Goal: Task Accomplishment & Management: Manage account settings

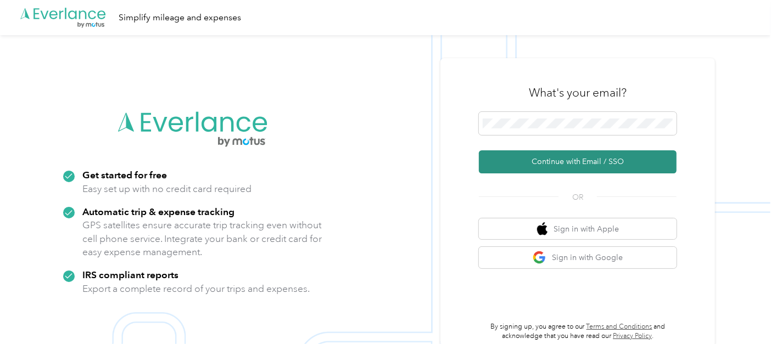
click at [576, 160] on button "Continue with Email / SSO" at bounding box center [578, 161] width 198 height 23
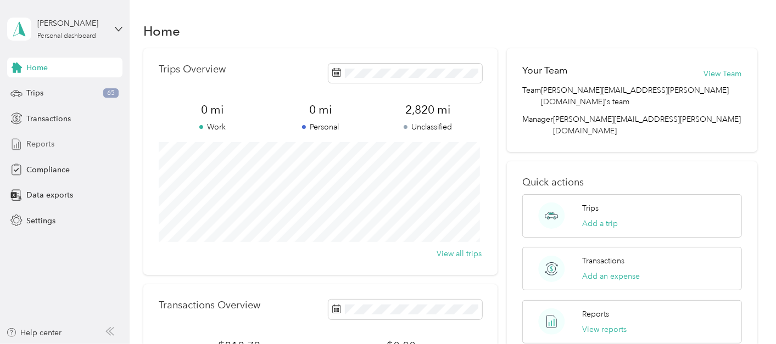
click at [50, 141] on span "Reports" at bounding box center [40, 144] width 28 height 12
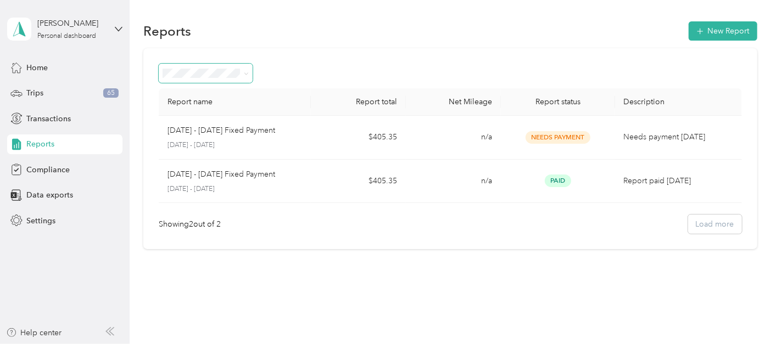
click at [247, 71] on icon at bounding box center [246, 73] width 5 height 5
click at [290, 60] on div "Report name Report total Net Mileage Report status Description [DATE] - [DATE] …" at bounding box center [450, 148] width 614 height 201
click at [45, 90] on div "Trips 65" at bounding box center [64, 93] width 115 height 20
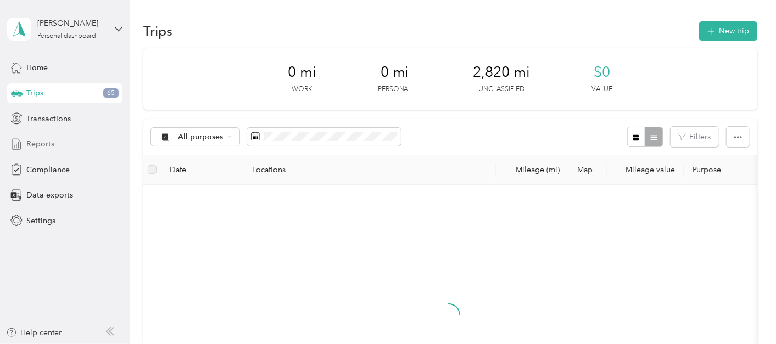
click at [52, 144] on span "Reports" at bounding box center [40, 144] width 28 height 12
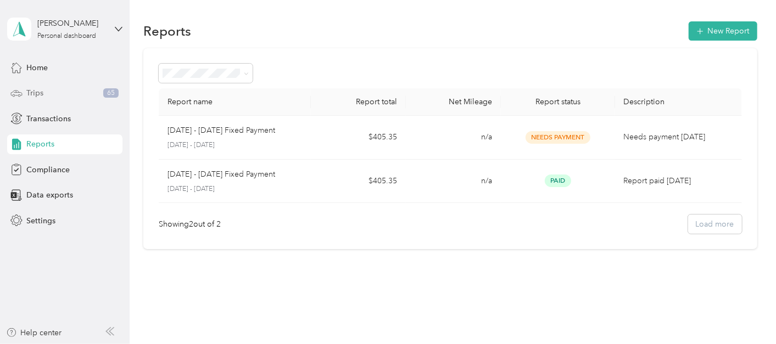
click at [47, 93] on div "Trips 65" at bounding box center [64, 93] width 115 height 20
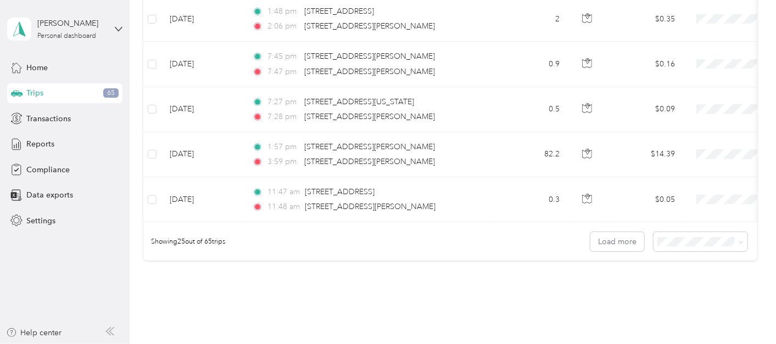
scroll to position [1164, 0]
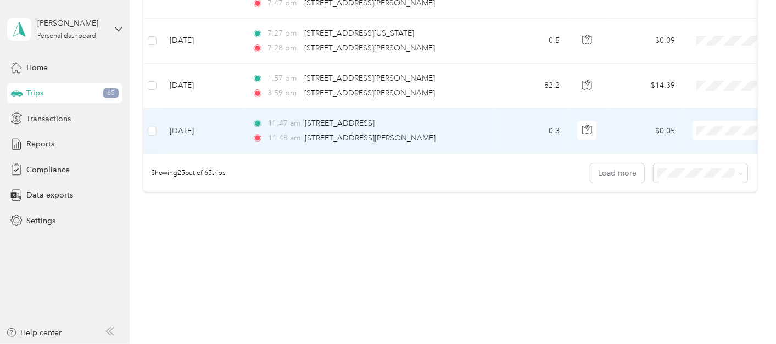
click at [204, 122] on td "[DATE]" at bounding box center [202, 131] width 82 height 45
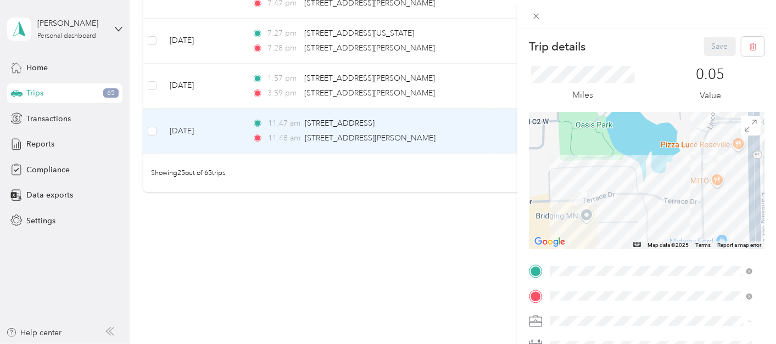
click at [362, 265] on div "Trip details Save This trip cannot be edited because it is either under review,…" at bounding box center [388, 172] width 776 height 344
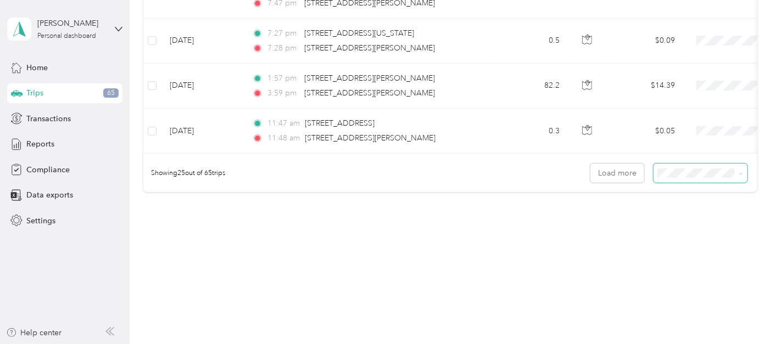
click at [739, 173] on icon at bounding box center [740, 174] width 3 height 2
click at [715, 228] on div "100 per load" at bounding box center [698, 232] width 78 height 12
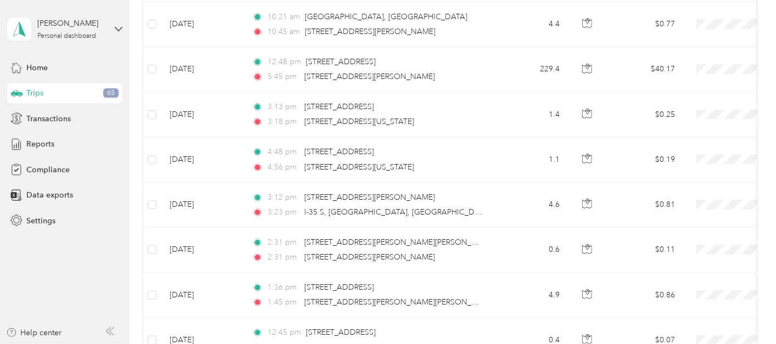
scroll to position [2963, 0]
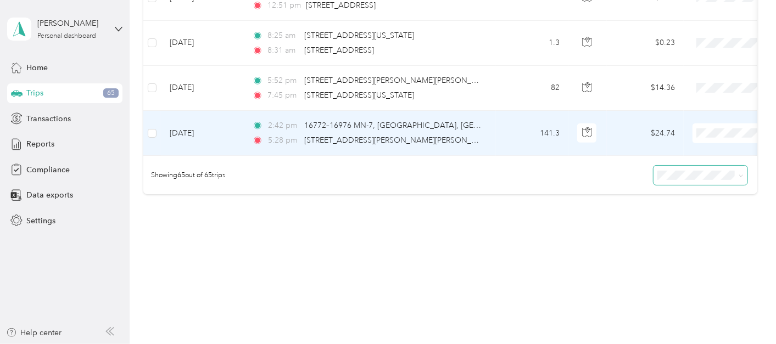
click at [714, 139] on span "Option Care Health" at bounding box center [718, 139] width 102 height 12
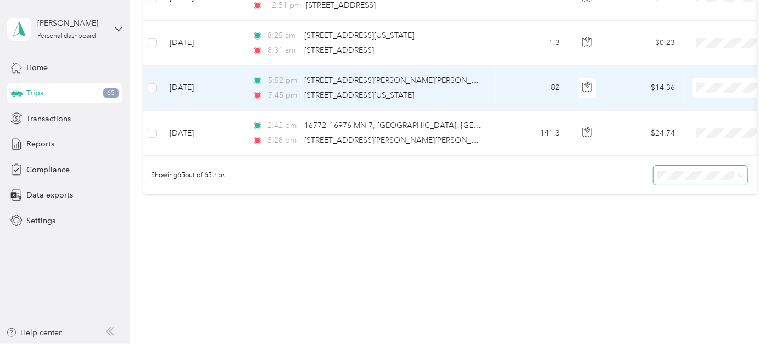
click at [707, 96] on span "Option Care Health" at bounding box center [718, 95] width 102 height 12
click at [709, 98] on span "Option Care Health" at bounding box center [718, 93] width 102 height 12
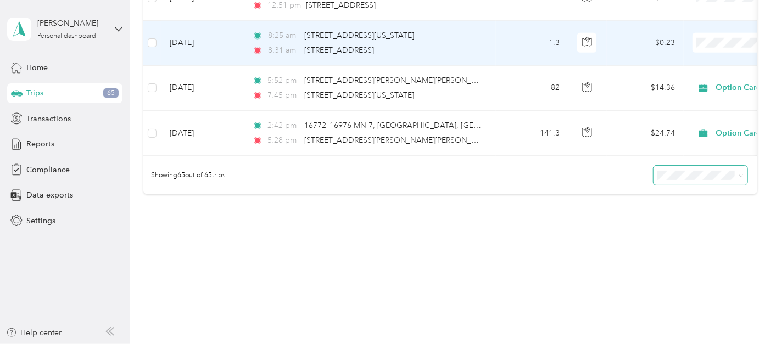
click at [714, 45] on li "Option Care Health" at bounding box center [707, 53] width 136 height 19
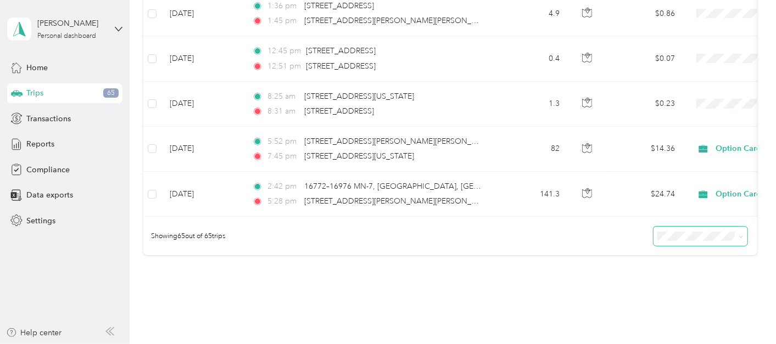
scroll to position [2898, 0]
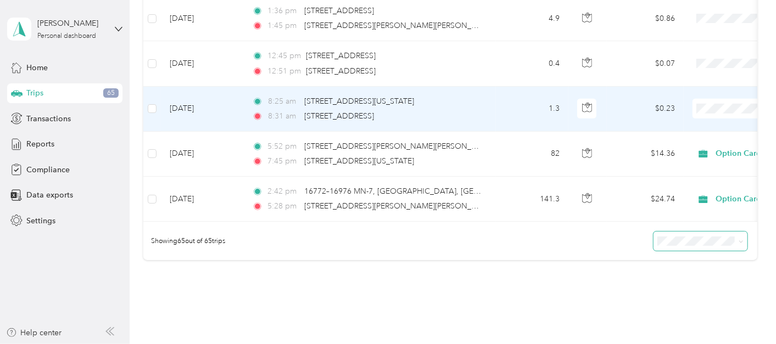
click at [714, 112] on li "Option Care Health" at bounding box center [707, 119] width 136 height 19
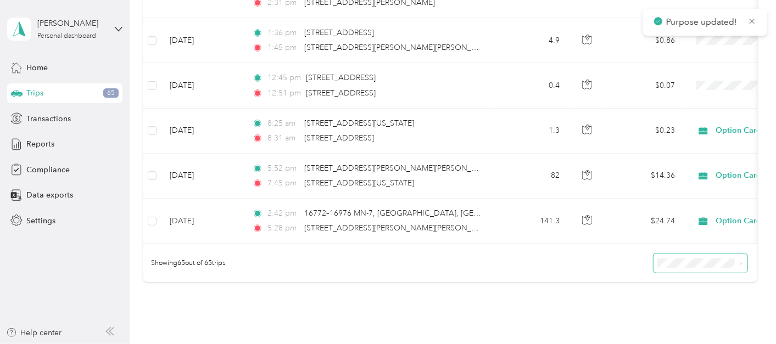
scroll to position [2854, 0]
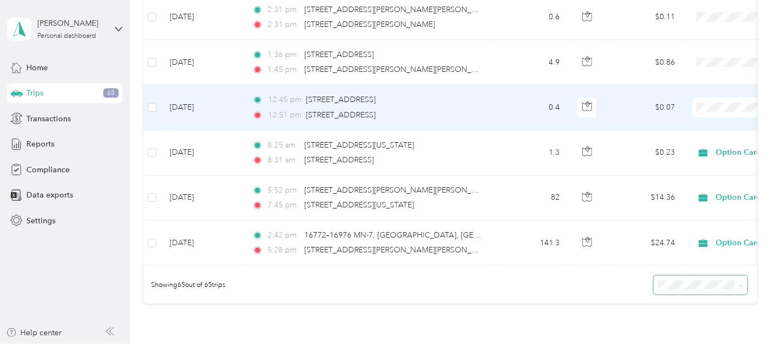
click at [718, 117] on span "Option Care Health" at bounding box center [718, 118] width 102 height 12
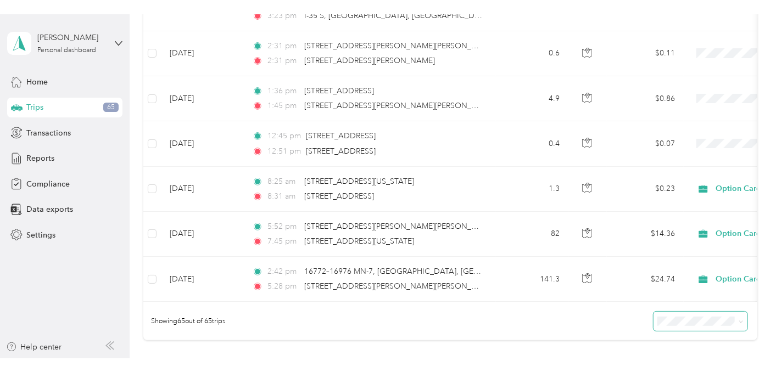
scroll to position [2810, 0]
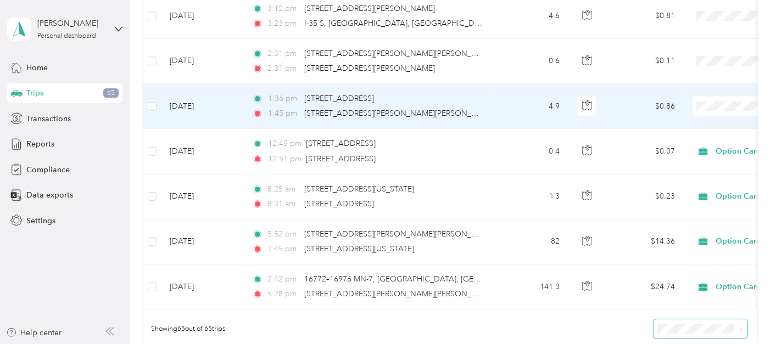
click at [709, 113] on span "Option Care Health" at bounding box center [718, 115] width 102 height 12
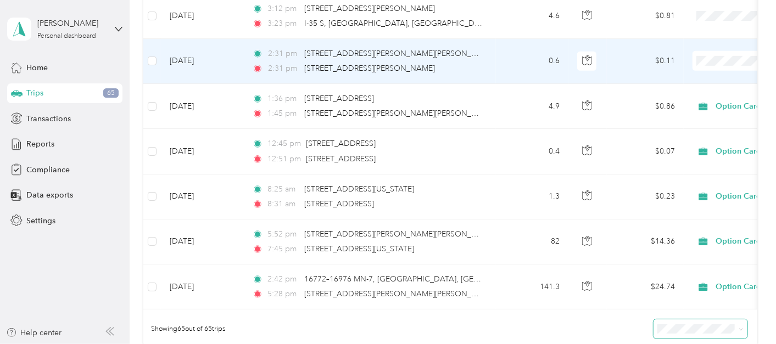
click at [723, 69] on span "Option Care Health" at bounding box center [718, 67] width 102 height 12
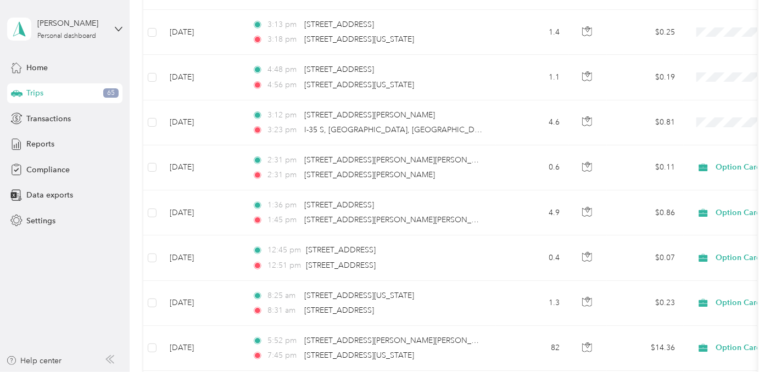
scroll to position [2700, 0]
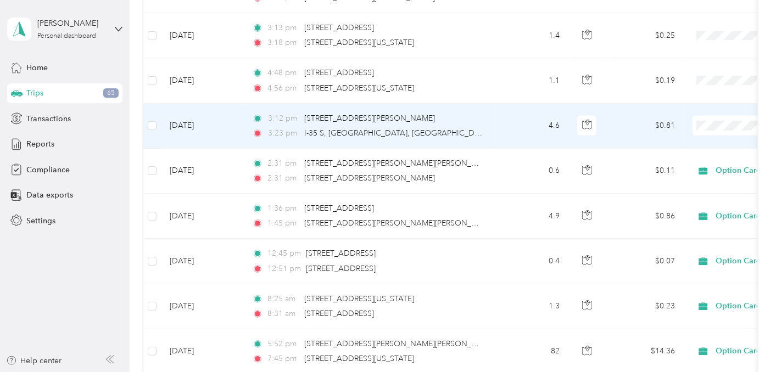
click at [700, 132] on span "Option Care Health" at bounding box center [718, 134] width 102 height 12
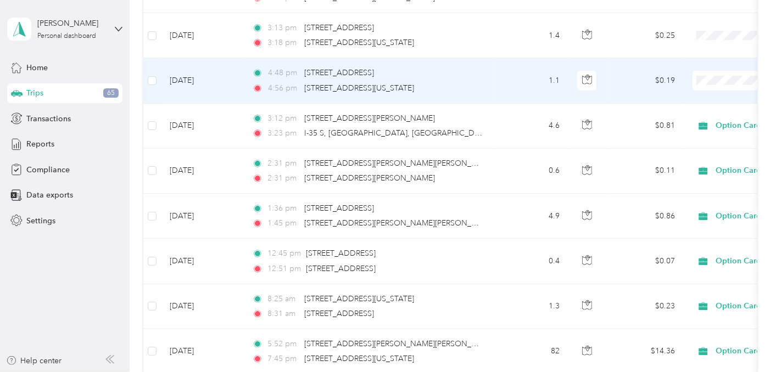
click at [729, 87] on span "Option Care Health" at bounding box center [718, 92] width 102 height 12
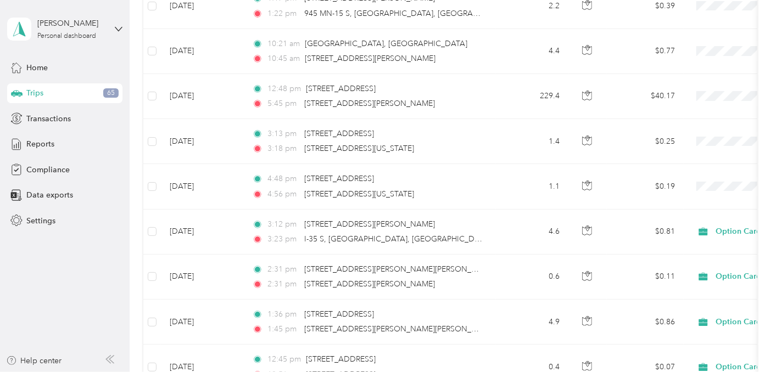
scroll to position [2590, 0]
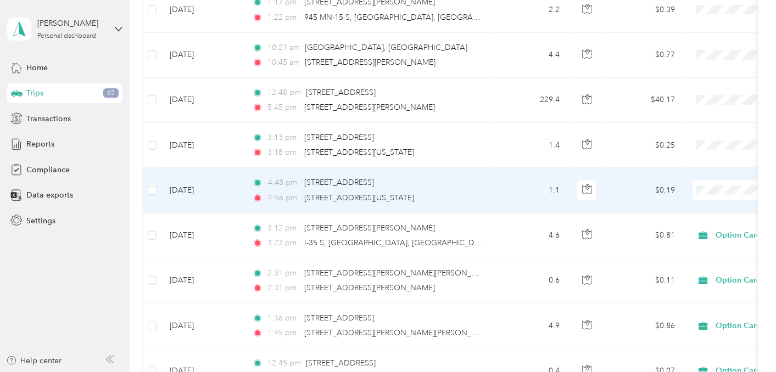
click at [703, 199] on span "Option Care Health" at bounding box center [718, 201] width 102 height 12
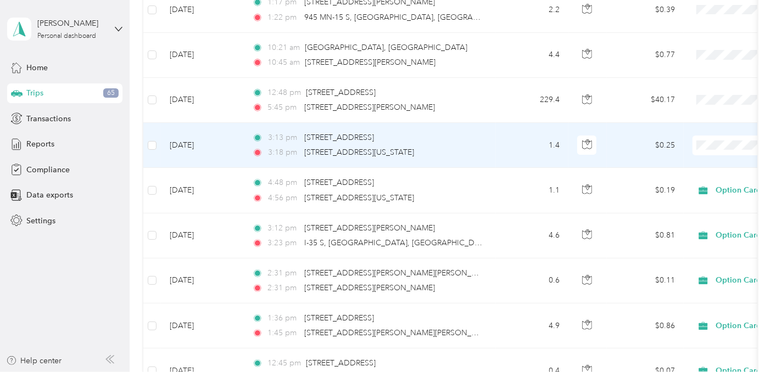
click at [722, 155] on span "Option Care Health" at bounding box center [718, 157] width 102 height 12
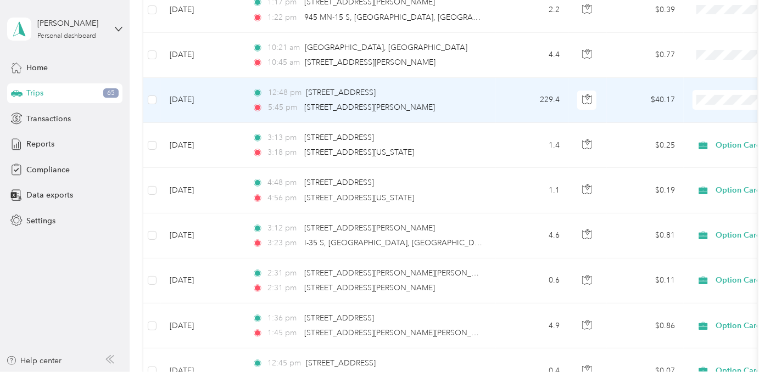
click at [718, 107] on span "Option Care Health" at bounding box center [718, 111] width 102 height 12
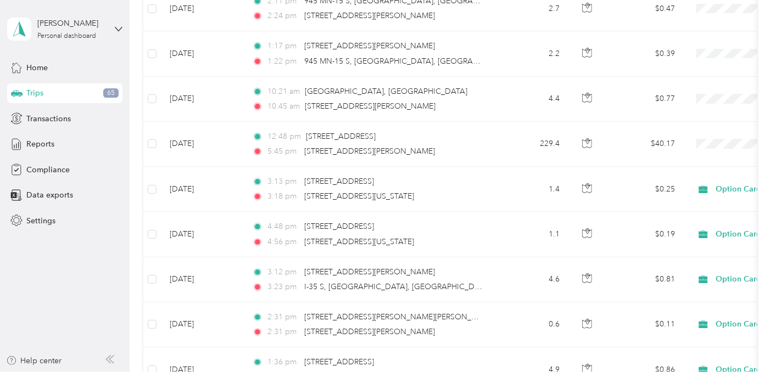
scroll to position [2524, 0]
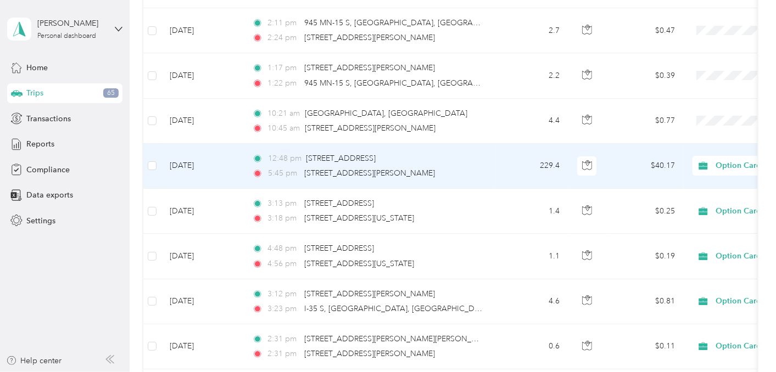
click at [734, 160] on span "Option Care Health" at bounding box center [765, 166] width 100 height 12
click at [721, 173] on span "Option Care Health" at bounding box center [711, 173] width 89 height 12
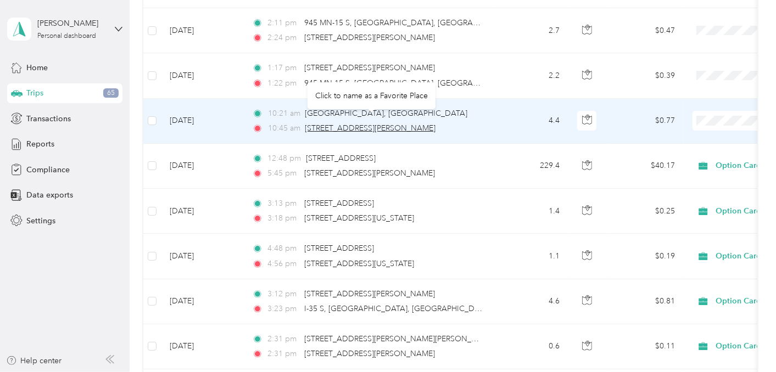
click at [381, 123] on span "[STREET_ADDRESS][PERSON_NAME]" at bounding box center [370, 127] width 131 height 9
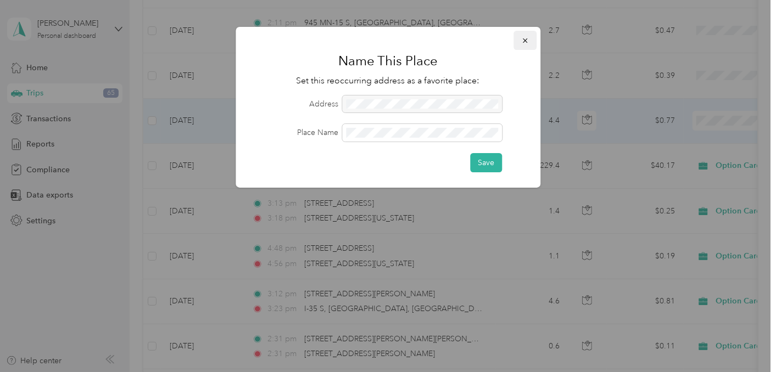
click at [524, 41] on icon "button" at bounding box center [525, 41] width 8 height 8
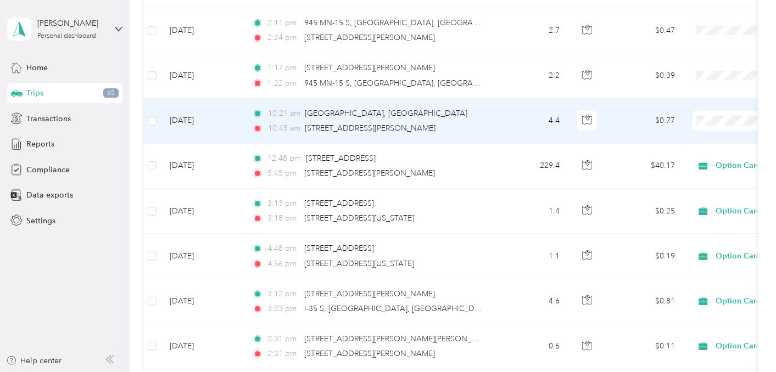
click at [192, 115] on td "[DATE]" at bounding box center [202, 121] width 82 height 45
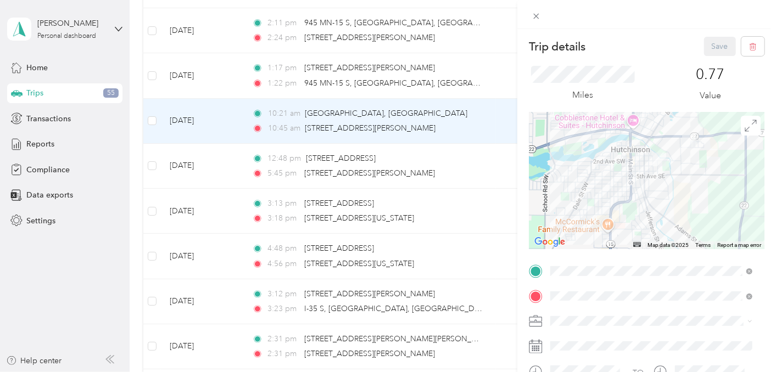
click at [194, 114] on div "Trip details Save This trip cannot be edited because it is either under review,…" at bounding box center [388, 186] width 776 height 372
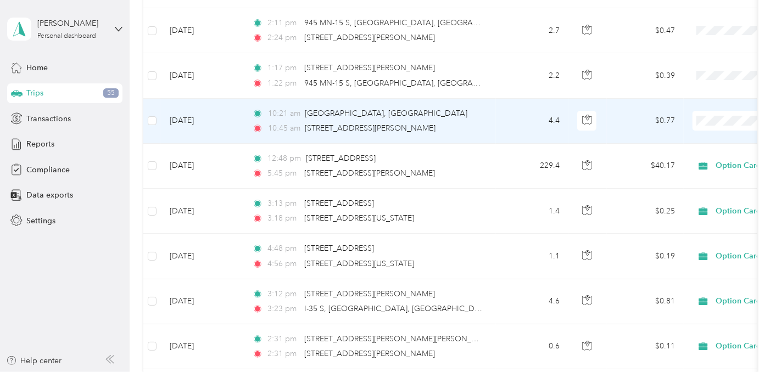
click at [197, 112] on td "[DATE]" at bounding box center [202, 121] width 82 height 45
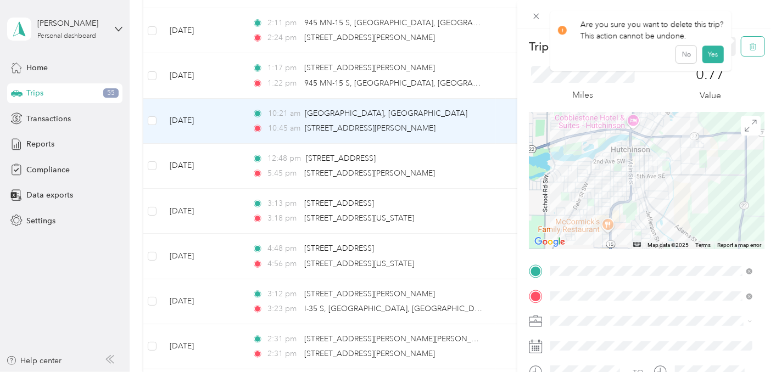
click at [749, 46] on icon "button" at bounding box center [753, 47] width 8 height 8
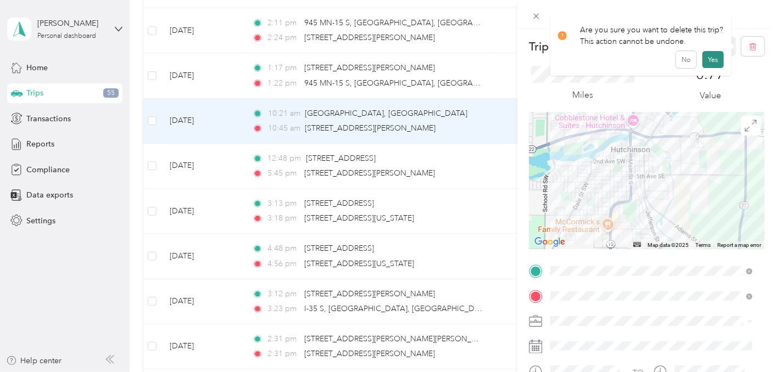
click at [711, 60] on button "Yes" at bounding box center [712, 60] width 21 height 18
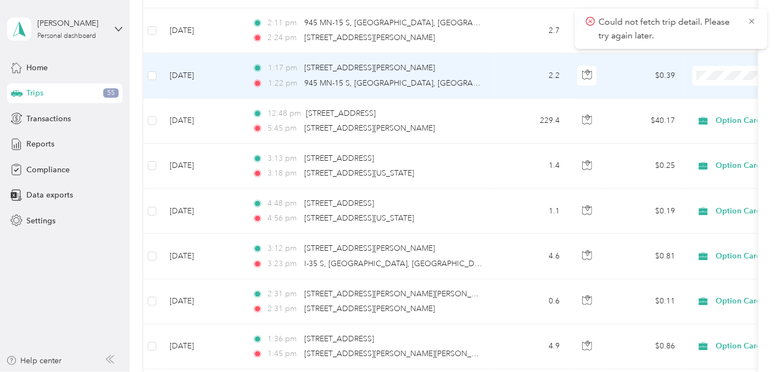
click at [197, 65] on td "[DATE]" at bounding box center [202, 75] width 82 height 45
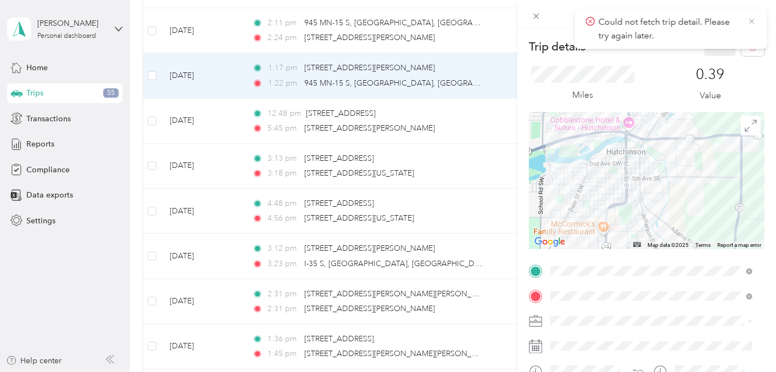
click at [749, 21] on icon at bounding box center [751, 21] width 9 height 10
click at [749, 42] on button "button" at bounding box center [752, 46] width 23 height 19
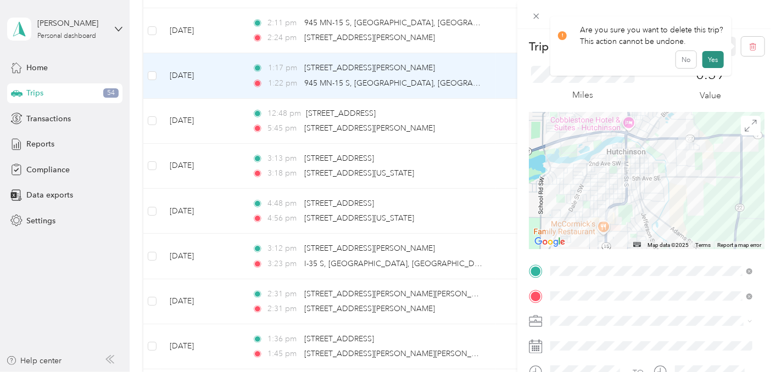
click at [712, 58] on button "Yes" at bounding box center [712, 60] width 21 height 18
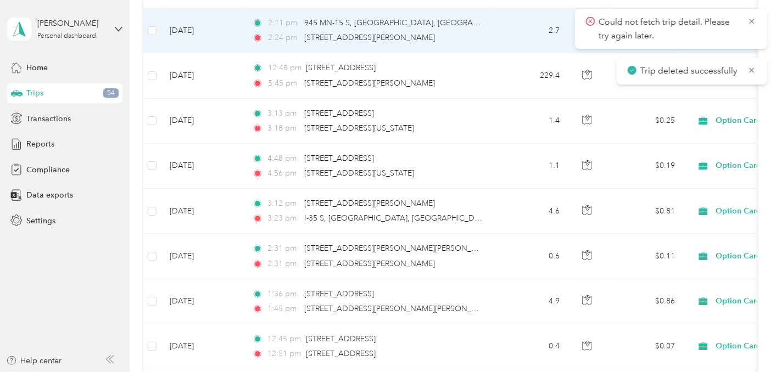
click at [188, 20] on td "[DATE]" at bounding box center [202, 30] width 82 height 45
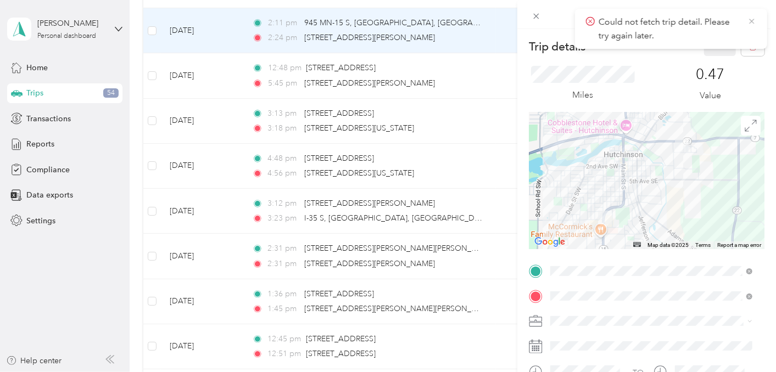
click at [753, 20] on icon at bounding box center [751, 21] width 9 height 10
click at [749, 41] on button "button" at bounding box center [752, 46] width 23 height 19
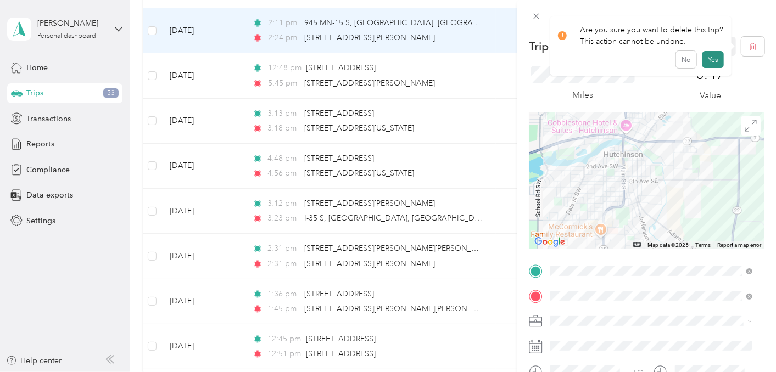
click at [712, 58] on button "Yes" at bounding box center [712, 60] width 21 height 18
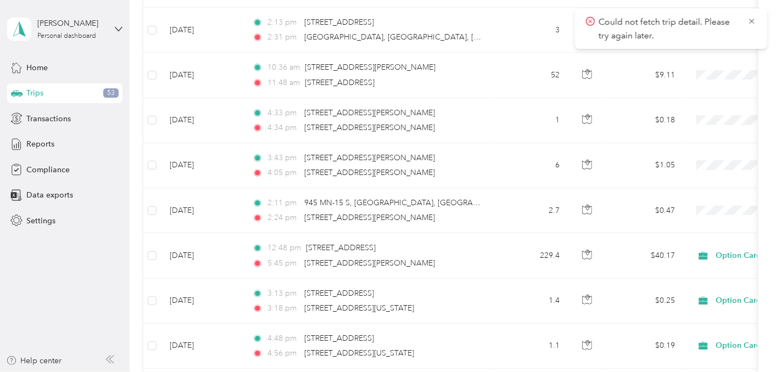
scroll to position [2333, 0]
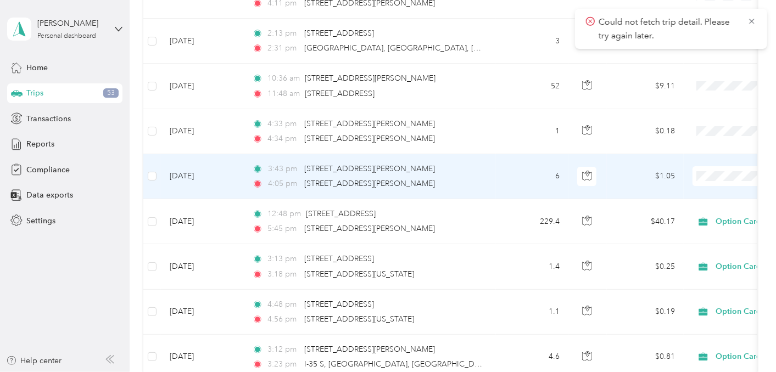
click at [183, 170] on td "[DATE]" at bounding box center [202, 176] width 82 height 45
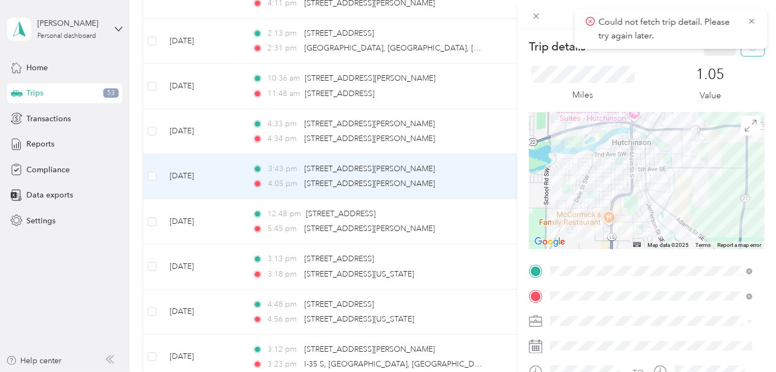
click at [746, 51] on button "button" at bounding box center [752, 46] width 23 height 19
click at [712, 61] on button "Yes" at bounding box center [712, 60] width 21 height 18
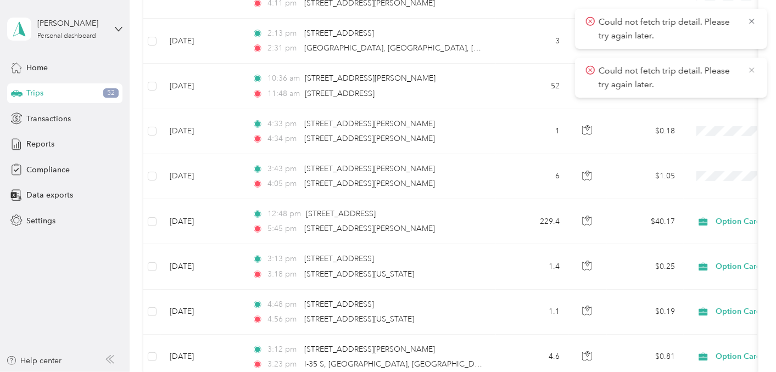
click at [754, 68] on icon at bounding box center [751, 70] width 5 height 5
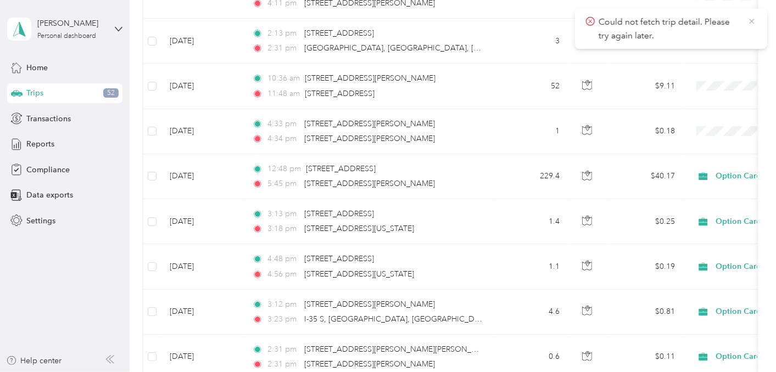
click at [750, 20] on icon at bounding box center [751, 21] width 5 height 5
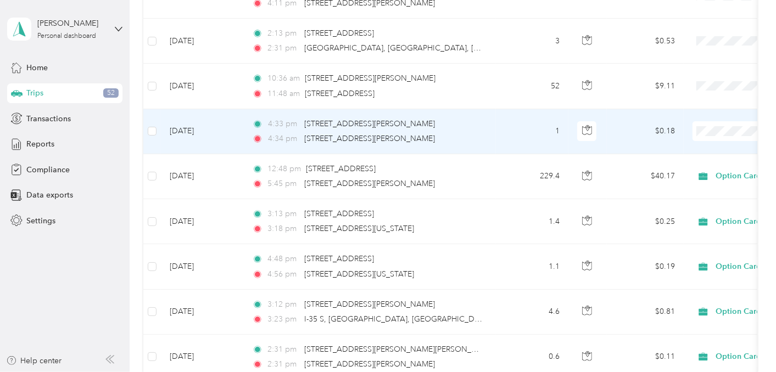
click at [196, 125] on td "[DATE]" at bounding box center [202, 131] width 82 height 45
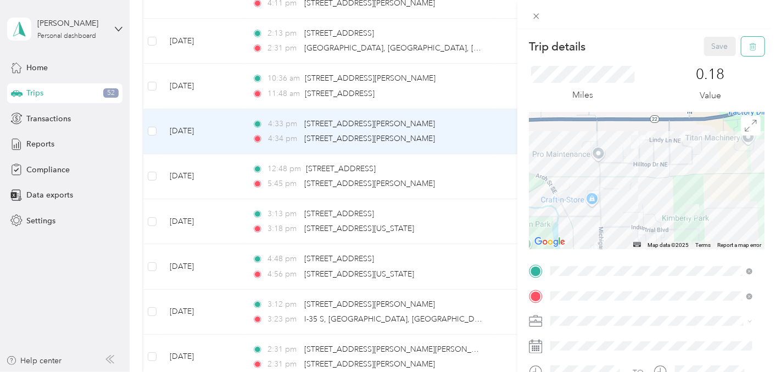
click at [749, 46] on button "button" at bounding box center [752, 46] width 23 height 19
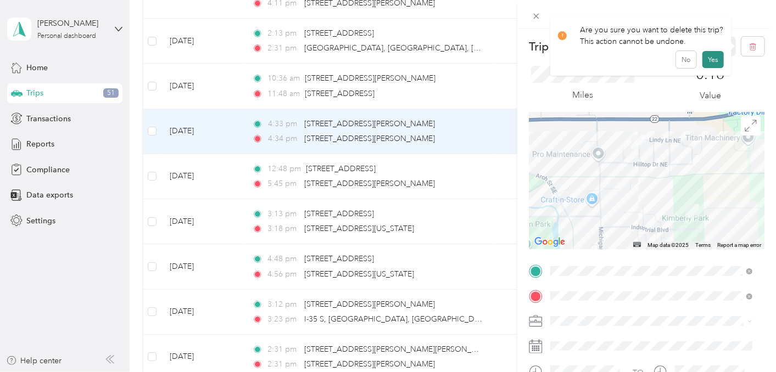
click at [715, 62] on button "Yes" at bounding box center [712, 60] width 21 height 18
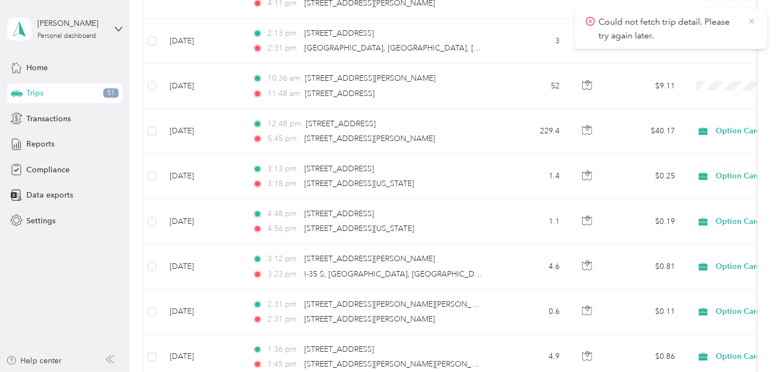
click at [753, 21] on icon at bounding box center [751, 21] width 9 height 10
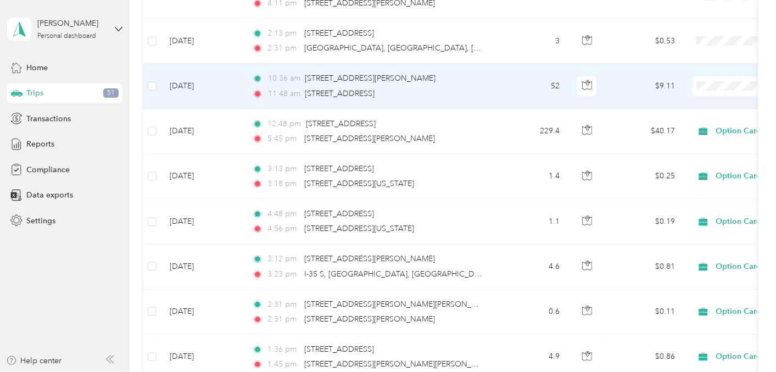
click at [711, 99] on li "Option Care Health" at bounding box center [707, 92] width 136 height 19
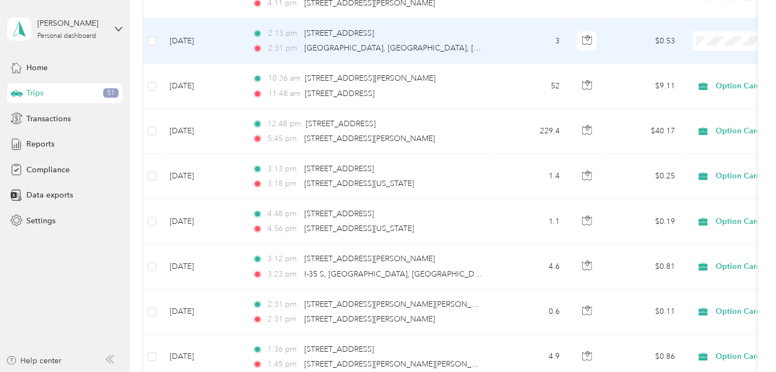
click at [728, 48] on span "Option Care Health" at bounding box center [718, 54] width 102 height 12
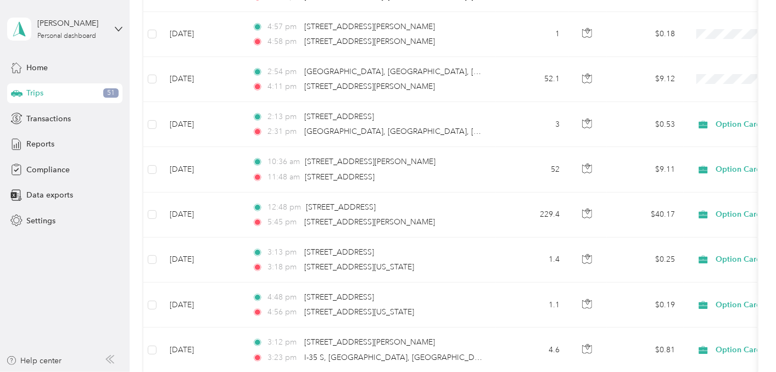
scroll to position [2239, 0]
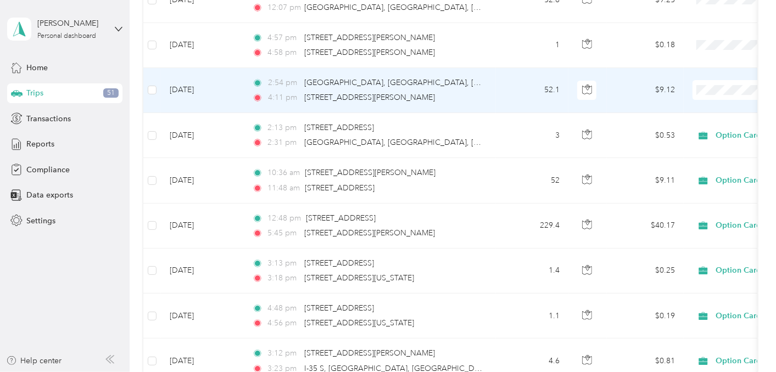
click at [705, 104] on li "Option Care Health" at bounding box center [707, 103] width 136 height 19
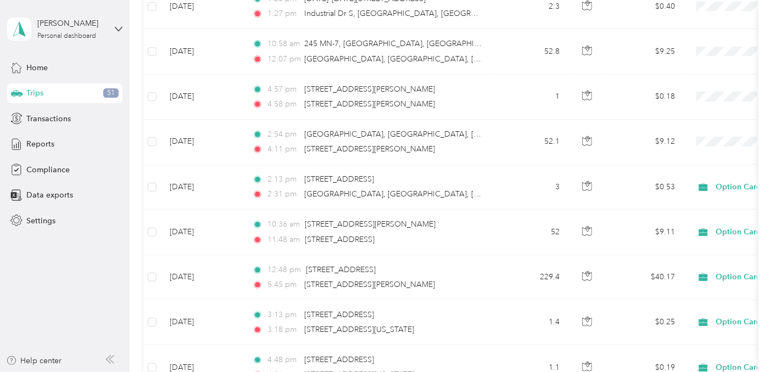
scroll to position [2173, 0]
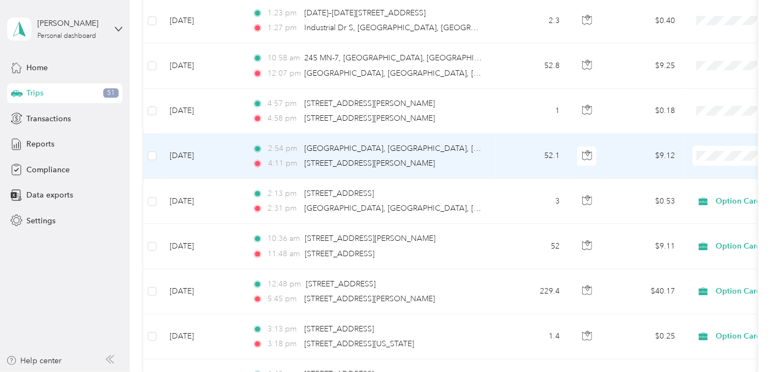
click at [709, 169] on li "Option Care Health" at bounding box center [707, 162] width 136 height 19
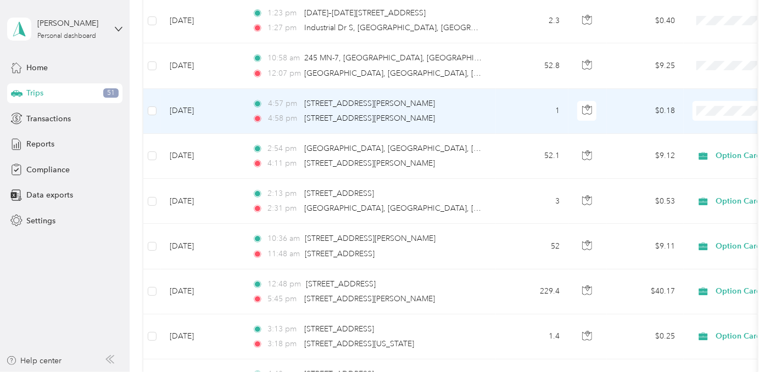
click at [193, 106] on td "[DATE]" at bounding box center [202, 111] width 82 height 45
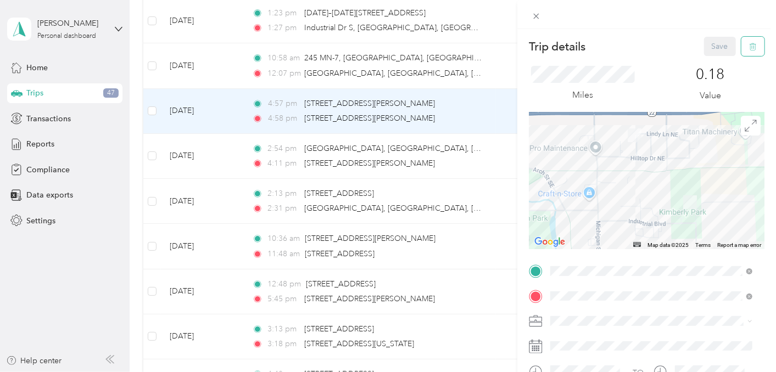
click at [749, 47] on icon "button" at bounding box center [753, 47] width 8 height 8
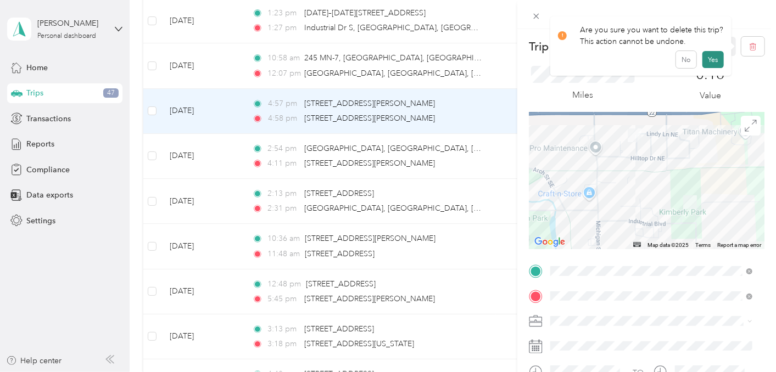
click at [712, 63] on button "Yes" at bounding box center [712, 60] width 21 height 18
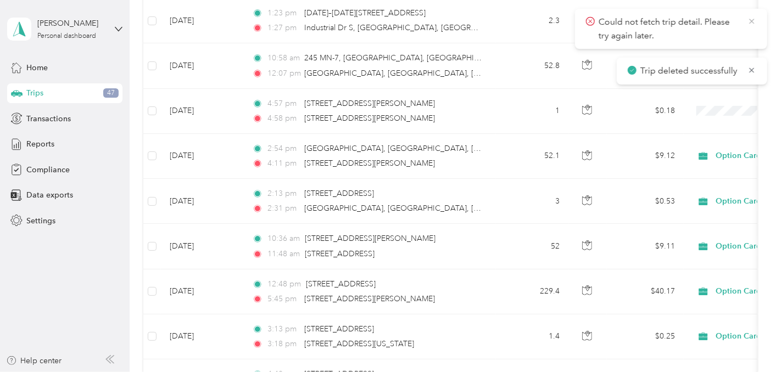
click at [750, 20] on icon at bounding box center [751, 21] width 5 height 5
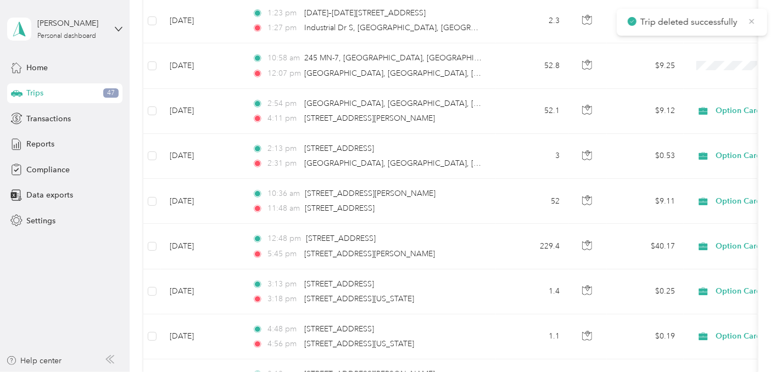
click at [751, 21] on icon at bounding box center [751, 21] width 5 height 5
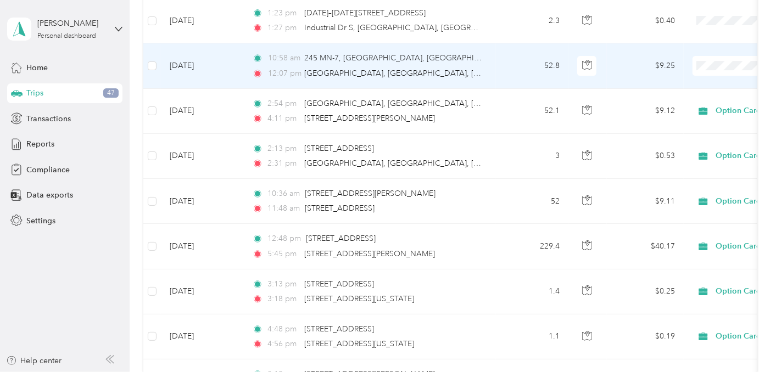
click at [721, 74] on span "Option Care Health" at bounding box center [718, 79] width 102 height 12
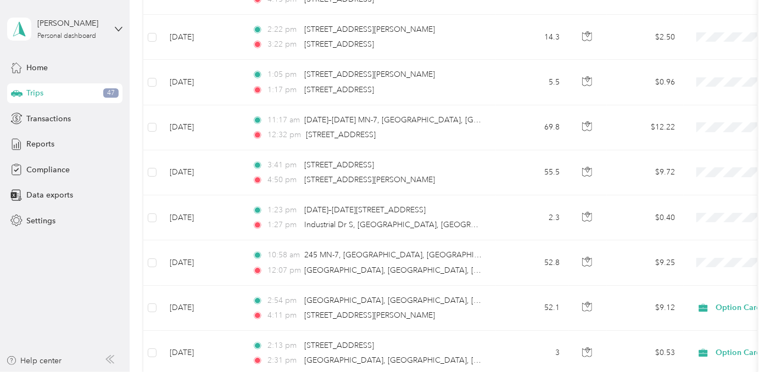
scroll to position [1975, 0]
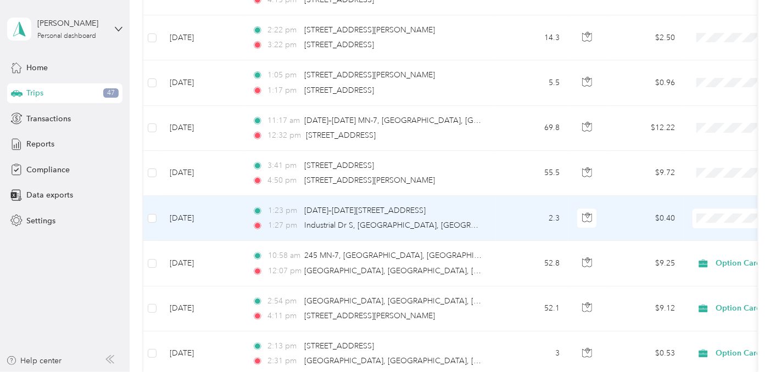
click at [703, 228] on span "Option Care Health" at bounding box center [718, 232] width 102 height 12
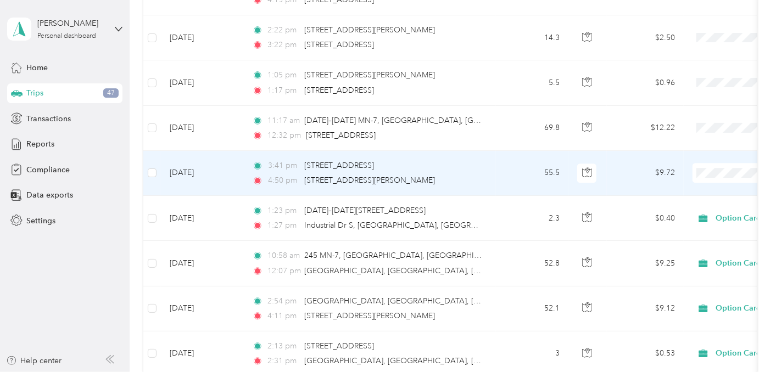
click at [710, 180] on li "Option Care Health" at bounding box center [707, 183] width 136 height 19
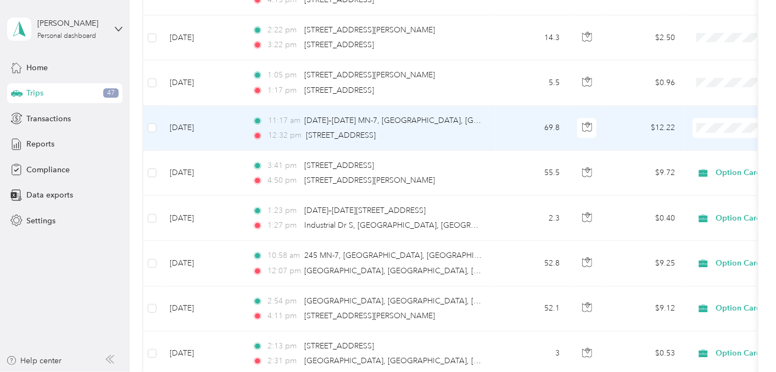
click at [716, 140] on span "Option Care Health" at bounding box center [718, 142] width 102 height 12
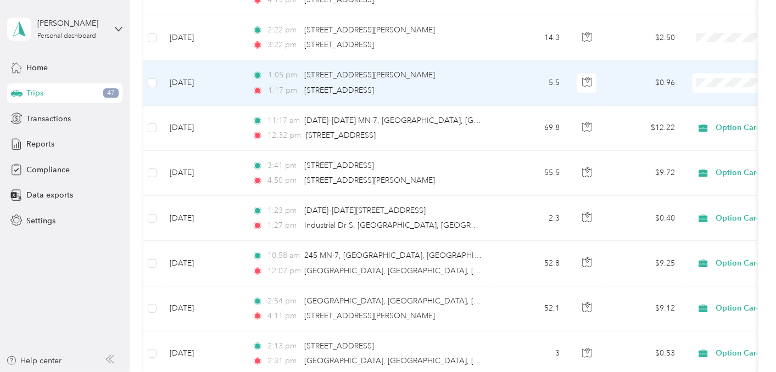
click at [715, 92] on span "Option Care Health" at bounding box center [718, 96] width 102 height 12
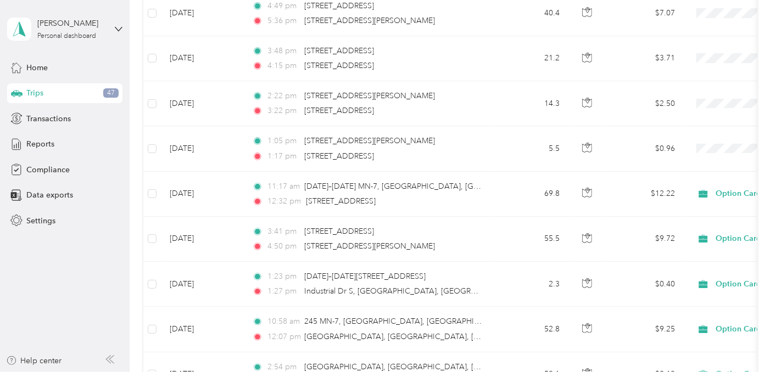
scroll to position [1888, 0]
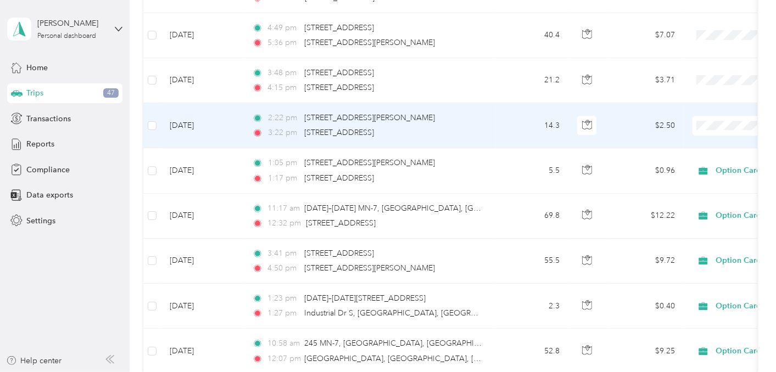
click at [193, 118] on td "[DATE]" at bounding box center [202, 125] width 82 height 45
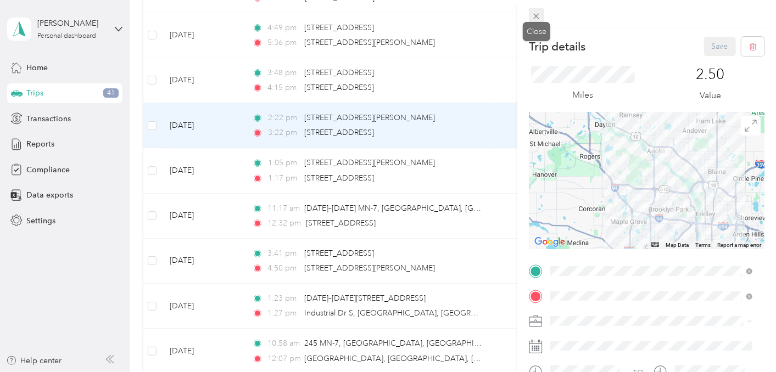
click at [535, 16] on icon at bounding box center [536, 16] width 5 height 5
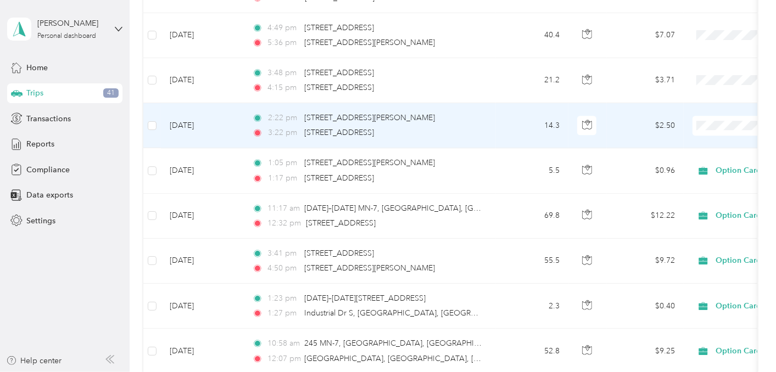
click at [720, 135] on span "Option Care Health" at bounding box center [718, 134] width 102 height 12
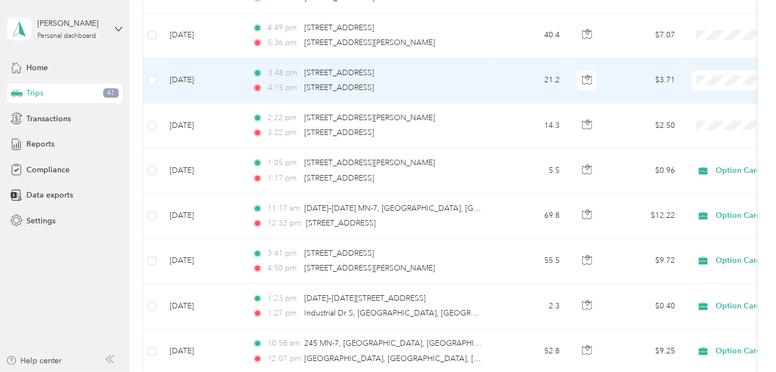
click at [710, 95] on li "Option Care Health" at bounding box center [707, 91] width 136 height 19
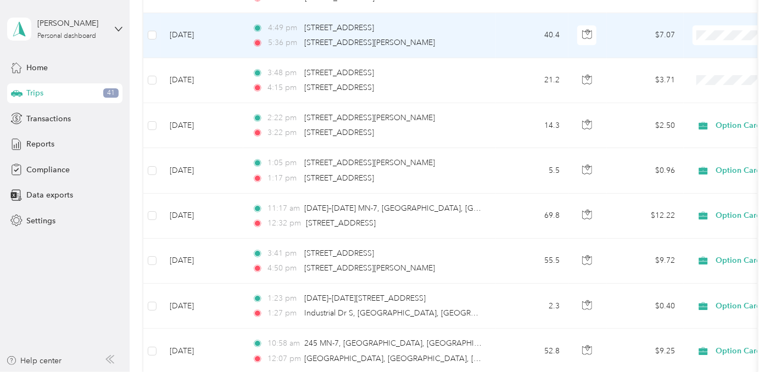
click at [709, 45] on span "Option Care Health" at bounding box center [718, 49] width 102 height 12
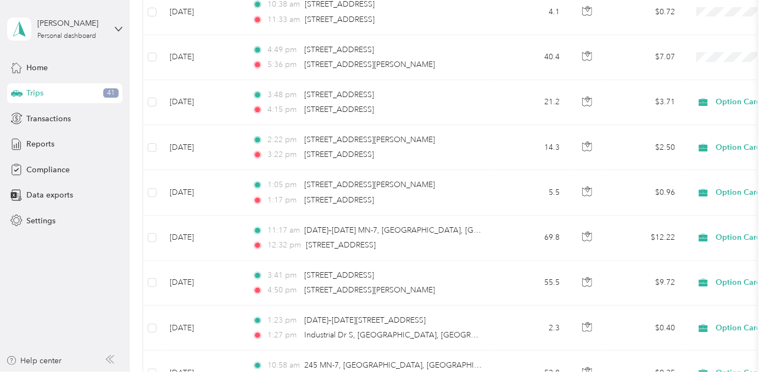
scroll to position [1844, 0]
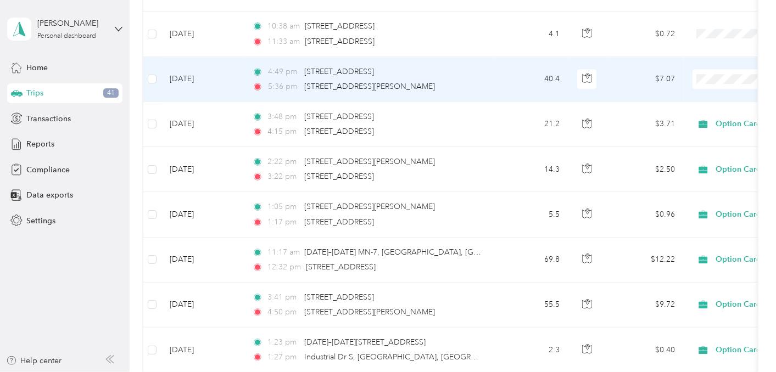
click at [707, 93] on li "Option Care Health" at bounding box center [707, 87] width 136 height 19
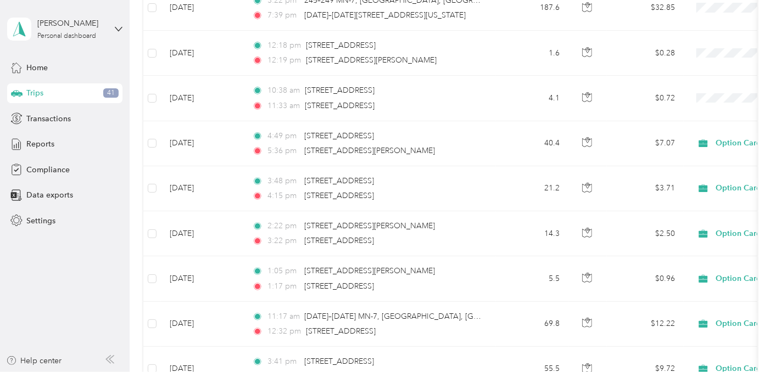
scroll to position [1778, 0]
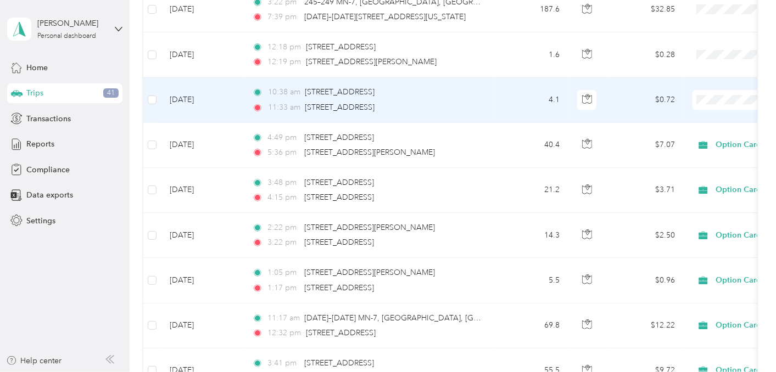
click at [196, 94] on td "[DATE]" at bounding box center [202, 99] width 82 height 45
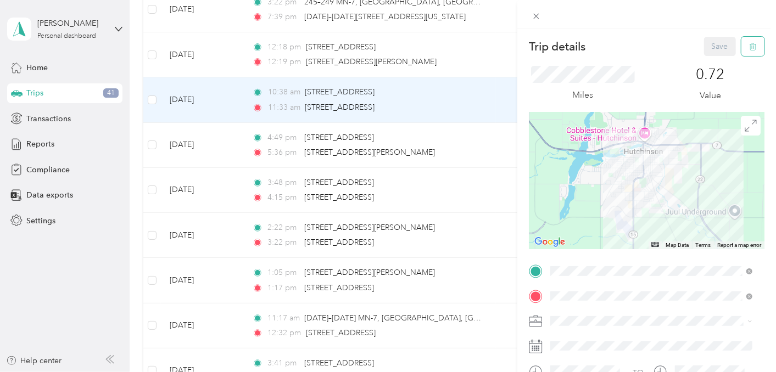
click at [749, 48] on icon "button" at bounding box center [753, 47] width 8 height 8
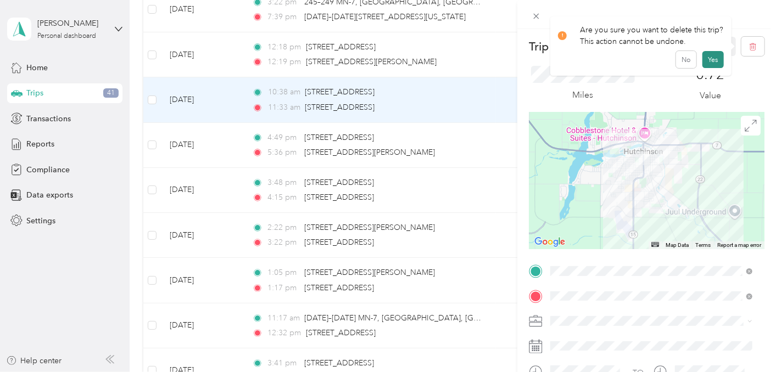
click at [710, 58] on button "Yes" at bounding box center [712, 60] width 21 height 18
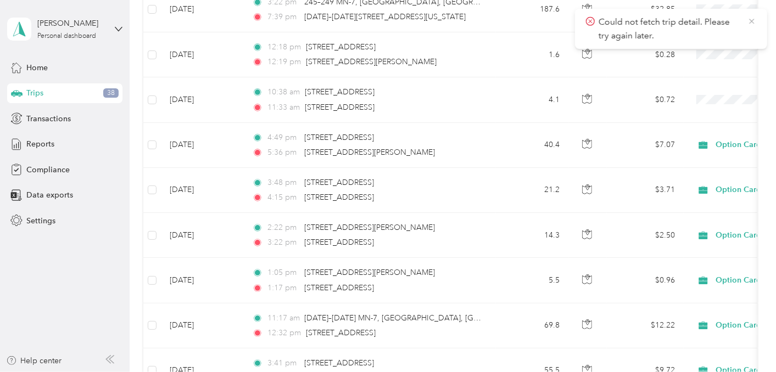
click at [754, 20] on icon at bounding box center [751, 21] width 9 height 10
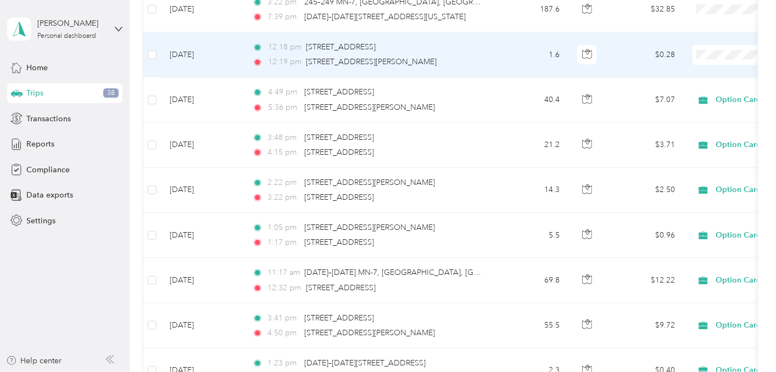
click at [200, 48] on td "[DATE]" at bounding box center [202, 54] width 82 height 45
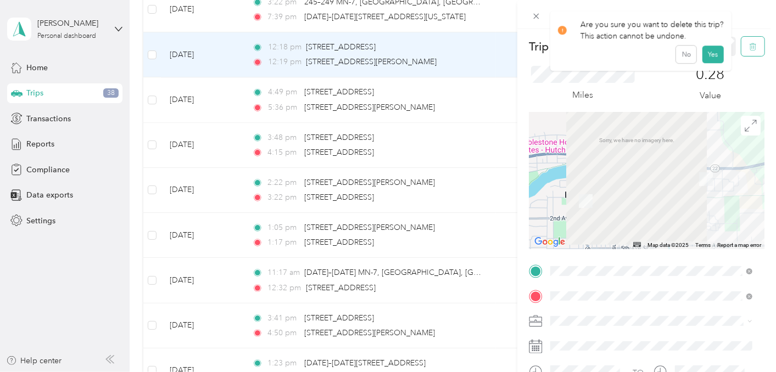
click at [749, 46] on icon "button" at bounding box center [753, 47] width 8 height 8
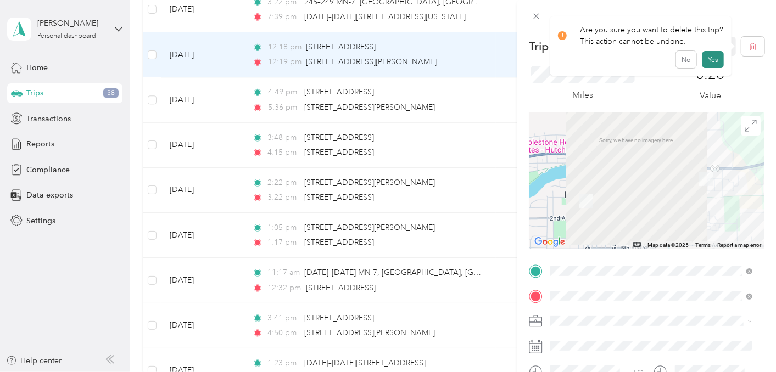
click at [711, 58] on button "Yes" at bounding box center [712, 60] width 21 height 18
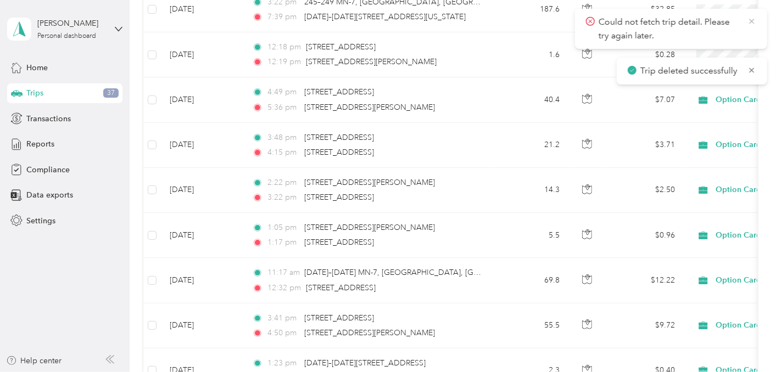
click at [751, 19] on icon at bounding box center [751, 21] width 9 height 10
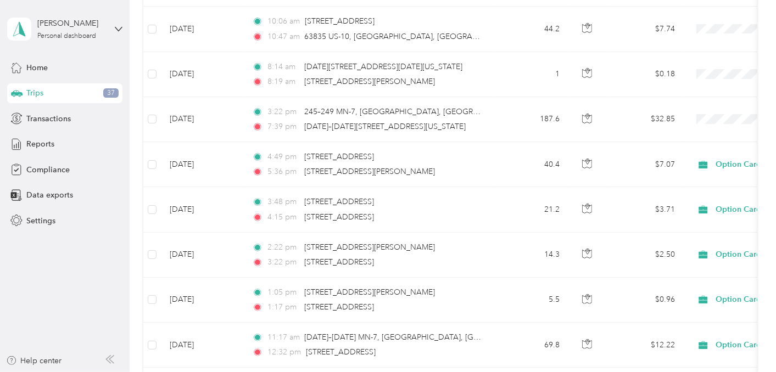
scroll to position [1638, 0]
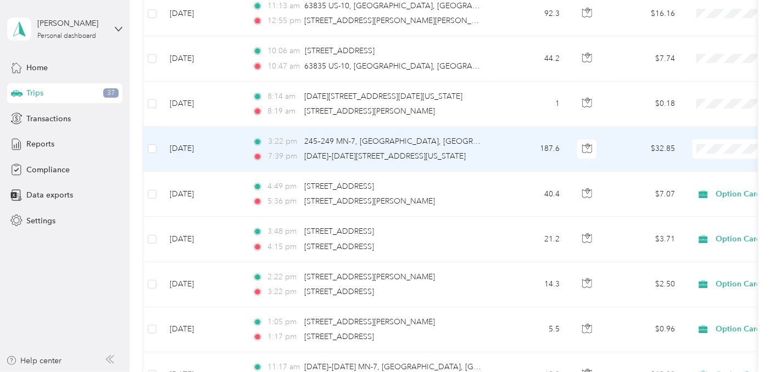
click at [712, 159] on span "Option Care Health" at bounding box center [718, 158] width 102 height 12
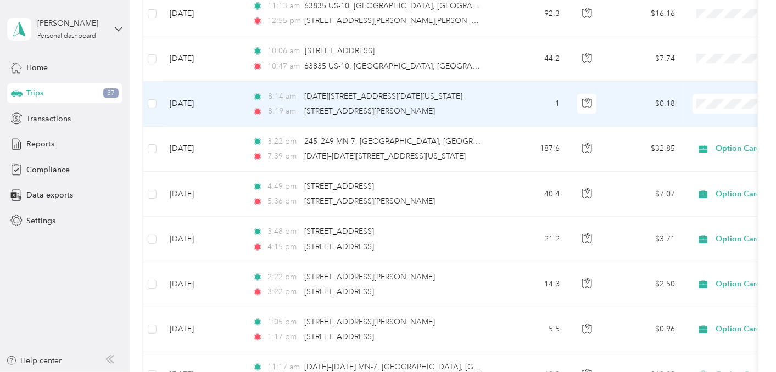
click at [712, 117] on span "Option Care Health" at bounding box center [718, 119] width 102 height 12
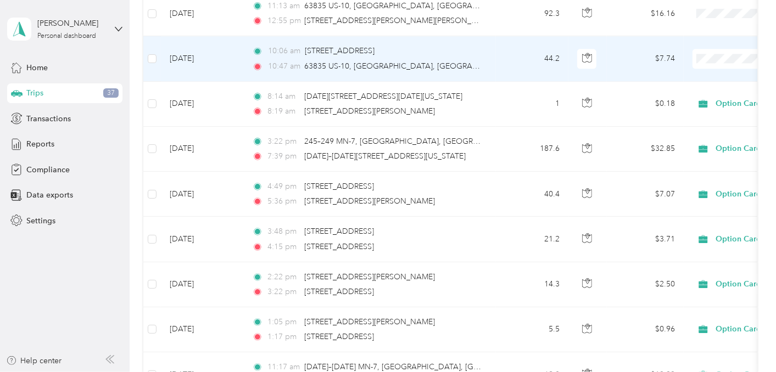
click at [717, 70] on span "Option Care Health" at bounding box center [718, 72] width 102 height 12
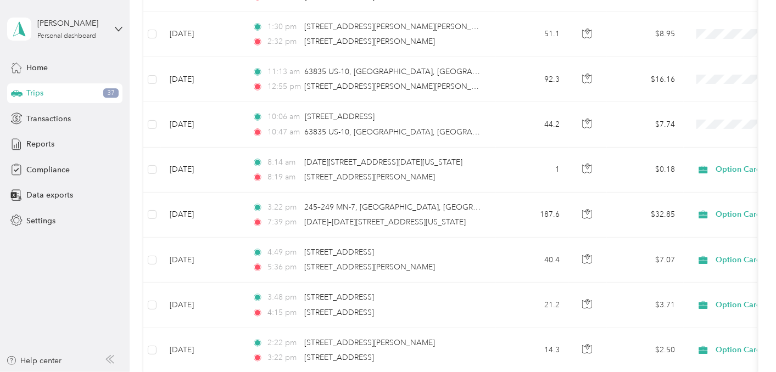
scroll to position [1565, 0]
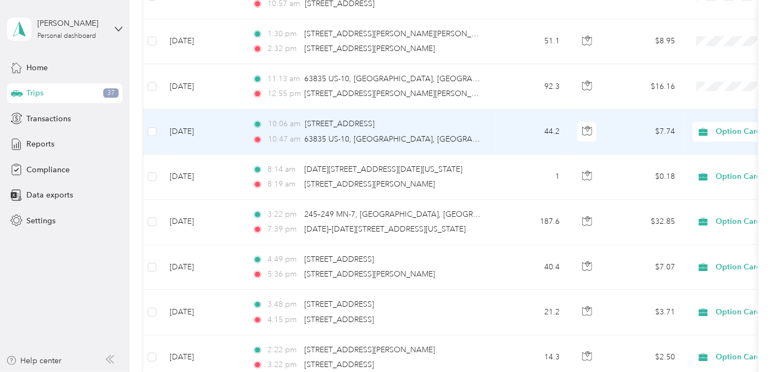
click at [713, 126] on span "Option Care Health" at bounding box center [756, 132] width 120 height 12
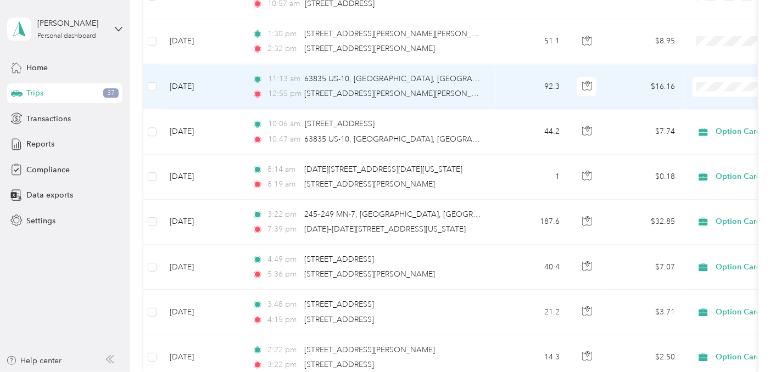
click at [709, 100] on span "Option Care Health" at bounding box center [718, 102] width 102 height 12
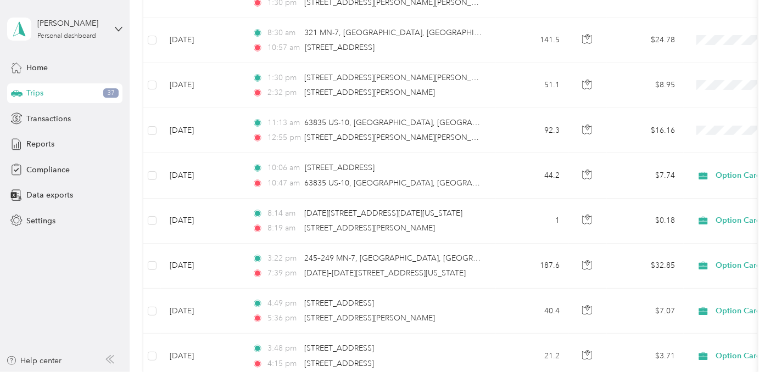
scroll to position [1500, 0]
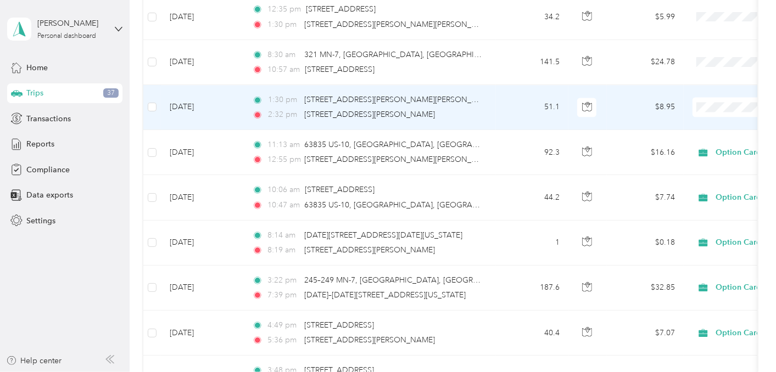
click at [721, 119] on span "Option Care Health" at bounding box center [718, 117] width 102 height 12
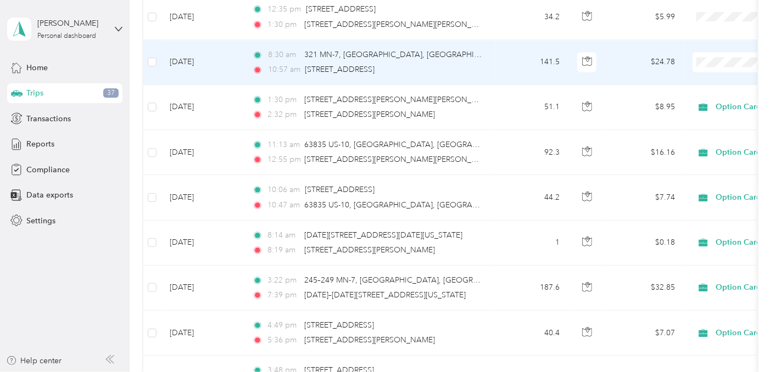
click at [728, 69] on li "Option Care Health" at bounding box center [707, 74] width 136 height 19
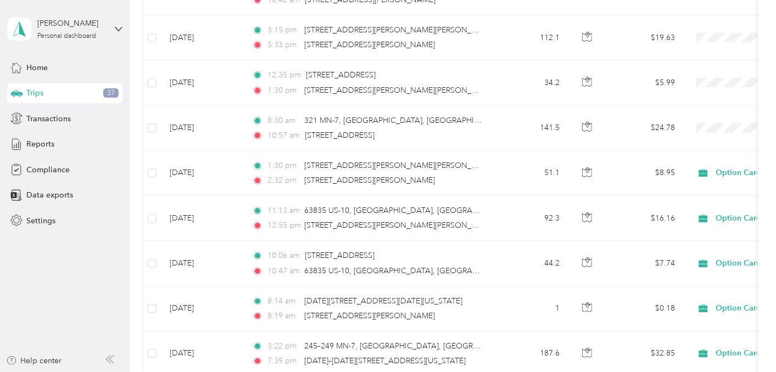
scroll to position [1412, 0]
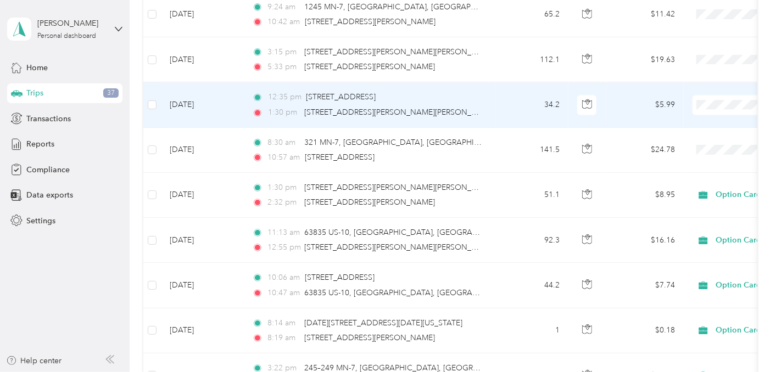
click at [716, 95] on span at bounding box center [760, 105] width 136 height 20
click at [713, 114] on span "Option Care Health" at bounding box center [718, 120] width 102 height 12
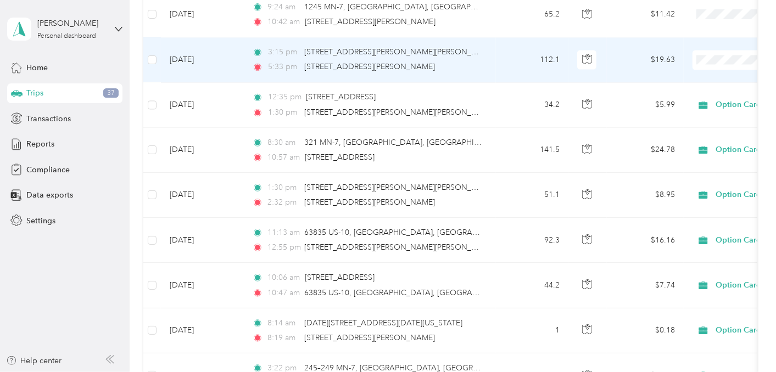
click at [707, 76] on li "Option Care Health" at bounding box center [707, 75] width 136 height 19
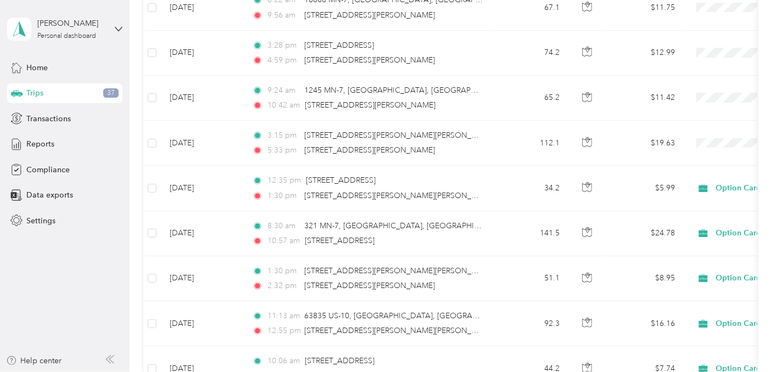
scroll to position [1324, 0]
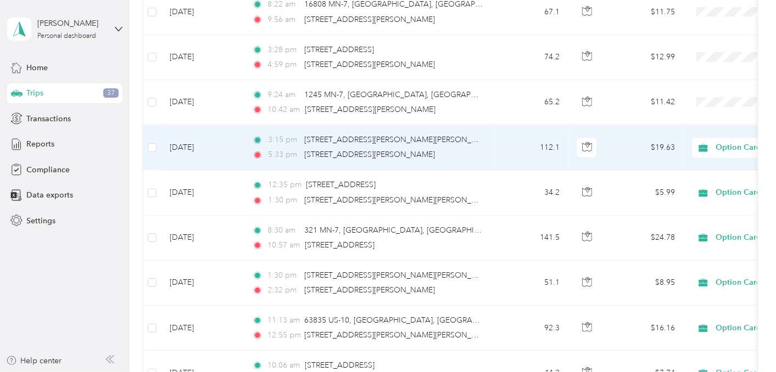
click at [724, 142] on span "Option Care Health" at bounding box center [765, 148] width 100 height 12
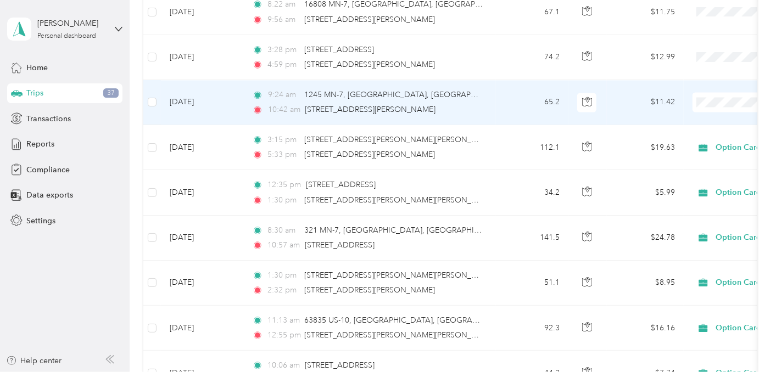
click at [712, 113] on span "Option Care Health" at bounding box center [718, 115] width 102 height 12
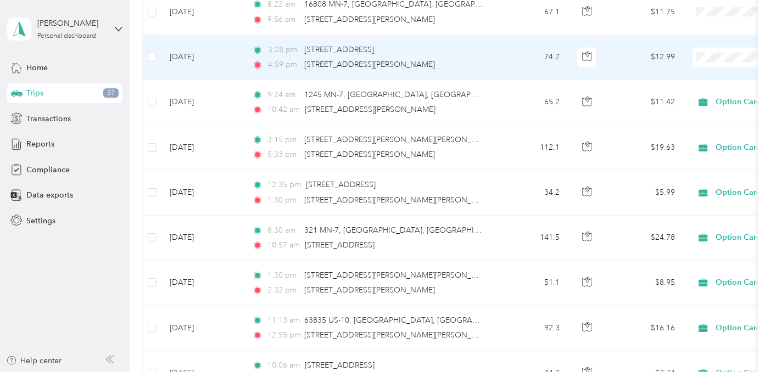
click at [716, 67] on span "Option Care Health" at bounding box center [718, 73] width 102 height 12
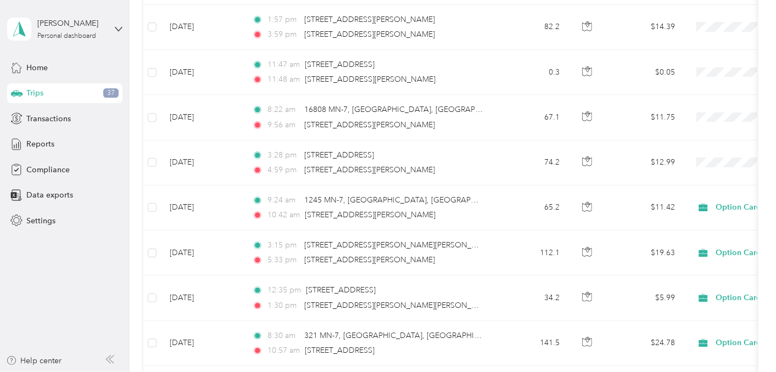
scroll to position [1214, 0]
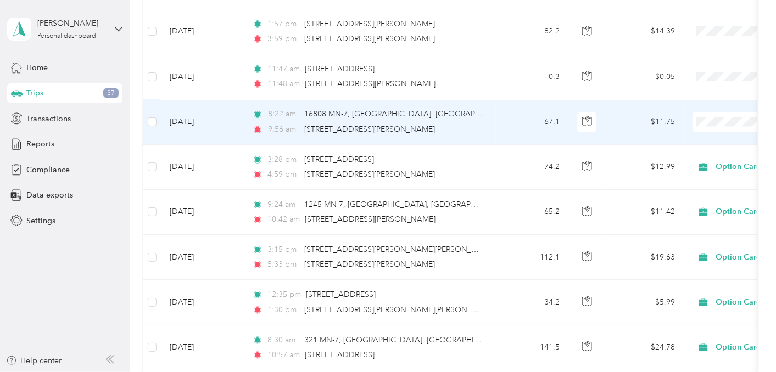
click at [717, 136] on span "Option Care Health" at bounding box center [718, 136] width 102 height 12
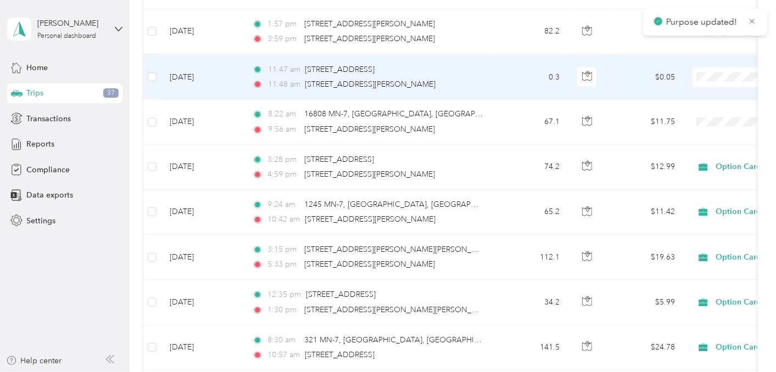
click at [712, 88] on span "Option Care Health" at bounding box center [718, 93] width 102 height 12
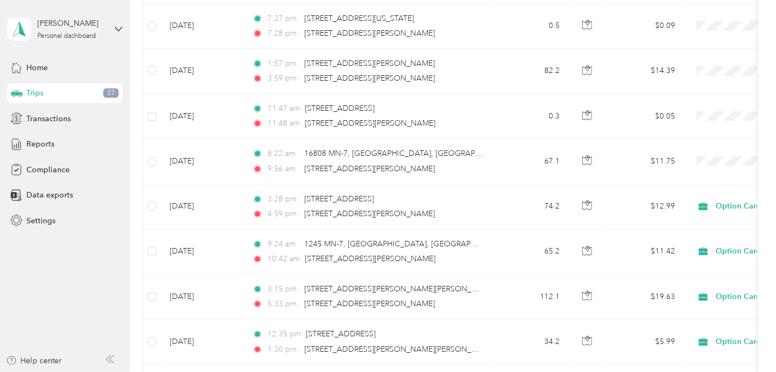
scroll to position [1170, 0]
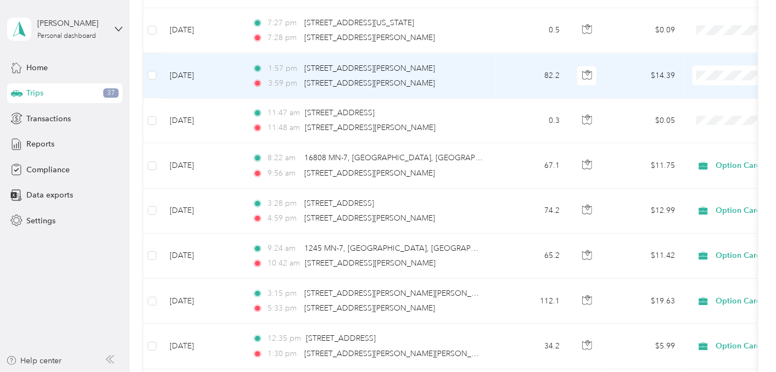
click at [718, 86] on span "Option Care Health" at bounding box center [718, 92] width 102 height 12
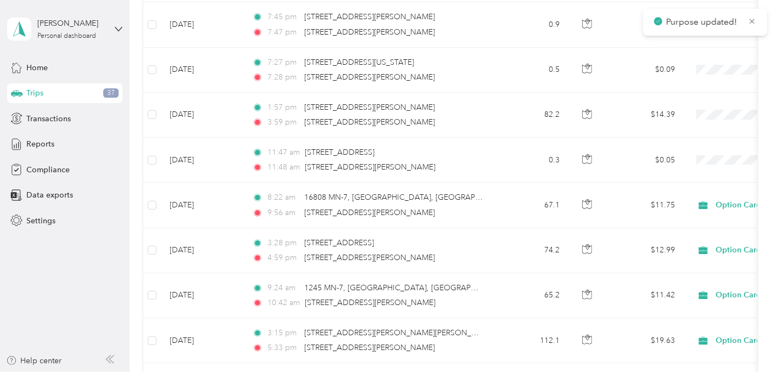
scroll to position [1126, 0]
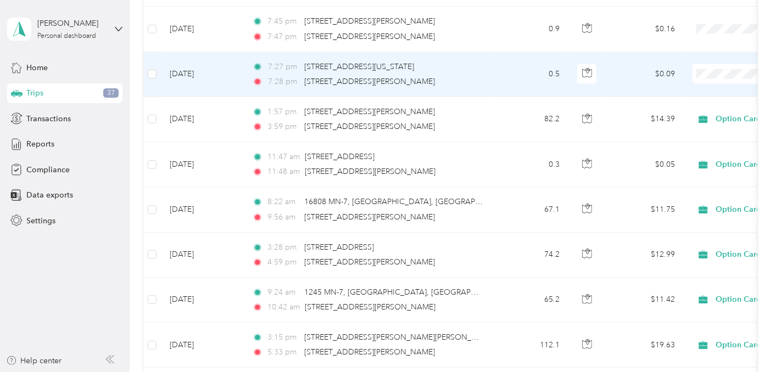
click at [188, 72] on td "[DATE]" at bounding box center [202, 74] width 82 height 45
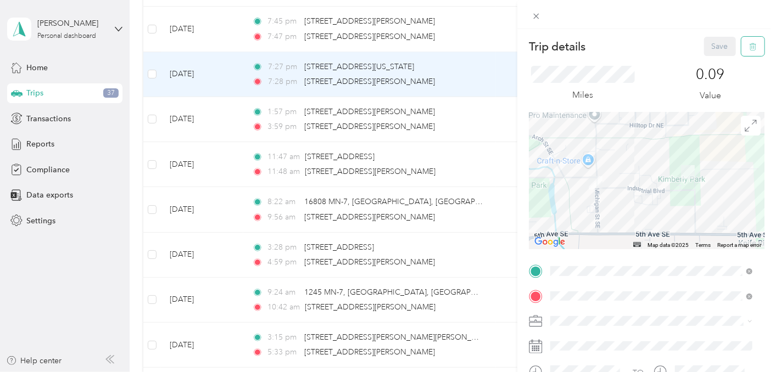
click at [743, 41] on button "button" at bounding box center [752, 46] width 23 height 19
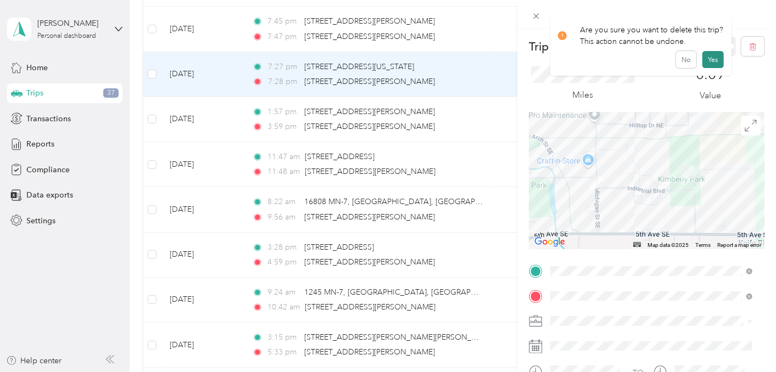
click at [709, 59] on button "Yes" at bounding box center [712, 60] width 21 height 18
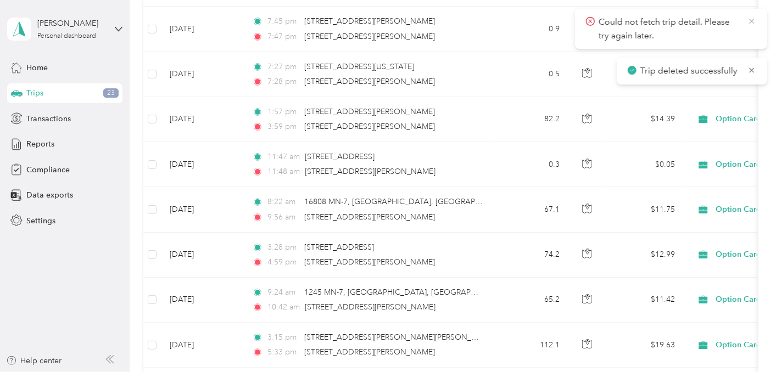
click at [751, 21] on icon at bounding box center [751, 21] width 5 height 5
click at [751, 20] on icon at bounding box center [751, 21] width 9 height 10
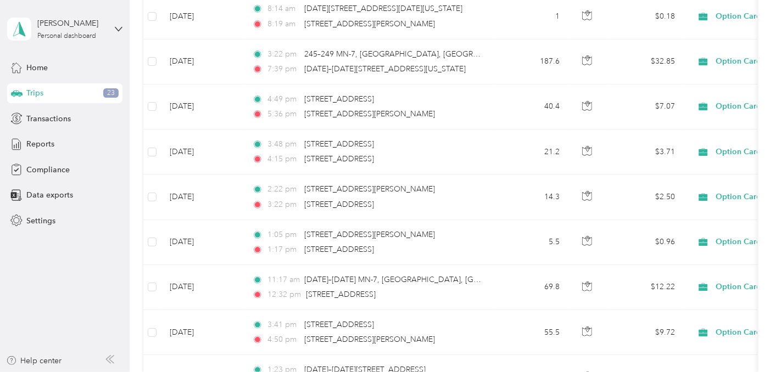
scroll to position [1691, 0]
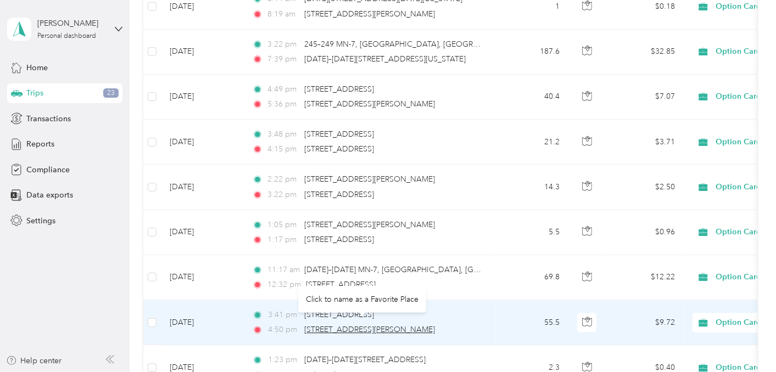
click at [335, 325] on span "[STREET_ADDRESS][PERSON_NAME]" at bounding box center [369, 329] width 131 height 9
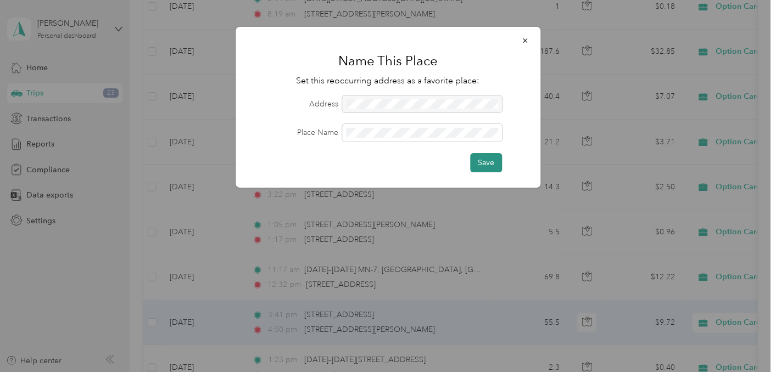
click at [482, 161] on button "Save" at bounding box center [486, 162] width 32 height 19
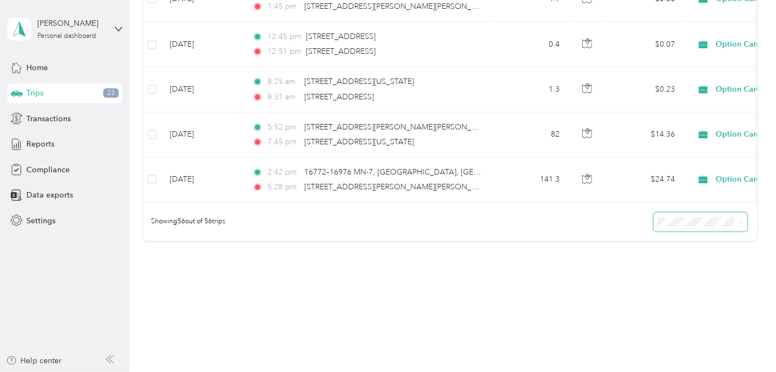
scroll to position [2530, 0]
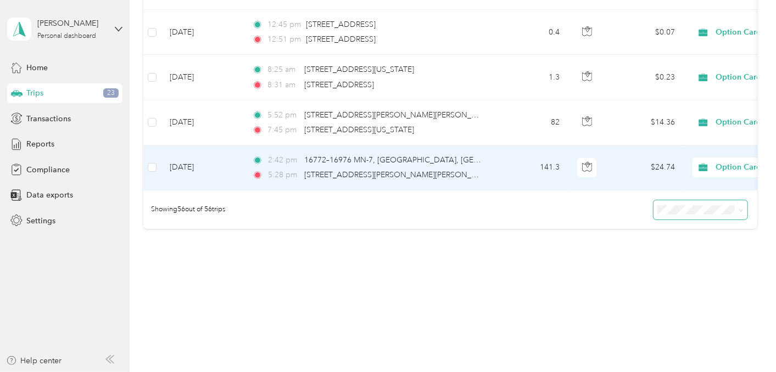
click at [209, 153] on td "[DATE]" at bounding box center [202, 167] width 82 height 45
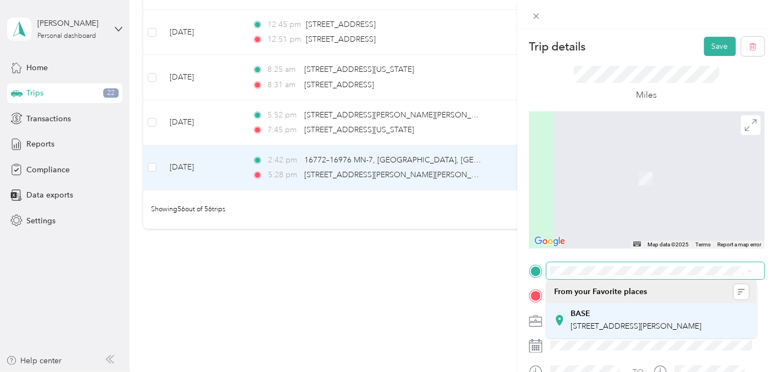
click at [592, 312] on div "BASE" at bounding box center [636, 314] width 131 height 10
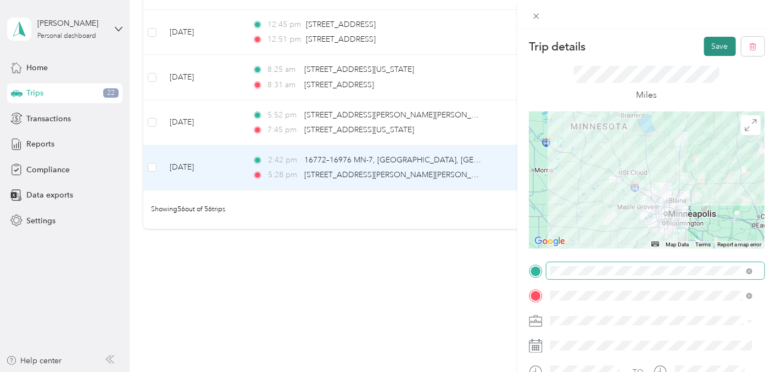
click at [711, 41] on button "Save" at bounding box center [720, 46] width 32 height 19
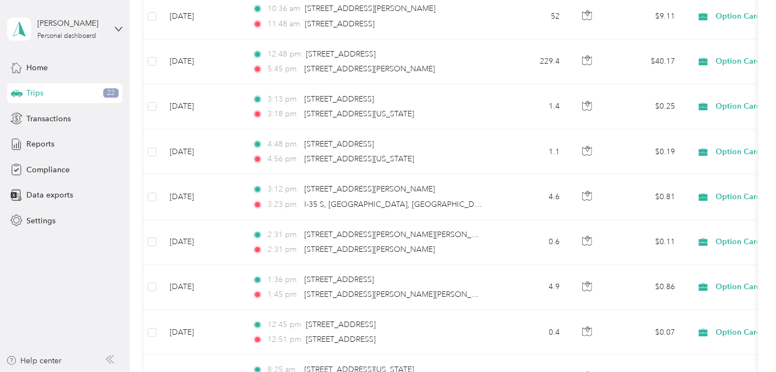
scroll to position [2222, 0]
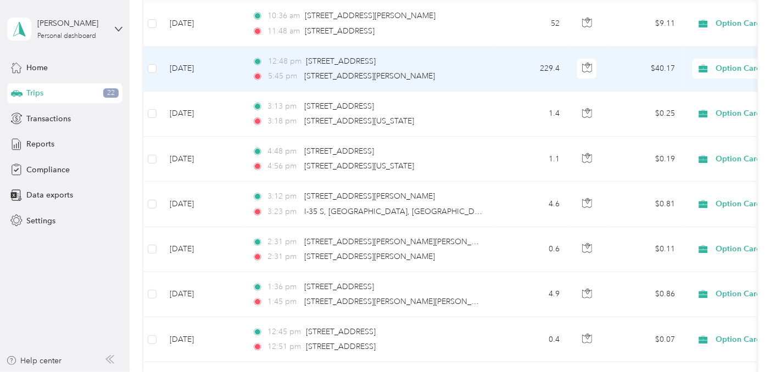
click at [201, 51] on td "[DATE]" at bounding box center [202, 69] width 82 height 45
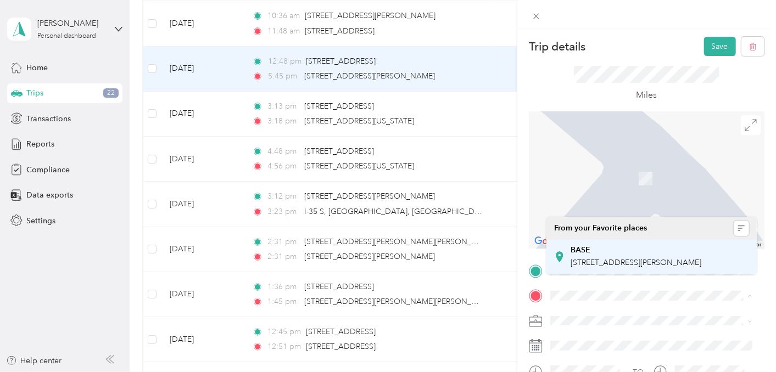
click at [622, 261] on span "[STREET_ADDRESS][PERSON_NAME]" at bounding box center [636, 262] width 131 height 9
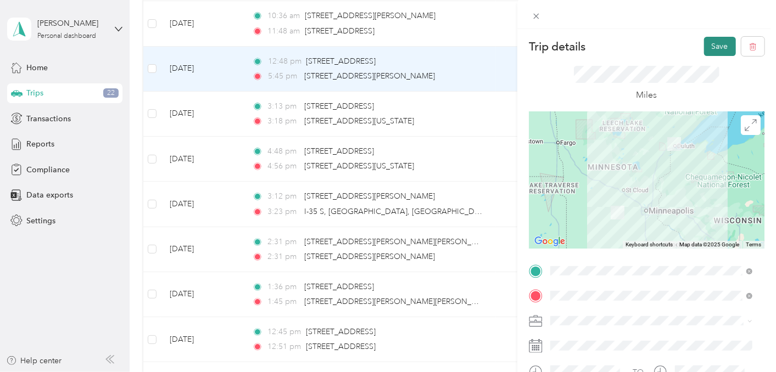
click at [705, 48] on button "Save" at bounding box center [720, 46] width 32 height 19
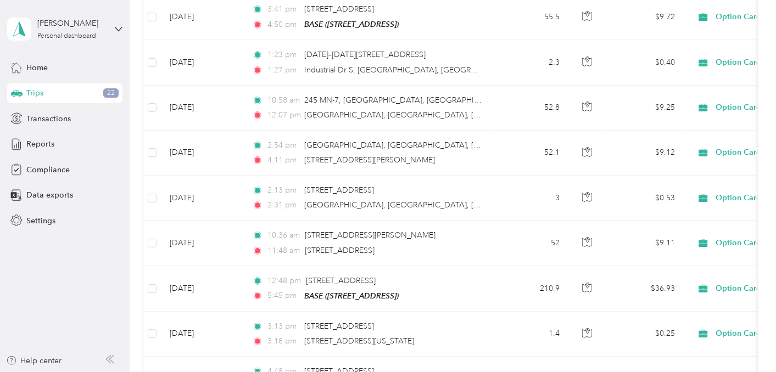
scroll to position [1996, 0]
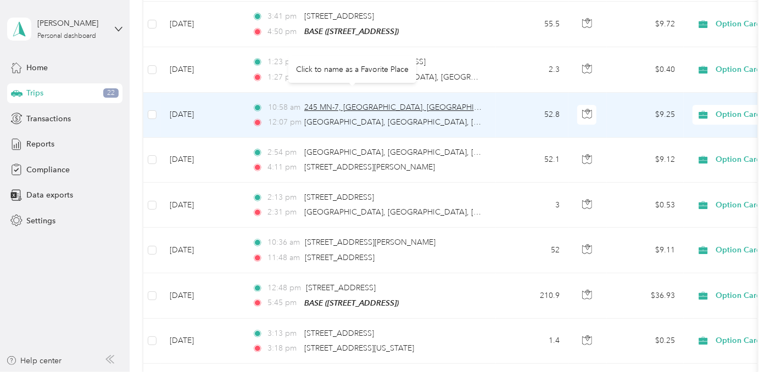
click at [378, 103] on span "245 MN-7, [GEOGRAPHIC_DATA], [GEOGRAPHIC_DATA]" at bounding box center [404, 107] width 201 height 9
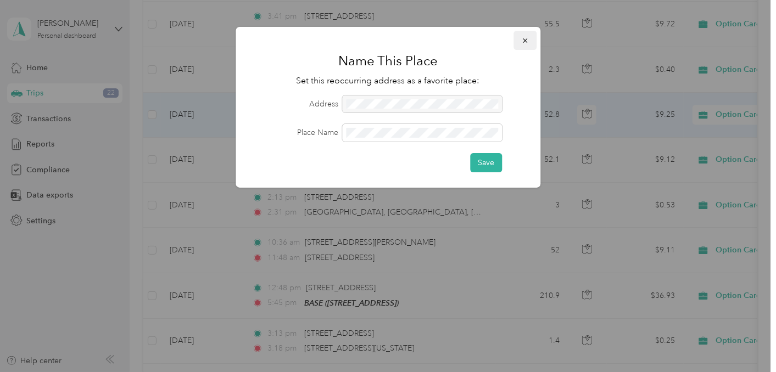
click at [527, 42] on icon "button" at bounding box center [525, 41] width 8 height 8
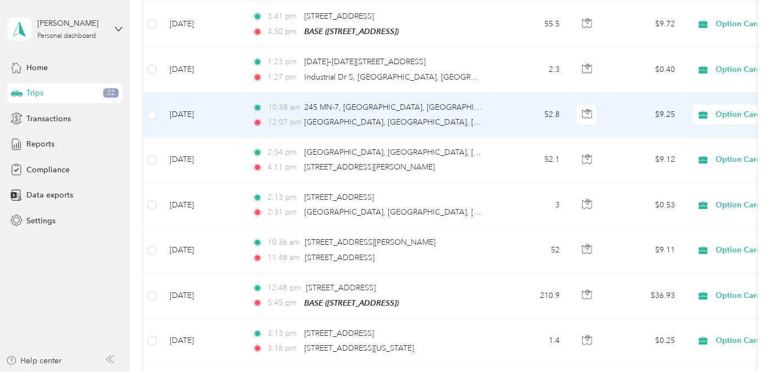
click at [194, 101] on td "[DATE]" at bounding box center [202, 115] width 82 height 45
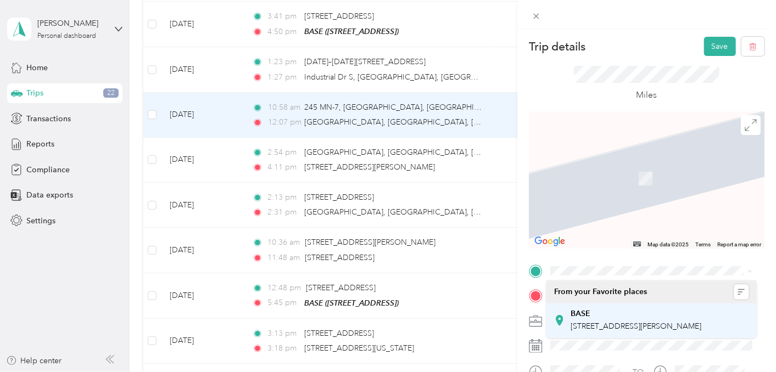
click at [588, 313] on strong "BASE" at bounding box center [581, 314] width 20 height 10
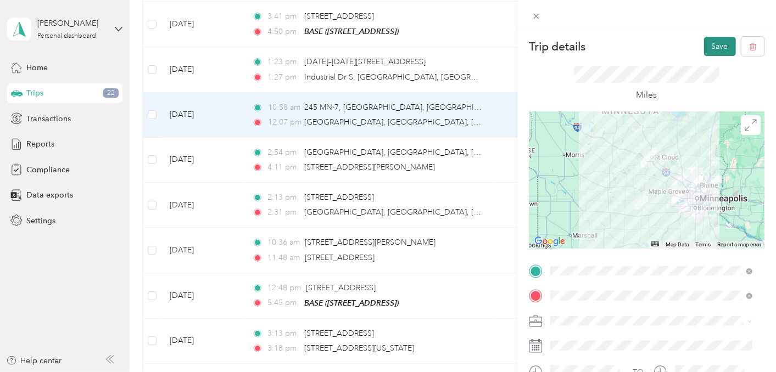
click at [704, 41] on button "Save" at bounding box center [720, 46] width 32 height 19
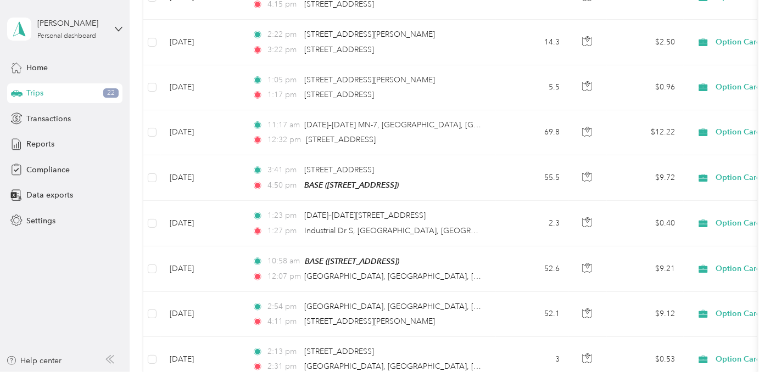
scroll to position [1827, 0]
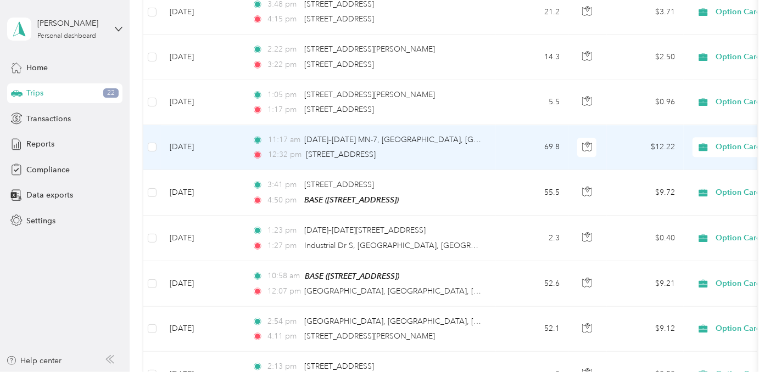
click at [186, 132] on td "[DATE]" at bounding box center [202, 147] width 82 height 45
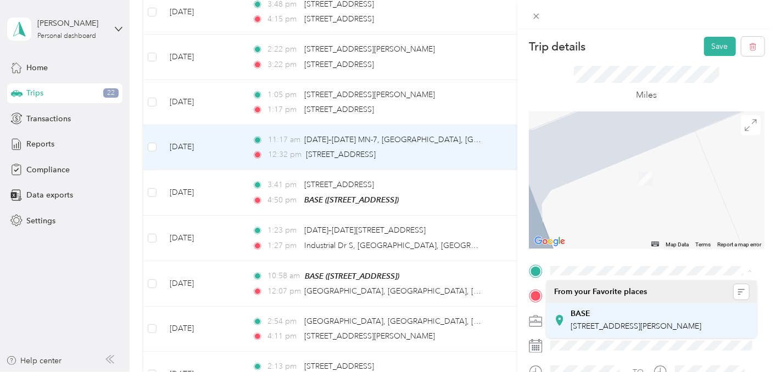
click at [608, 310] on div "BASE" at bounding box center [636, 314] width 131 height 10
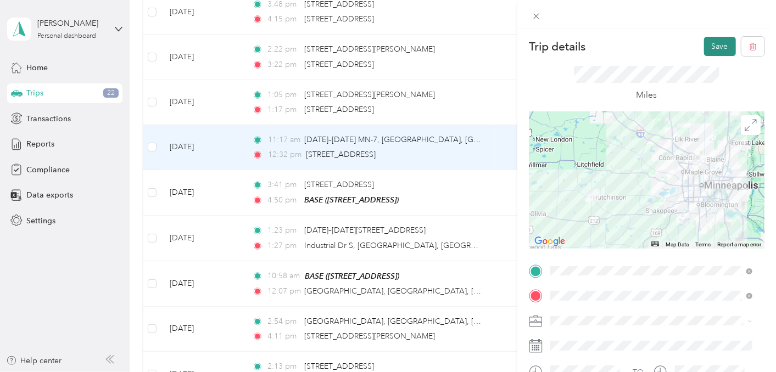
click at [704, 41] on button "Save" at bounding box center [720, 46] width 32 height 19
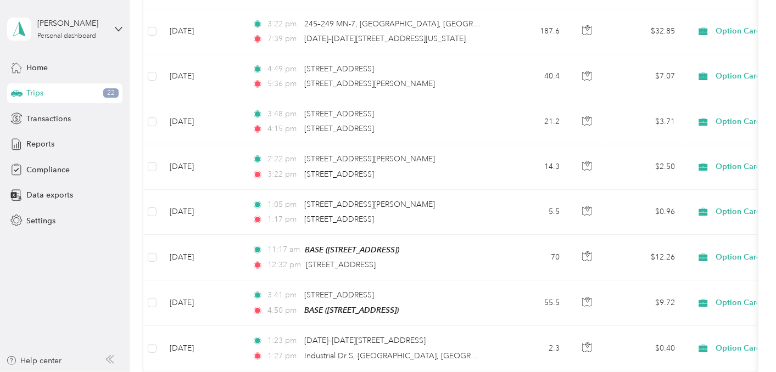
scroll to position [1696, 0]
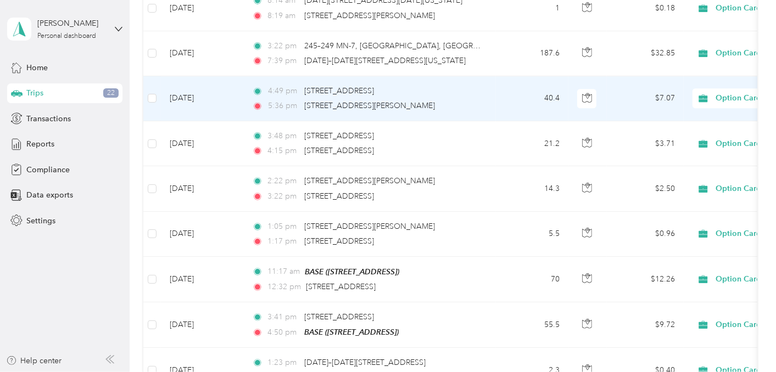
click at [196, 81] on td "[DATE]" at bounding box center [202, 98] width 82 height 45
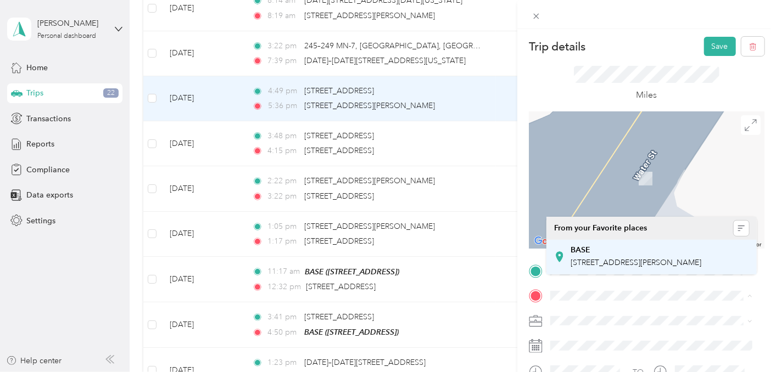
click at [608, 250] on div "BASE" at bounding box center [636, 250] width 131 height 10
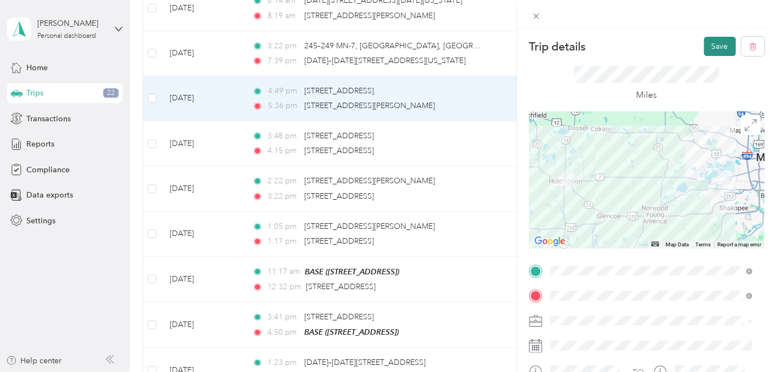
click at [709, 41] on button "Save" at bounding box center [720, 46] width 32 height 19
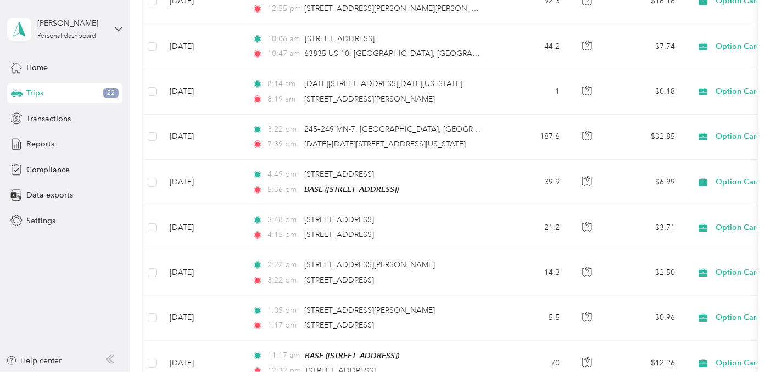
scroll to position [1608, 0]
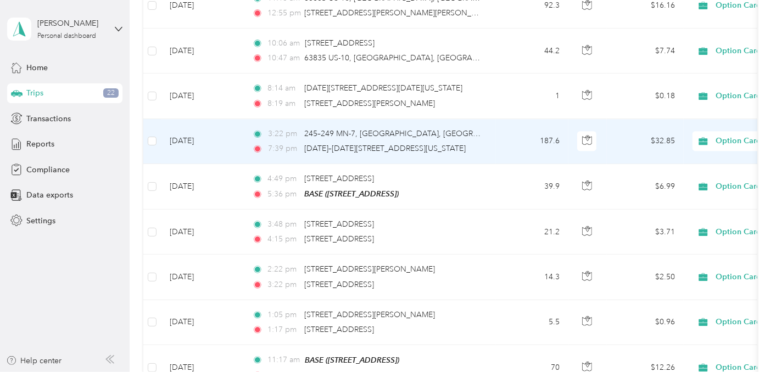
click at [198, 129] on td "[DATE]" at bounding box center [202, 141] width 82 height 45
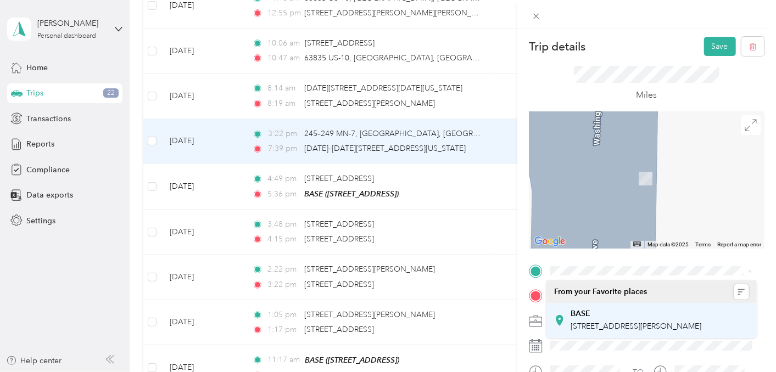
click at [588, 316] on strong "BASE" at bounding box center [581, 314] width 20 height 10
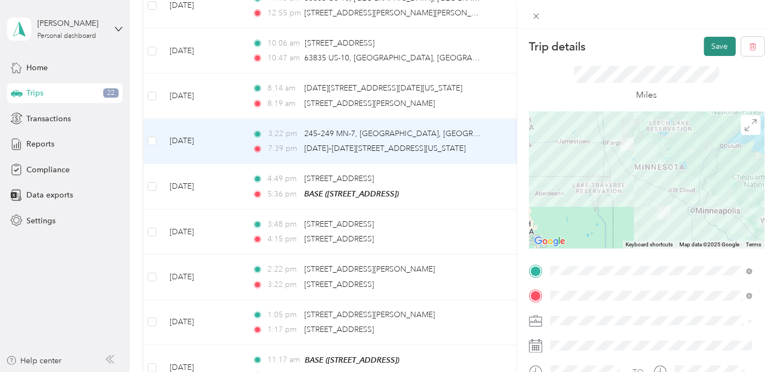
click at [710, 46] on button "Save" at bounding box center [720, 46] width 32 height 19
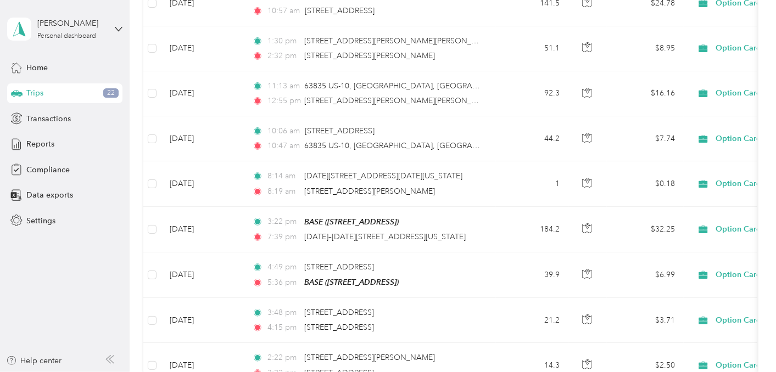
scroll to position [1498, 0]
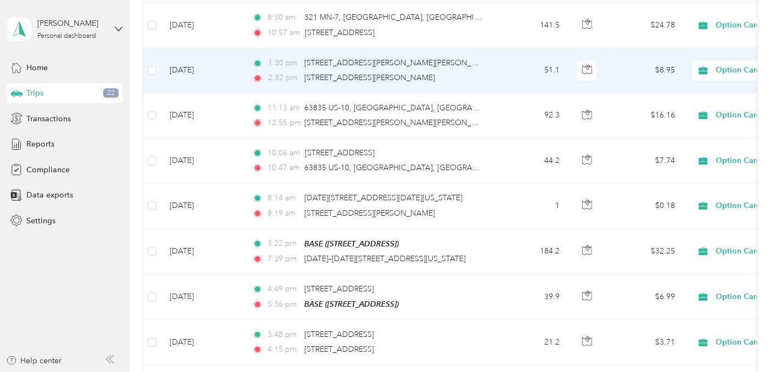
click at [182, 58] on td "[DATE]" at bounding box center [202, 70] width 82 height 45
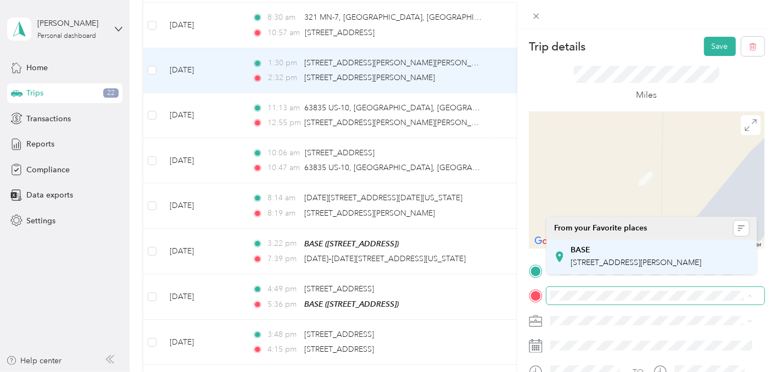
click at [617, 256] on div "BASE [STREET_ADDRESS]" at bounding box center [636, 256] width 131 height 23
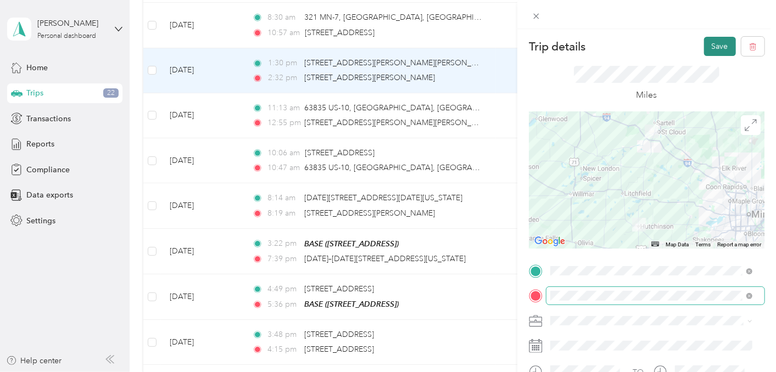
click at [715, 41] on button "Save" at bounding box center [720, 46] width 32 height 19
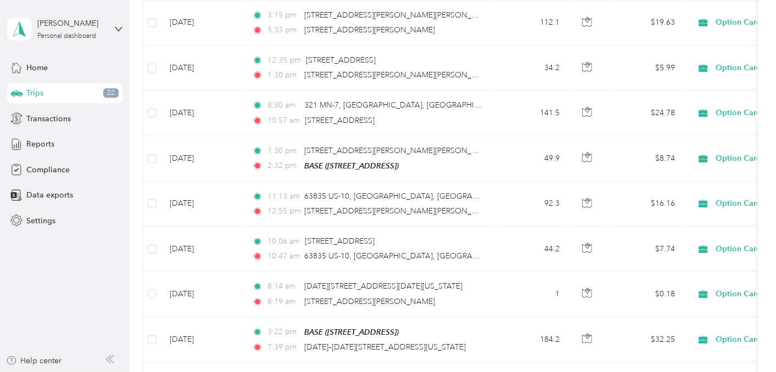
scroll to position [1403, 0]
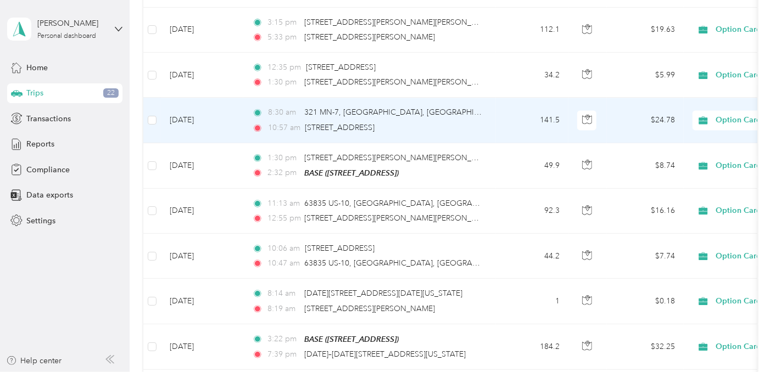
click at [179, 110] on td "[DATE]" at bounding box center [202, 120] width 82 height 45
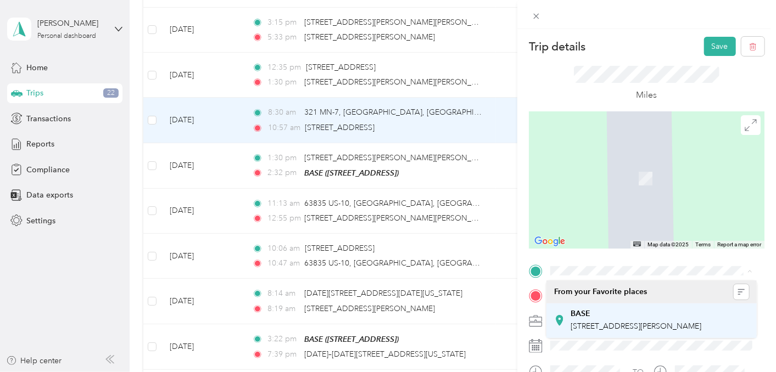
click at [603, 319] on div "BASE [STREET_ADDRESS]" at bounding box center [636, 320] width 131 height 23
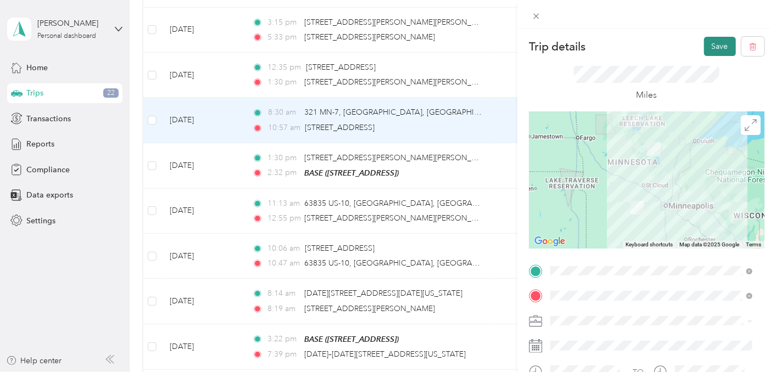
click at [707, 42] on button "Save" at bounding box center [720, 46] width 32 height 19
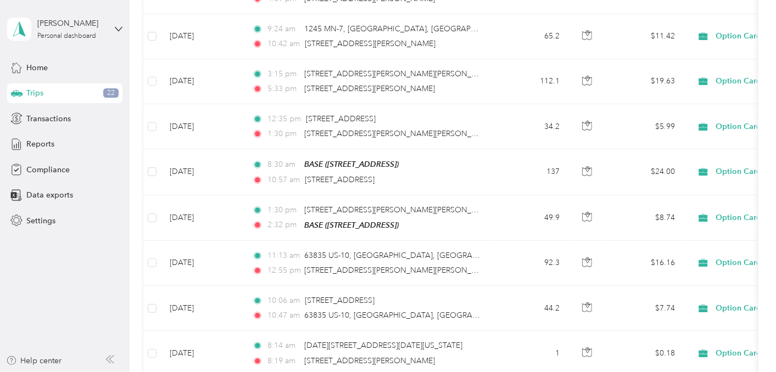
scroll to position [1329, 0]
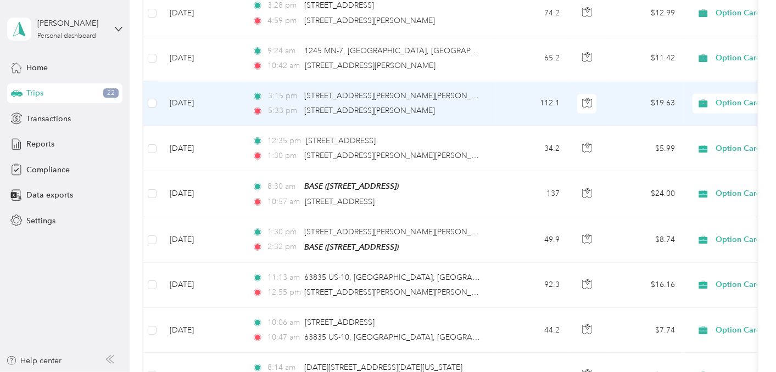
click at [197, 89] on td "[DATE]" at bounding box center [202, 103] width 82 height 45
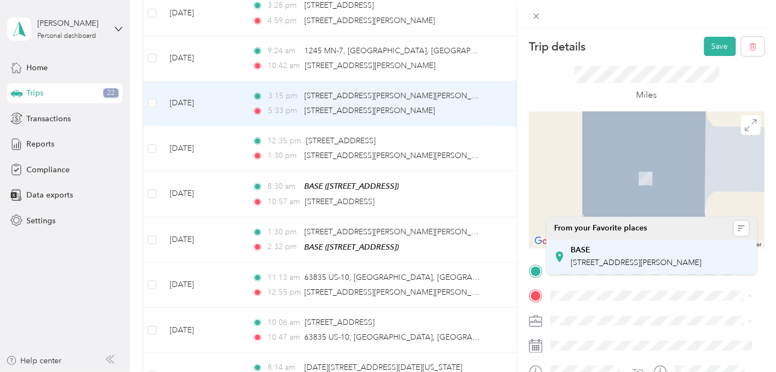
click at [619, 256] on div "BASE [STREET_ADDRESS]" at bounding box center [636, 256] width 131 height 23
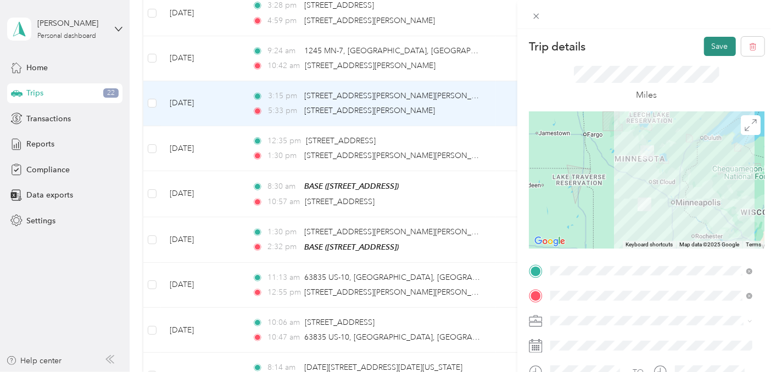
click at [710, 44] on button "Save" at bounding box center [720, 46] width 32 height 19
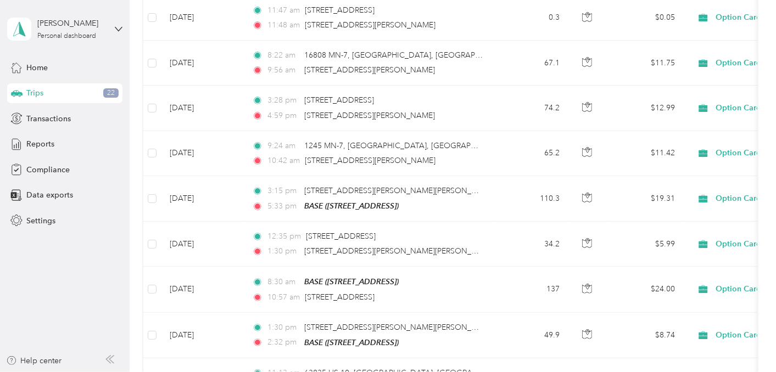
scroll to position [1228, 0]
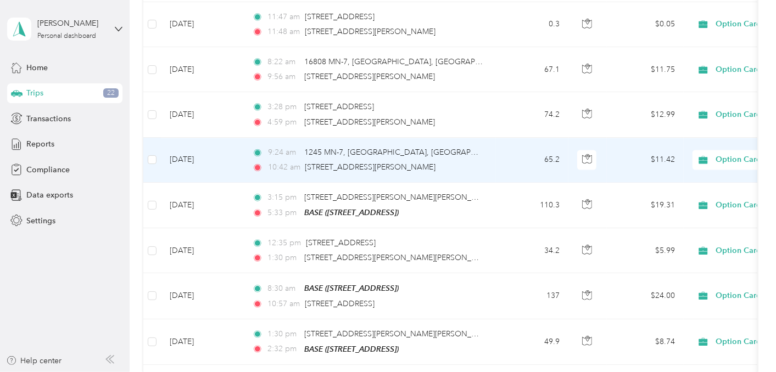
click at [200, 149] on td "[DATE]" at bounding box center [202, 160] width 82 height 45
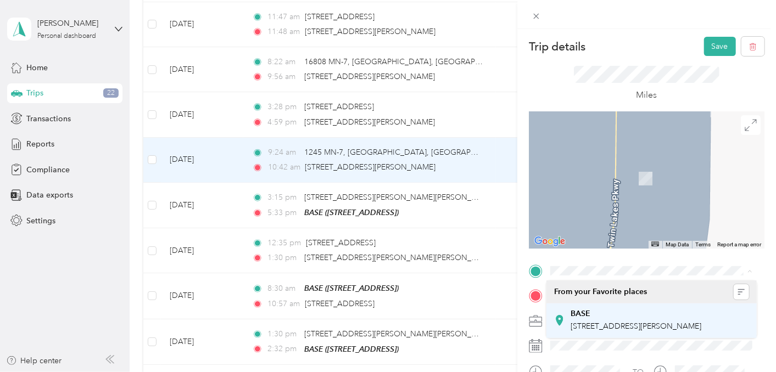
click at [567, 323] on div "BASE [STREET_ADDRESS]" at bounding box center [651, 320] width 194 height 27
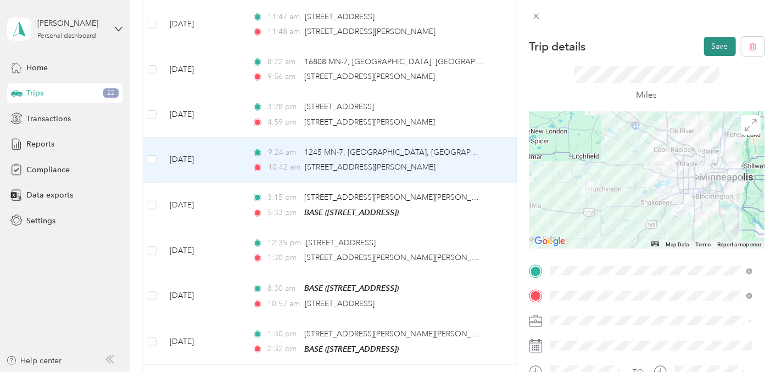
click at [716, 38] on button "Save" at bounding box center [720, 46] width 32 height 19
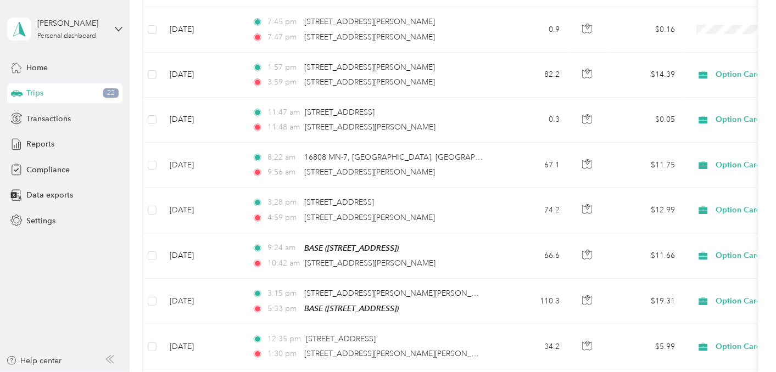
scroll to position [1110, 0]
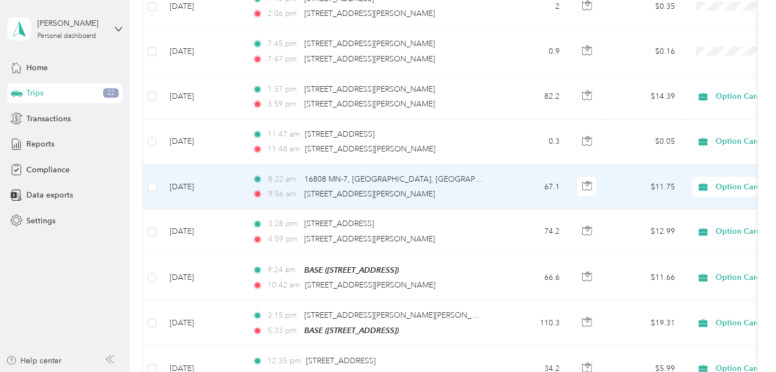
click at [207, 177] on td "[DATE]" at bounding box center [202, 187] width 82 height 45
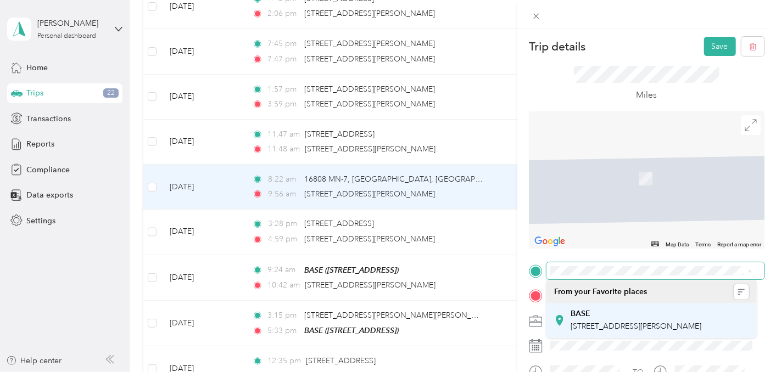
click at [607, 319] on div "BASE [STREET_ADDRESS]" at bounding box center [636, 320] width 131 height 23
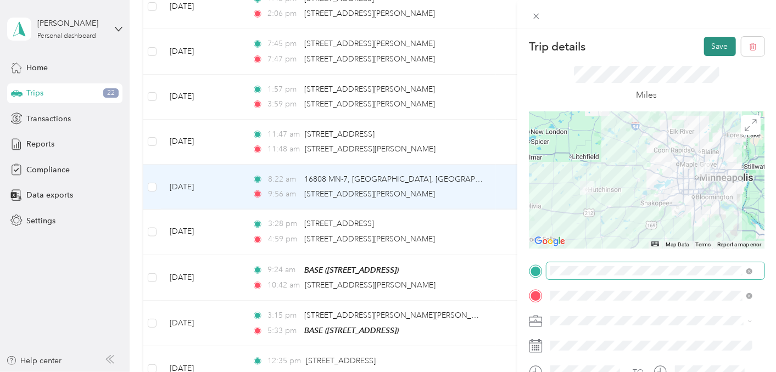
click at [714, 44] on button "Save" at bounding box center [720, 46] width 32 height 19
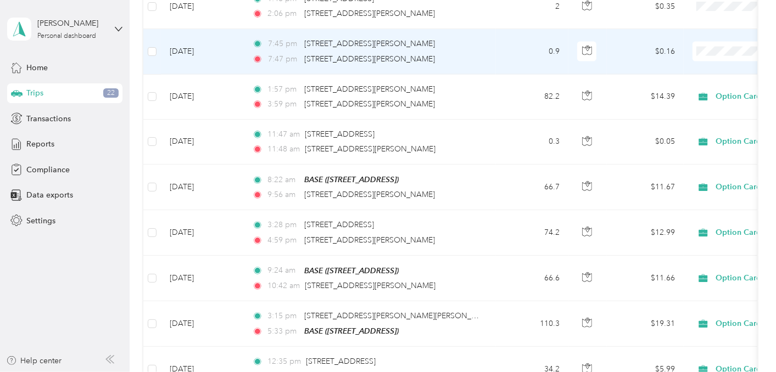
click at [201, 40] on td "[DATE]" at bounding box center [202, 51] width 82 height 45
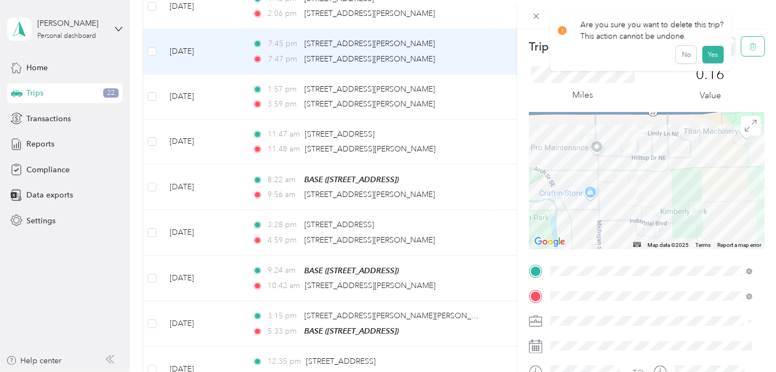
click at [749, 45] on icon "button" at bounding box center [752, 46] width 7 height 7
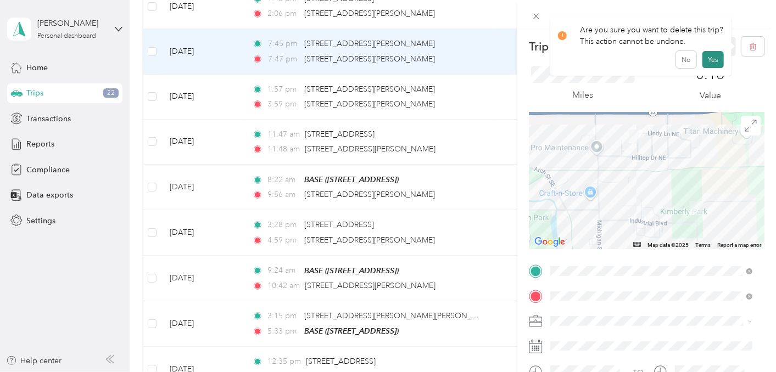
click at [712, 57] on button "Yes" at bounding box center [712, 60] width 21 height 18
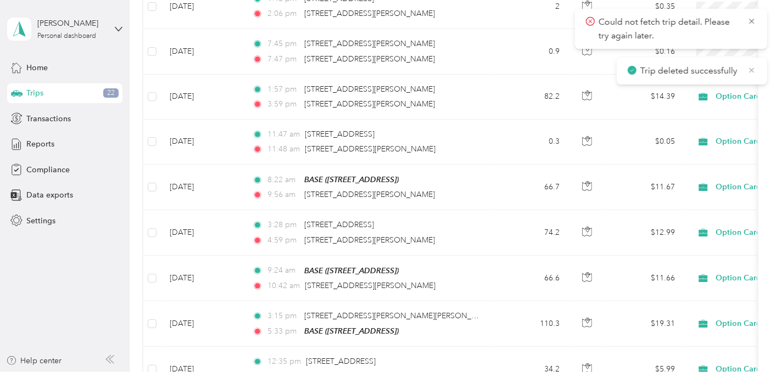
click at [753, 68] on icon at bounding box center [751, 70] width 9 height 10
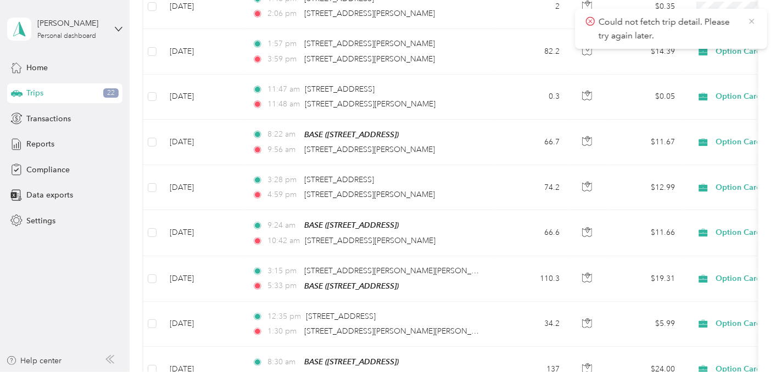
click at [750, 19] on icon at bounding box center [751, 21] width 9 height 10
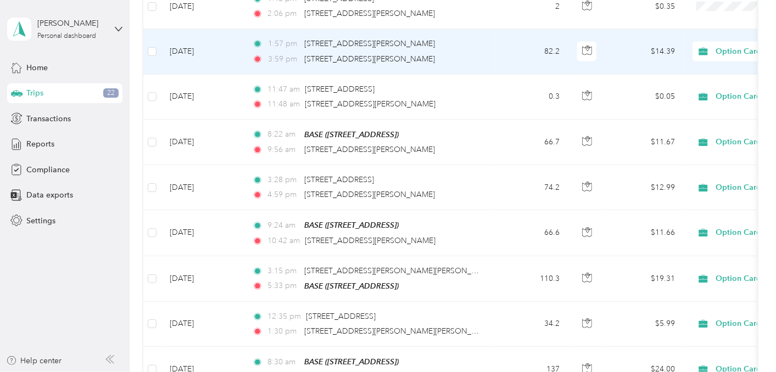
click at [185, 40] on td "[DATE]" at bounding box center [202, 51] width 82 height 45
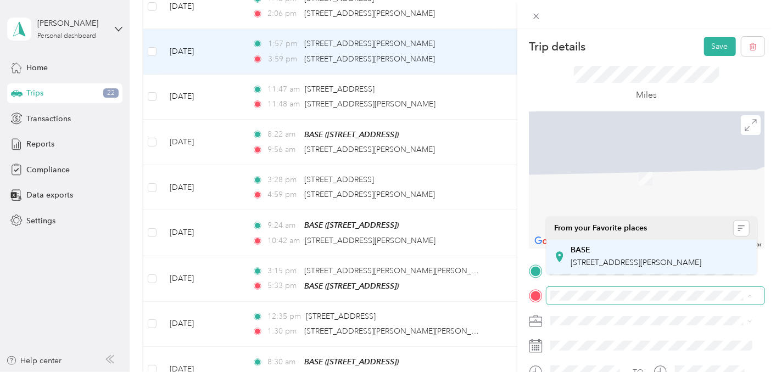
click at [629, 256] on div "BASE [STREET_ADDRESS]" at bounding box center [636, 256] width 131 height 23
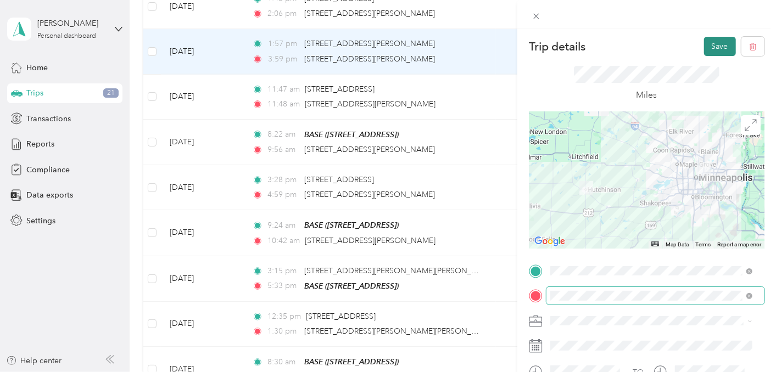
click at [710, 44] on button "Save" at bounding box center [720, 46] width 32 height 19
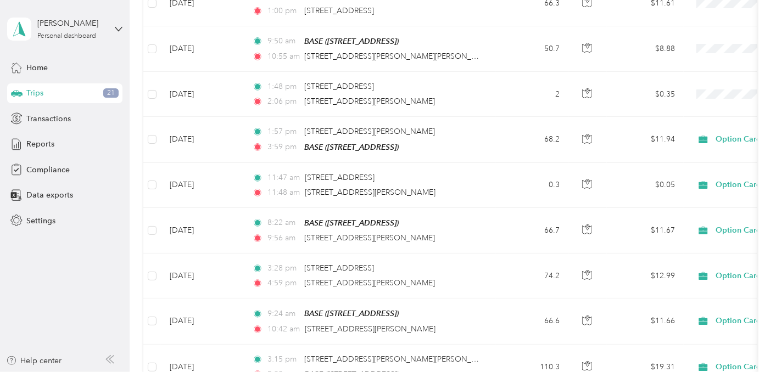
scroll to position [1001, 0]
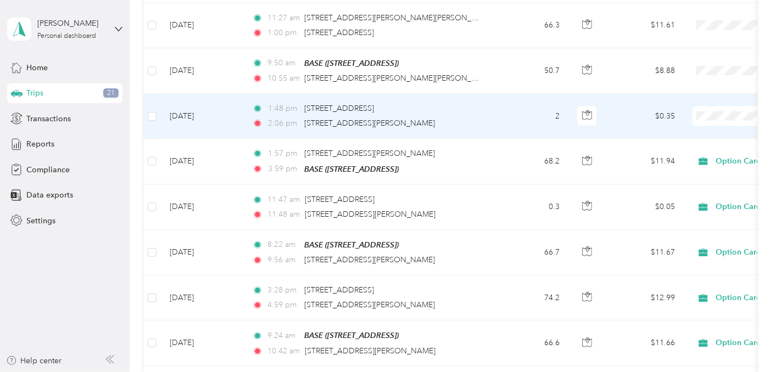
click at [192, 106] on td "[DATE]" at bounding box center [202, 116] width 82 height 45
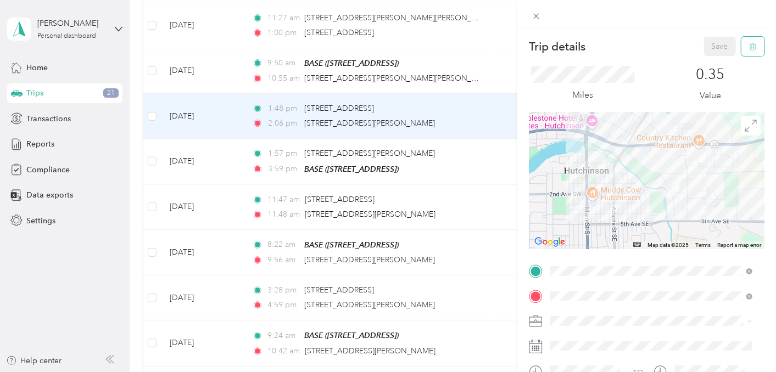
click at [749, 49] on icon "button" at bounding box center [753, 47] width 8 height 8
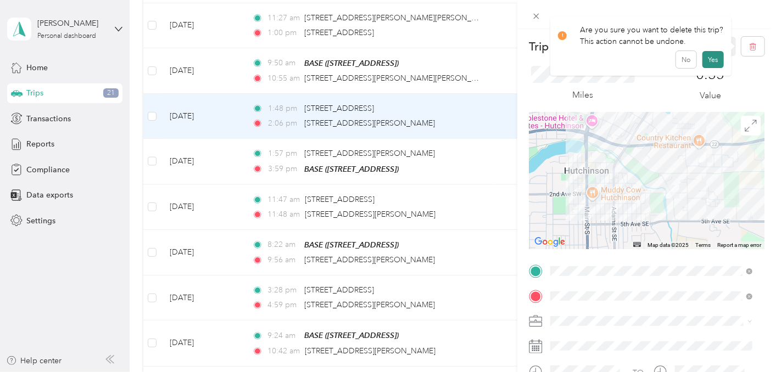
click at [704, 59] on button "Yes" at bounding box center [712, 60] width 21 height 18
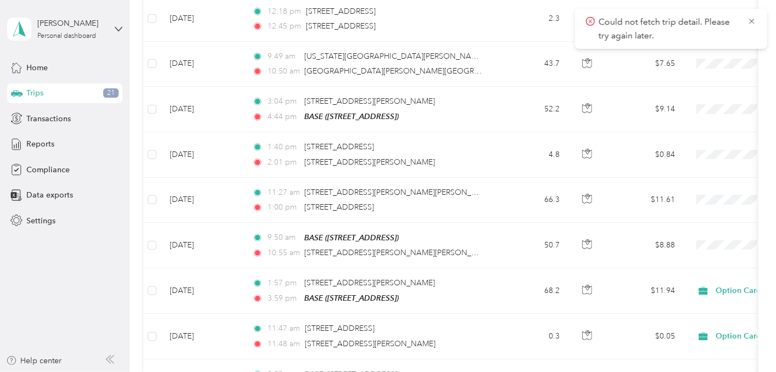
scroll to position [842, 0]
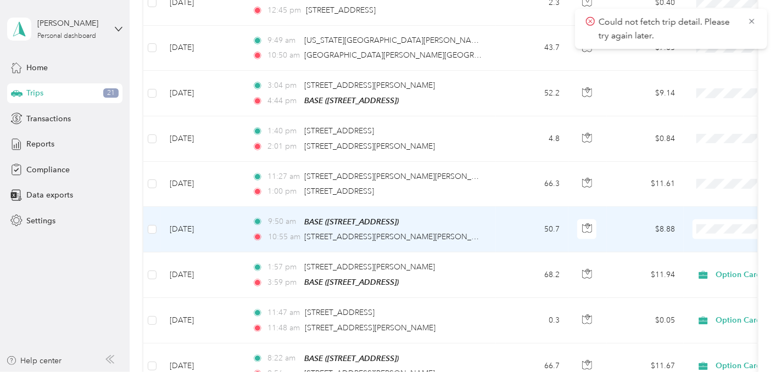
click at [722, 239] on span "Option Care Health" at bounding box center [718, 238] width 102 height 12
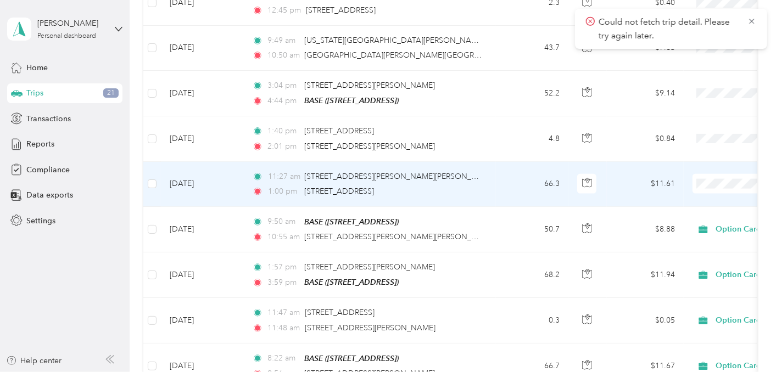
click at [718, 194] on span "Option Care Health" at bounding box center [718, 195] width 102 height 12
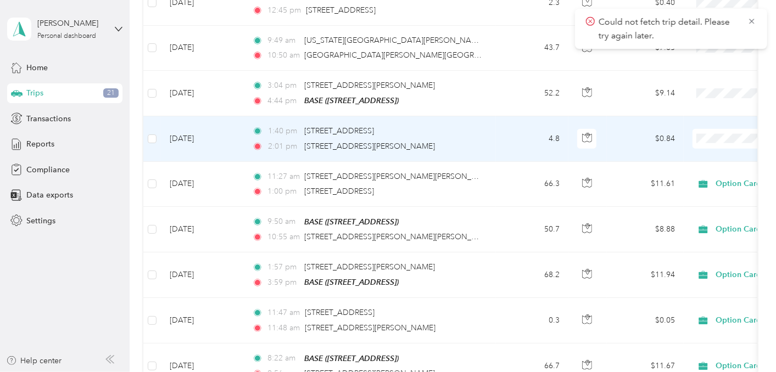
click at [722, 144] on span "Option Care Health" at bounding box center [718, 150] width 102 height 12
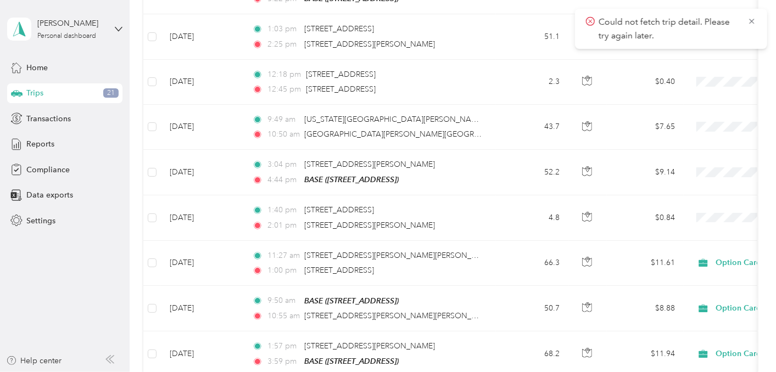
scroll to position [753, 0]
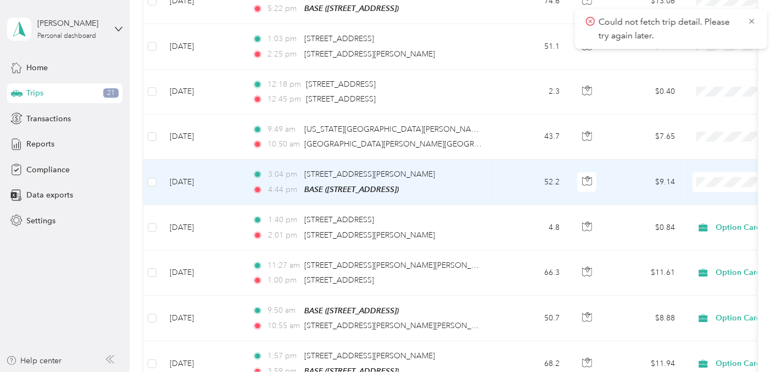
click at [708, 192] on span "Option Care Health" at bounding box center [718, 192] width 102 height 12
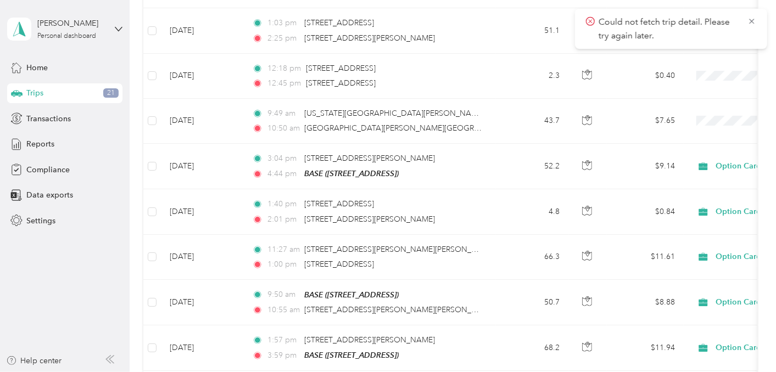
scroll to position [756, 0]
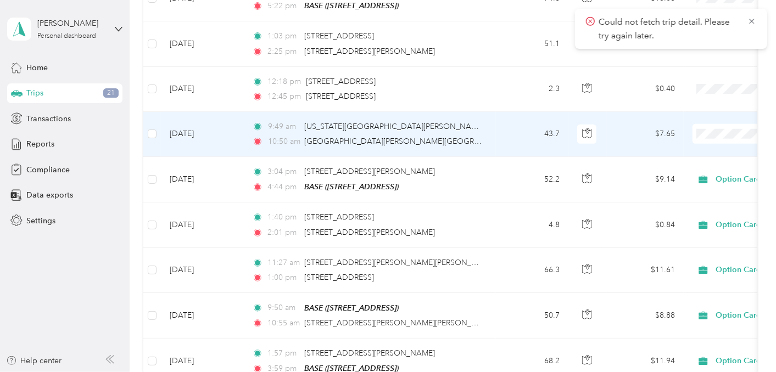
click at [720, 139] on li "Option Care Health" at bounding box center [707, 145] width 136 height 19
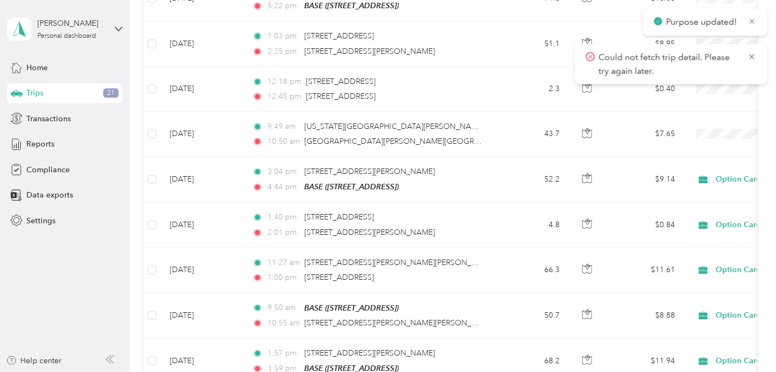
scroll to position [712, 0]
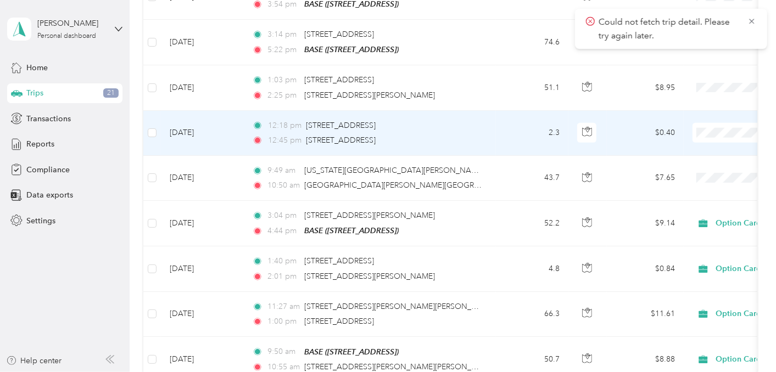
click at [704, 139] on span "Option Care Health" at bounding box center [718, 145] width 102 height 12
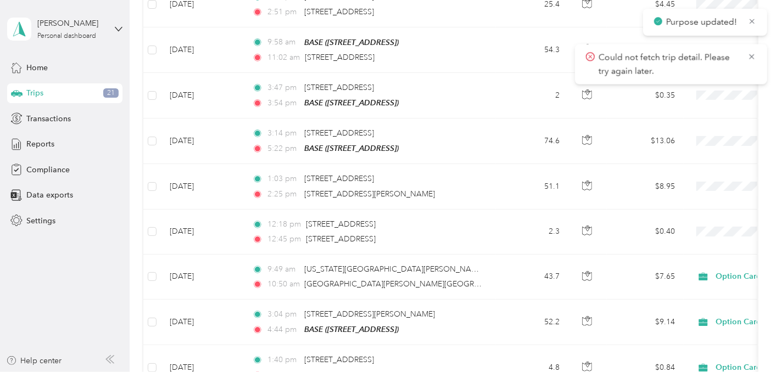
scroll to position [610, 0]
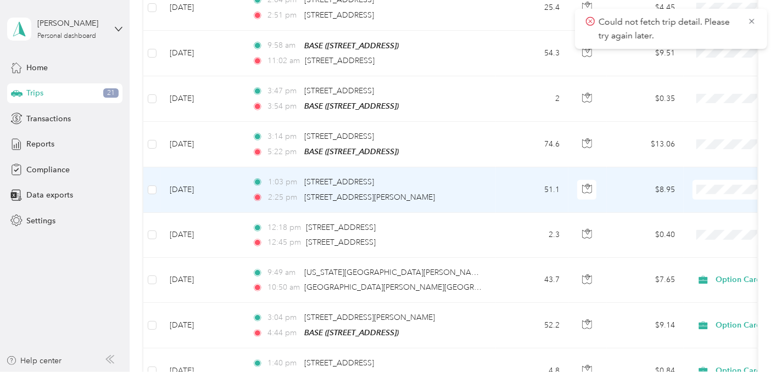
click at [701, 194] on li "Option Care Health" at bounding box center [707, 197] width 136 height 19
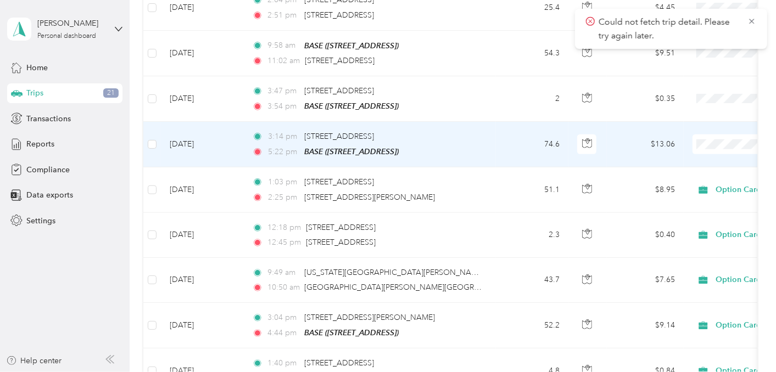
click at [715, 153] on span "Option Care Health" at bounding box center [718, 157] width 102 height 12
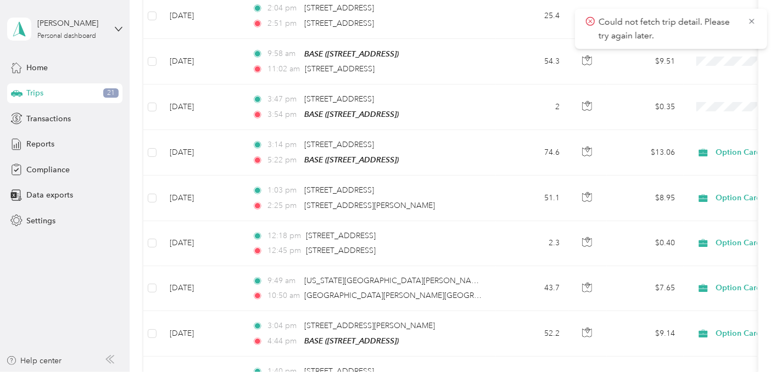
scroll to position [582, 0]
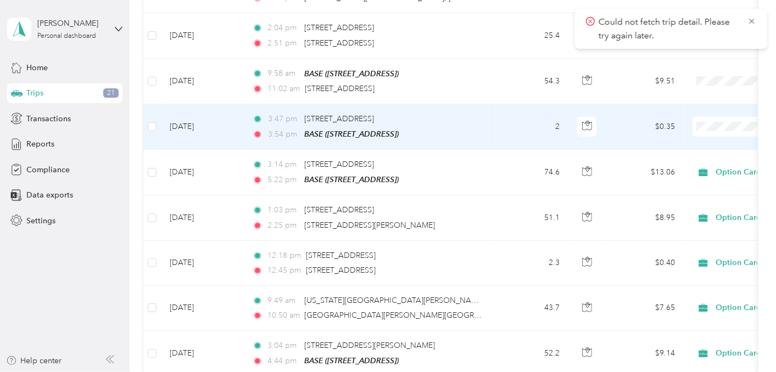
click at [202, 120] on td "[DATE]" at bounding box center [202, 127] width 82 height 46
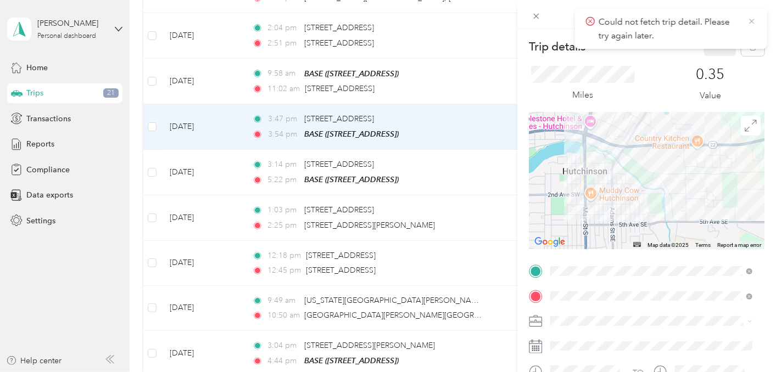
click at [751, 23] on icon at bounding box center [751, 21] width 9 height 10
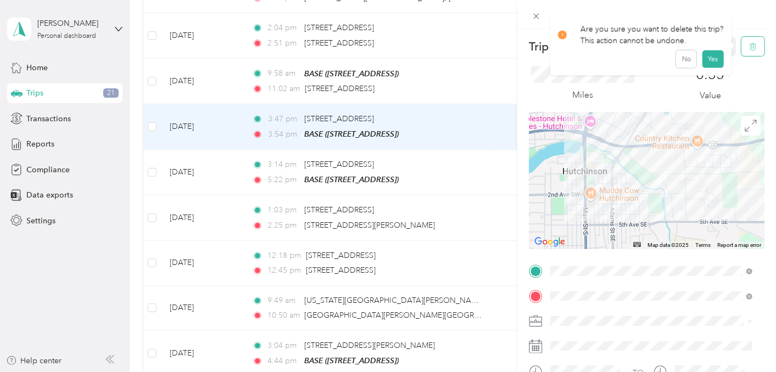
click at [749, 46] on icon "button" at bounding box center [753, 47] width 8 height 8
click at [705, 58] on button "Yes" at bounding box center [712, 60] width 21 height 18
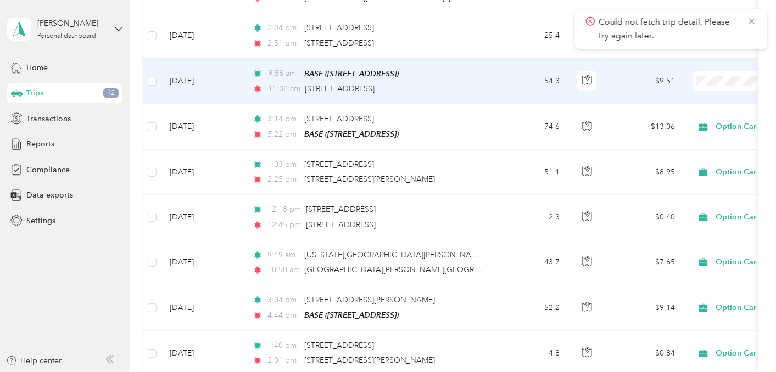
click at [721, 90] on span "Option Care Health" at bounding box center [718, 89] width 102 height 12
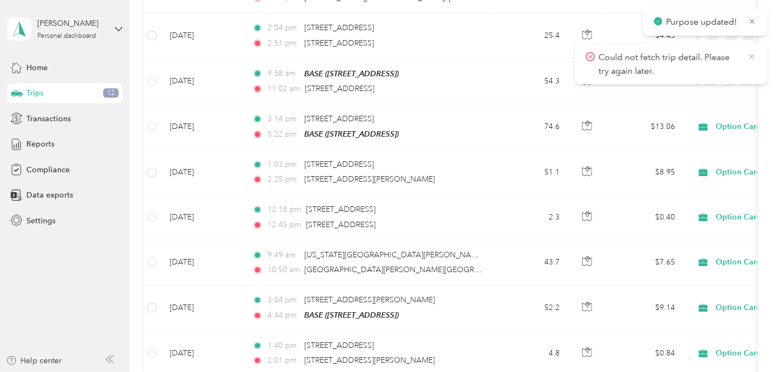
click at [753, 56] on icon at bounding box center [751, 57] width 9 height 10
click at [751, 22] on icon at bounding box center [752, 21] width 8 height 10
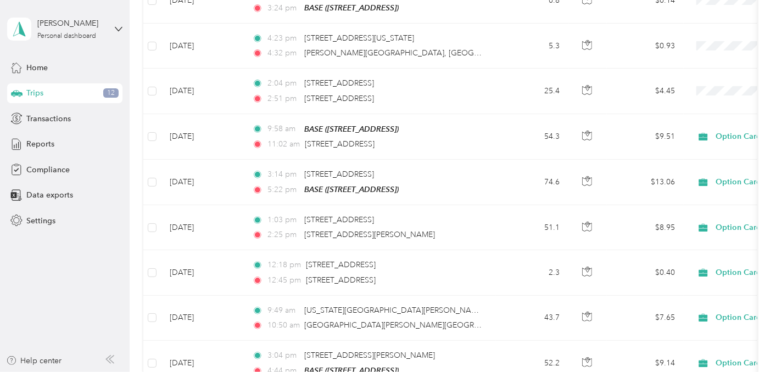
scroll to position [504, 0]
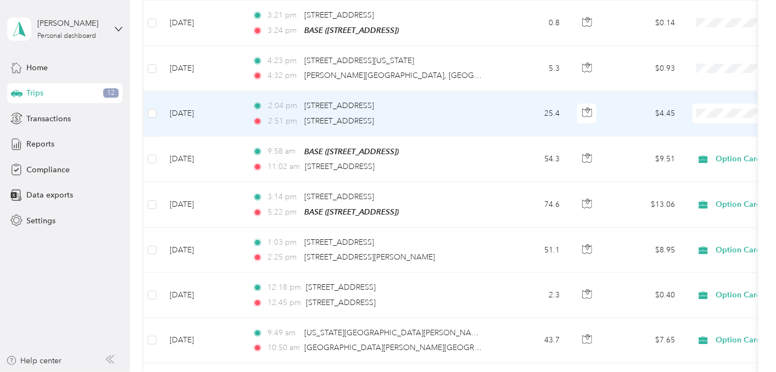
click at [722, 125] on span "Option Care Health" at bounding box center [718, 128] width 102 height 12
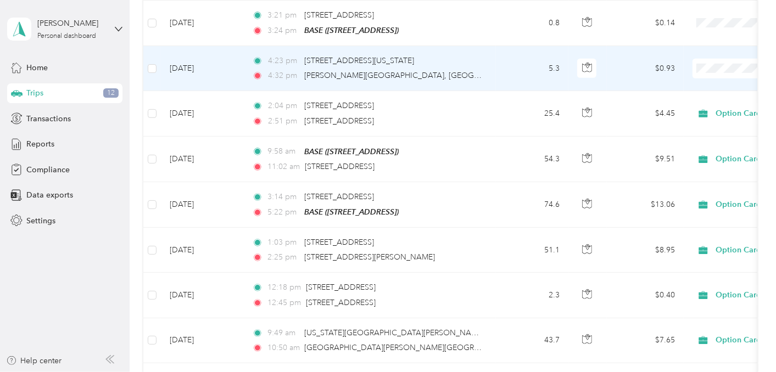
click at [711, 78] on span "Option Care Health" at bounding box center [718, 78] width 102 height 12
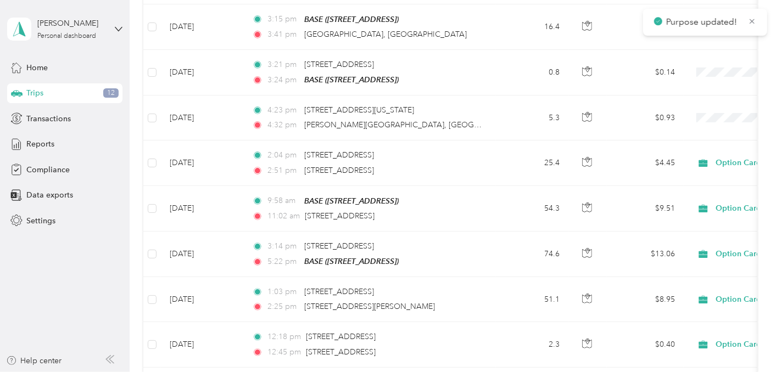
scroll to position [435, 0]
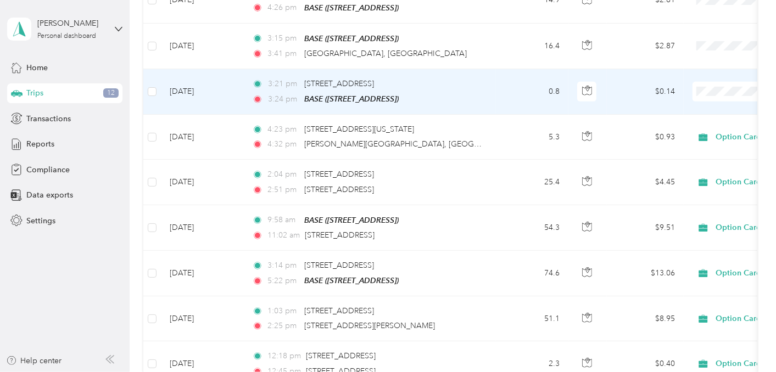
click at [208, 87] on td "[DATE]" at bounding box center [202, 92] width 82 height 46
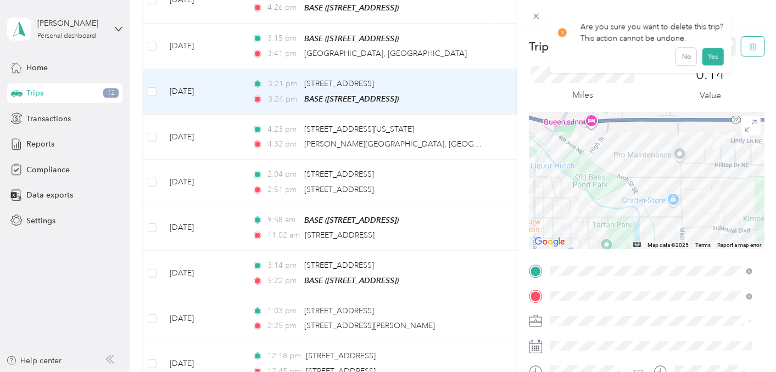
click at [749, 45] on icon "button" at bounding box center [753, 47] width 8 height 8
click at [705, 60] on button "Yes" at bounding box center [712, 60] width 21 height 18
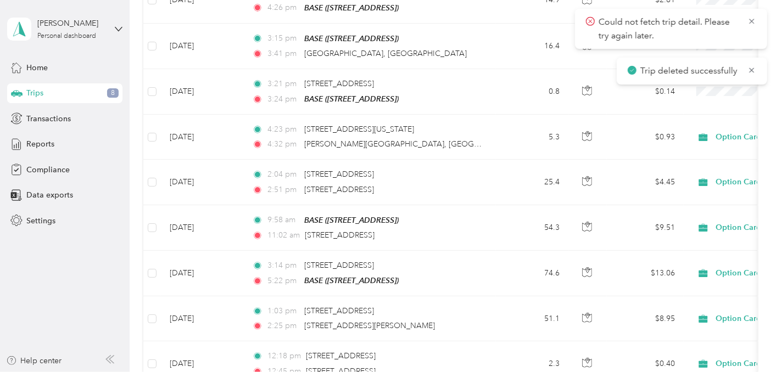
click at [756, 68] on div "Trip deleted successfully" at bounding box center [691, 71] width 150 height 27
click at [751, 68] on icon at bounding box center [751, 70] width 9 height 10
click at [751, 19] on icon at bounding box center [751, 21] width 9 height 10
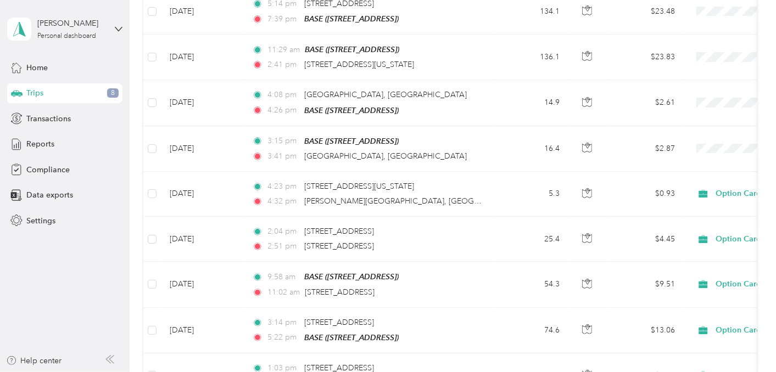
scroll to position [301, 0]
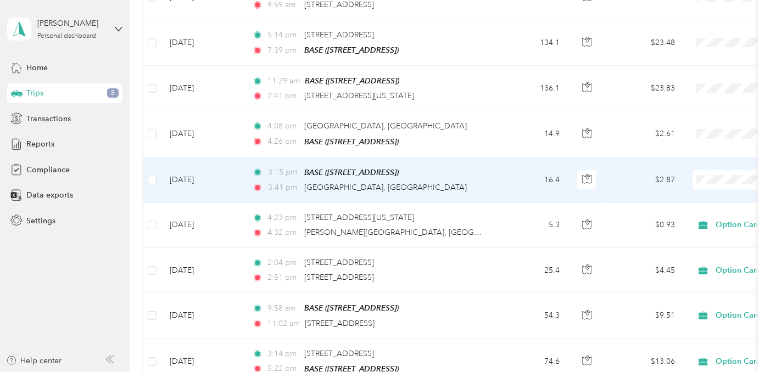
click at [709, 191] on span "Option Care Health" at bounding box center [718, 195] width 102 height 12
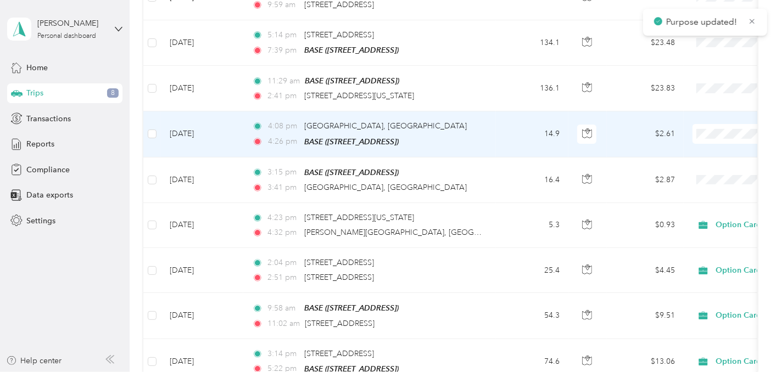
click at [710, 148] on span "Option Care Health" at bounding box center [718, 151] width 102 height 12
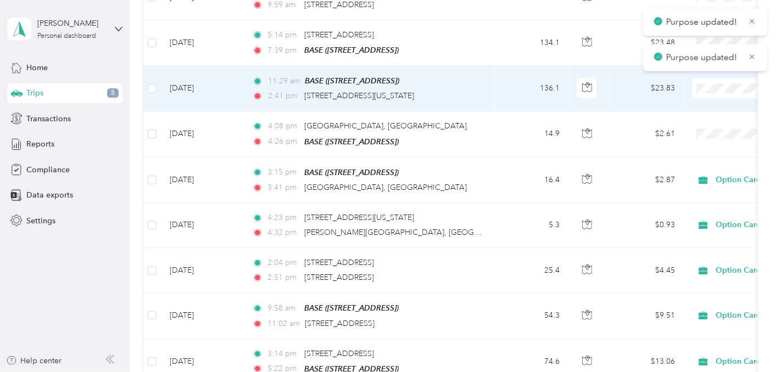
click at [715, 101] on span "Option Care Health" at bounding box center [718, 104] width 102 height 12
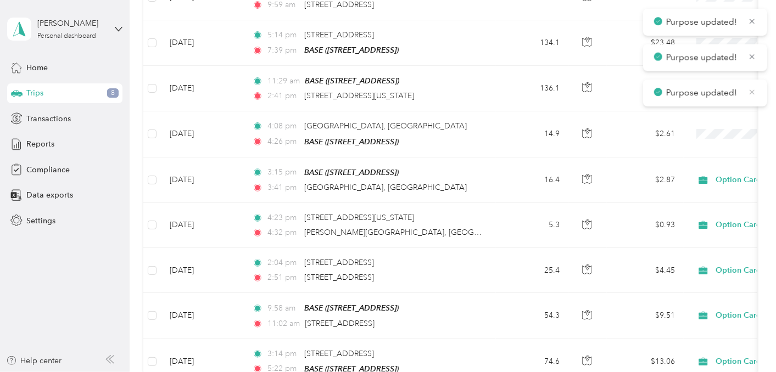
click at [750, 88] on icon at bounding box center [752, 92] width 8 height 10
click at [752, 19] on icon at bounding box center [752, 21] width 8 height 10
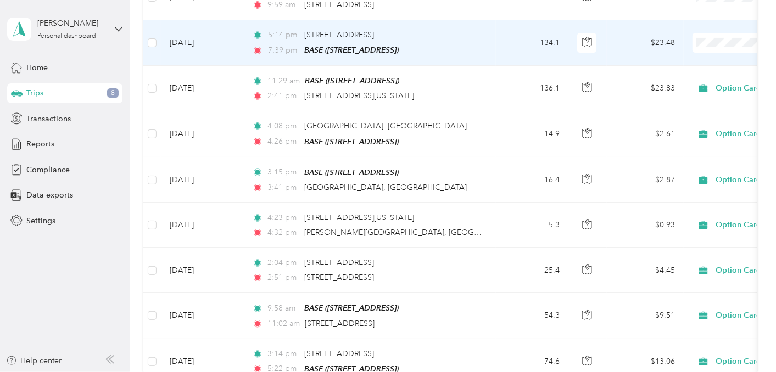
click at [717, 58] on span "Option Care Health" at bounding box center [718, 60] width 102 height 12
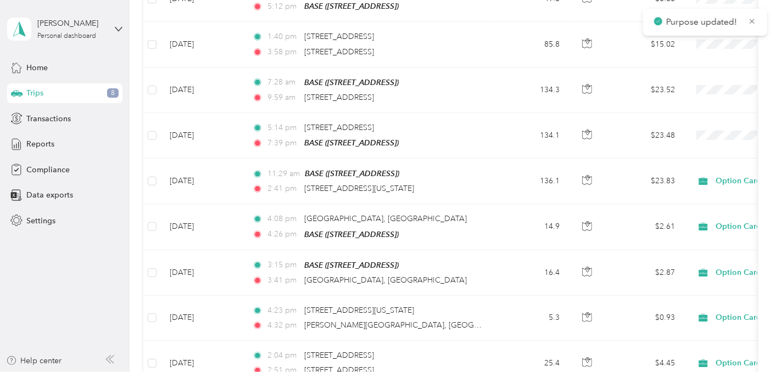
scroll to position [205, 0]
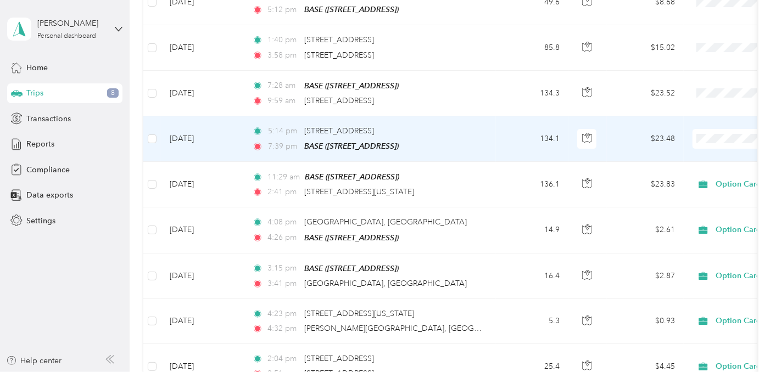
click at [716, 158] on li "Option Care Health" at bounding box center [707, 156] width 136 height 19
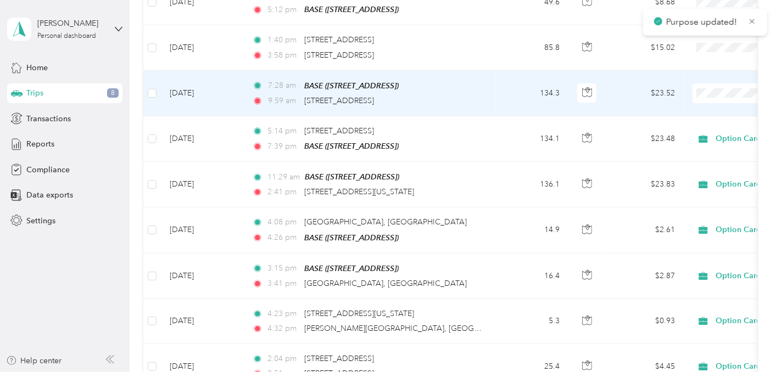
click at [712, 104] on li "Option Care Health" at bounding box center [707, 111] width 136 height 19
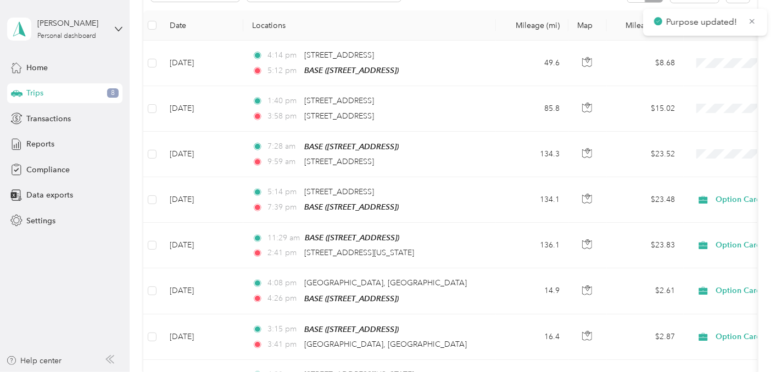
scroll to position [141, 0]
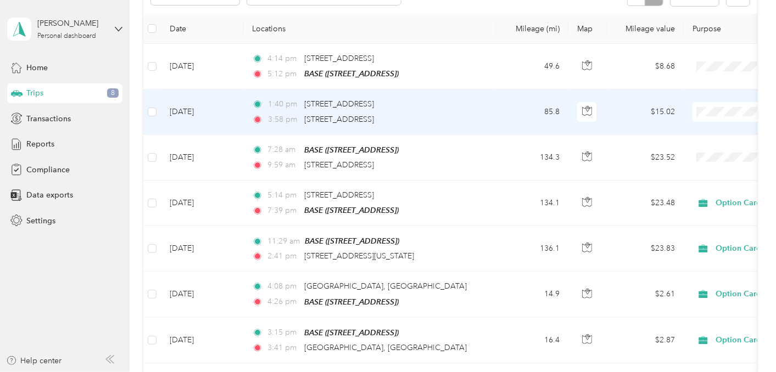
click at [187, 110] on td "[DATE]" at bounding box center [202, 111] width 82 height 45
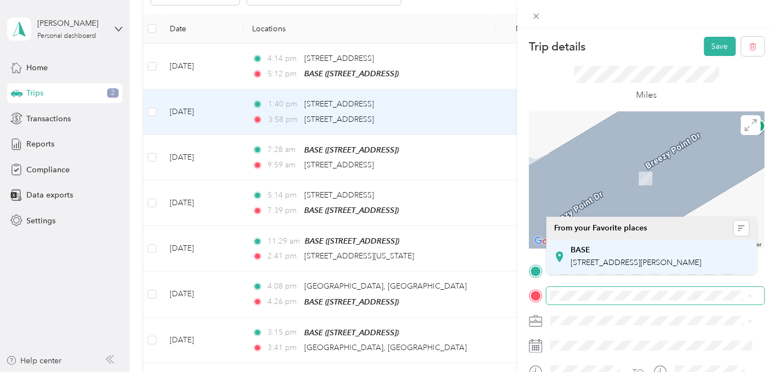
click at [619, 262] on span "[STREET_ADDRESS][PERSON_NAME]" at bounding box center [636, 262] width 131 height 9
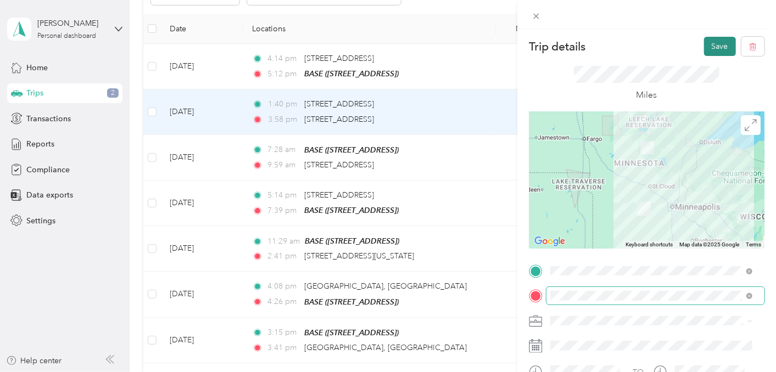
click at [716, 43] on button "Save" at bounding box center [720, 46] width 32 height 19
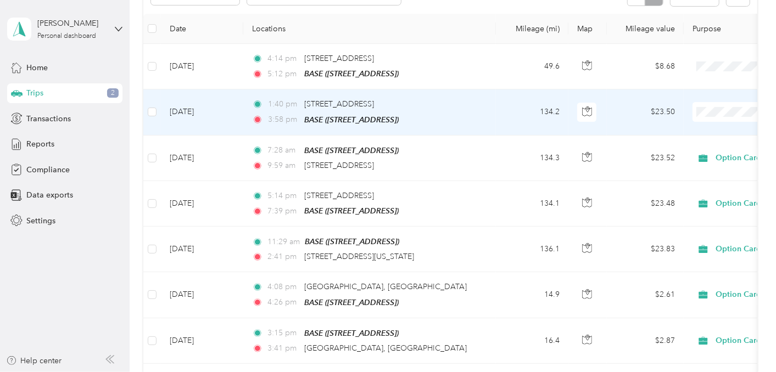
click at [709, 126] on span "Option Care Health" at bounding box center [718, 131] width 102 height 12
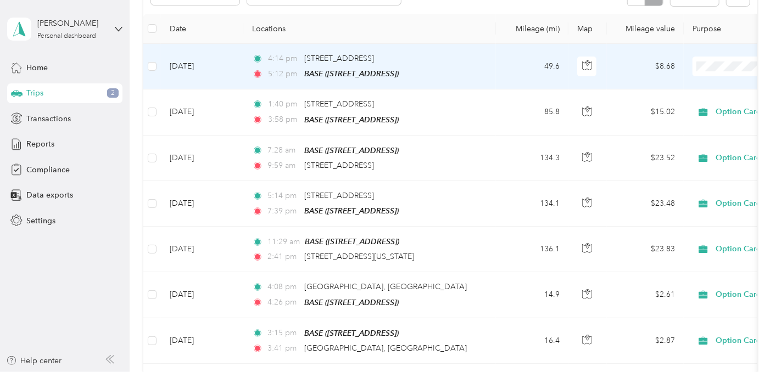
click at [200, 65] on td "[DATE]" at bounding box center [202, 67] width 82 height 46
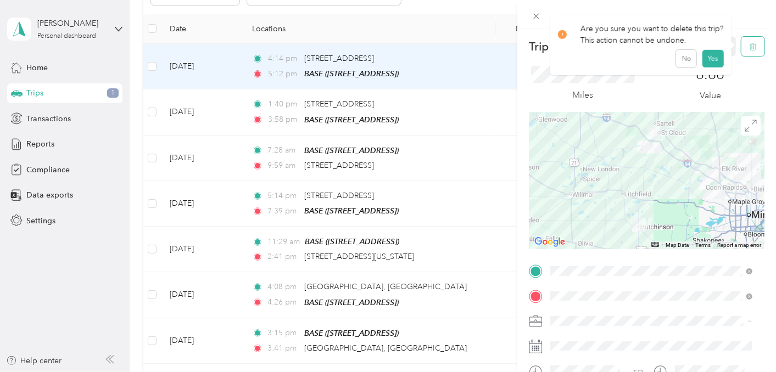
click at [749, 43] on icon "button" at bounding box center [753, 47] width 8 height 8
click at [712, 59] on button "Yes" at bounding box center [712, 60] width 21 height 18
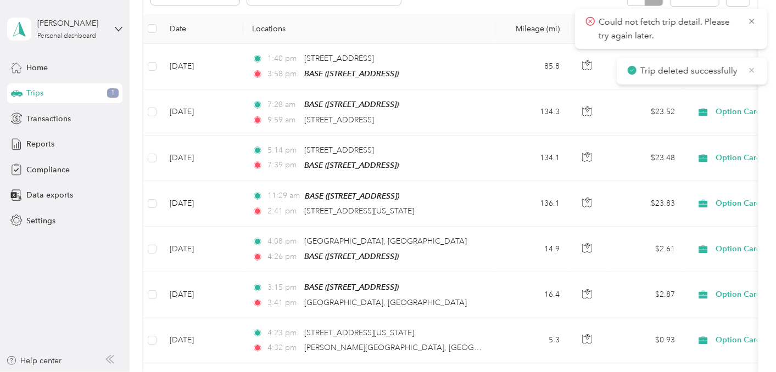
click at [751, 67] on icon at bounding box center [751, 70] width 9 height 10
click at [753, 19] on icon at bounding box center [751, 21] width 5 height 5
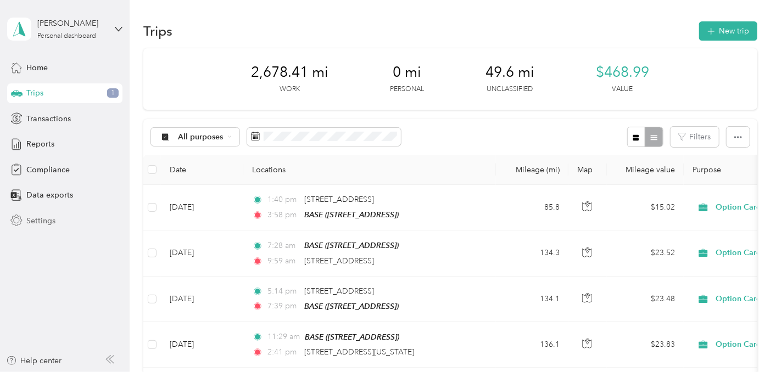
click at [48, 220] on span "Settings" at bounding box center [40, 221] width 29 height 12
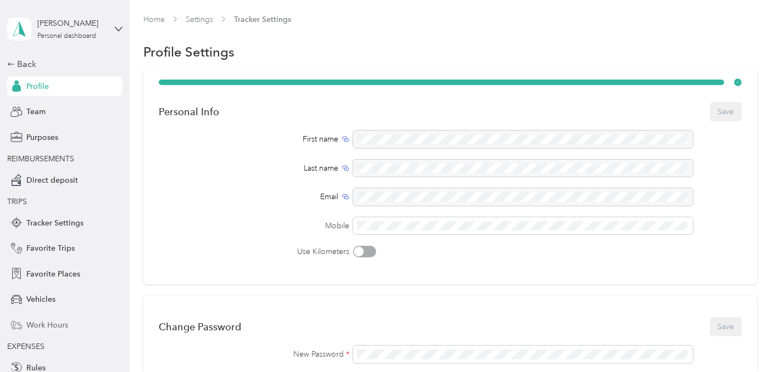
click at [63, 323] on span "Work Hours" at bounding box center [47, 325] width 42 height 12
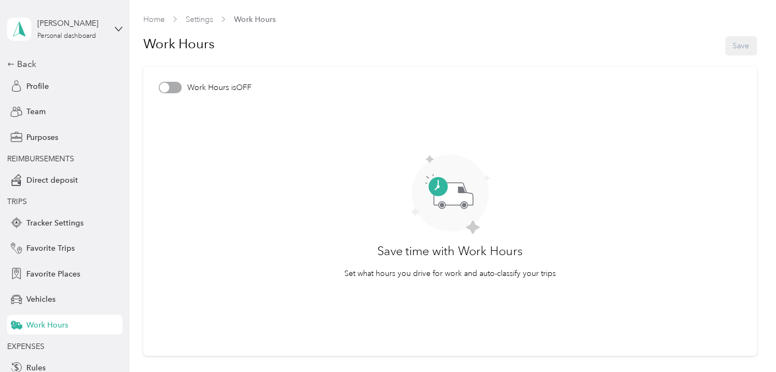
click at [165, 84] on div at bounding box center [164, 88] width 10 height 10
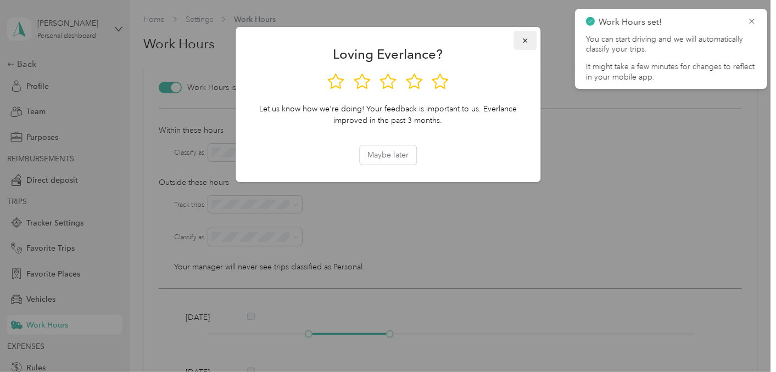
click at [524, 38] on icon "button" at bounding box center [525, 41] width 8 height 8
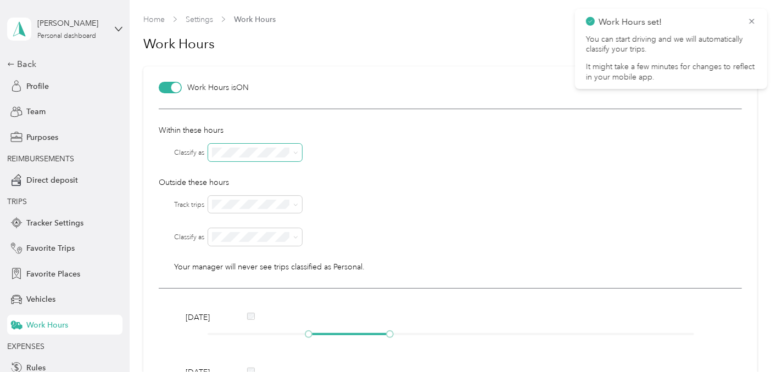
click at [297, 154] on icon at bounding box center [295, 152] width 5 height 5
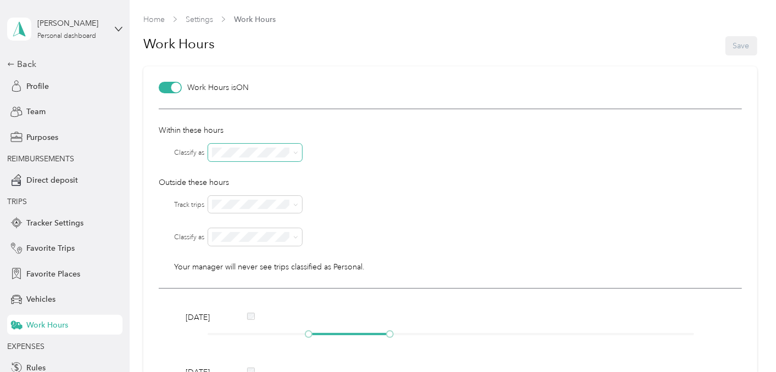
click at [293, 166] on div "Option Care Health" at bounding box center [257, 166] width 78 height 12
click at [298, 237] on icon at bounding box center [295, 237] width 5 height 5
click at [291, 253] on div "Option Care Health" at bounding box center [257, 256] width 78 height 12
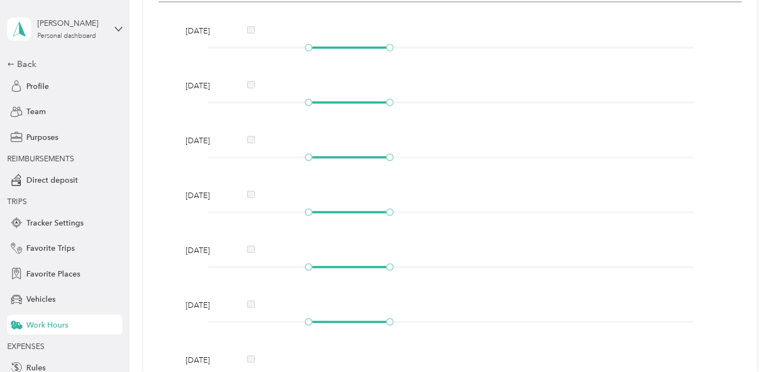
scroll to position [290, 0]
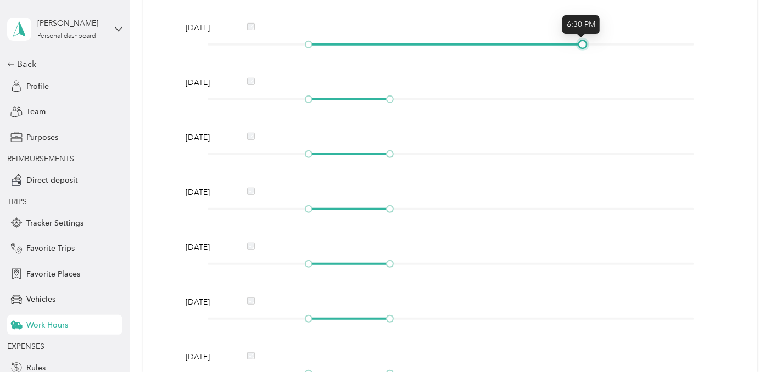
drag, startPoint x: 389, startPoint y: 41, endPoint x: 582, endPoint y: 48, distance: 193.9
click at [582, 48] on div "[DATE]" at bounding box center [450, 38] width 537 height 32
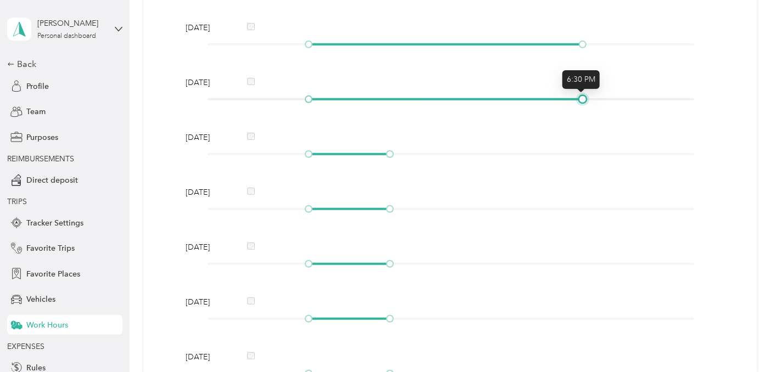
drag, startPoint x: 389, startPoint y: 96, endPoint x: 578, endPoint y: 99, distance: 188.8
click at [580, 99] on div at bounding box center [582, 99] width 5 height 5
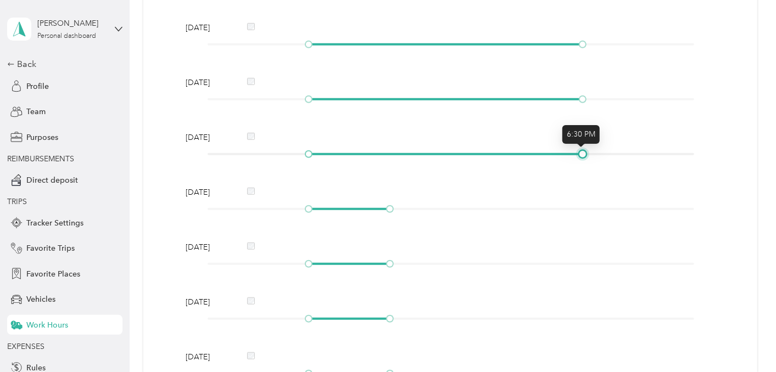
drag, startPoint x: 388, startPoint y: 151, endPoint x: 575, endPoint y: 154, distance: 186.6
click at [575, 154] on div at bounding box center [450, 154] width 486 height 7
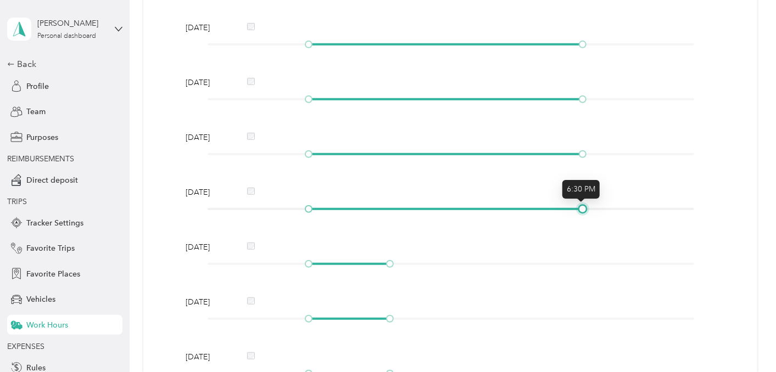
drag, startPoint x: 388, startPoint y: 209, endPoint x: 577, endPoint y: 211, distance: 188.8
click at [580, 211] on div at bounding box center [582, 208] width 5 height 5
drag, startPoint x: 389, startPoint y: 321, endPoint x: 305, endPoint y: 322, distance: 83.4
click at [306, 322] on div at bounding box center [308, 318] width 5 height 5
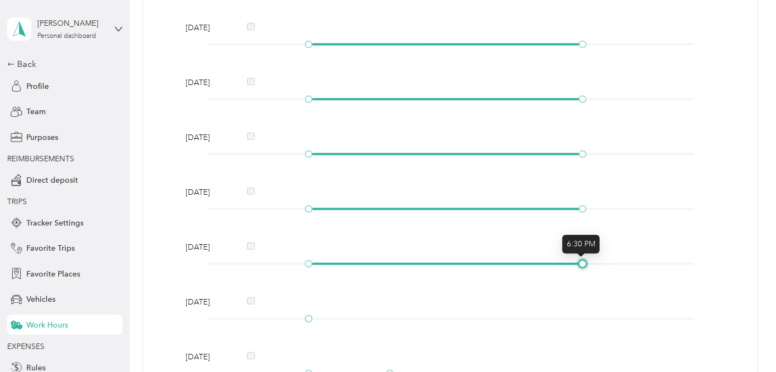
drag, startPoint x: 390, startPoint y: 261, endPoint x: 585, endPoint y: 274, distance: 194.8
click at [585, 274] on div "[DATE] [DATE] [DATE] [DATE] [DATE] [DATE] [DATE]" at bounding box center [450, 202] width 583 height 407
drag, startPoint x: 580, startPoint y: 44, endPoint x: 599, endPoint y: 48, distance: 19.5
click at [600, 47] on div at bounding box center [602, 44] width 5 height 5
drag, startPoint x: 583, startPoint y: 98, endPoint x: 607, endPoint y: 96, distance: 23.7
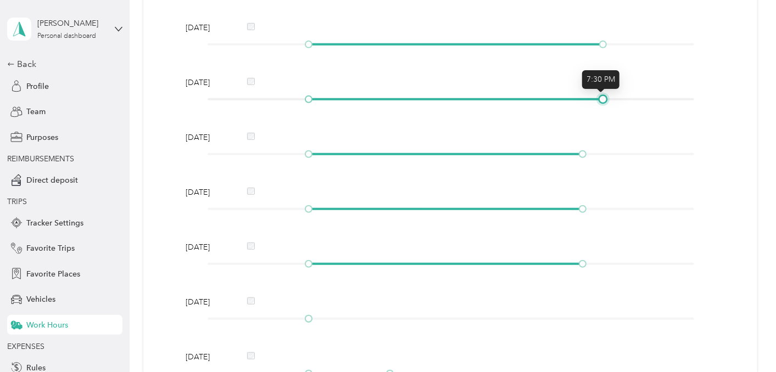
click at [607, 96] on div at bounding box center [450, 99] width 486 height 7
drag, startPoint x: 580, startPoint y: 155, endPoint x: 602, endPoint y: 151, distance: 22.7
click at [602, 151] on div at bounding box center [602, 153] width 5 height 5
drag, startPoint x: 580, startPoint y: 206, endPoint x: 600, endPoint y: 205, distance: 20.4
click at [600, 206] on div at bounding box center [602, 208] width 5 height 5
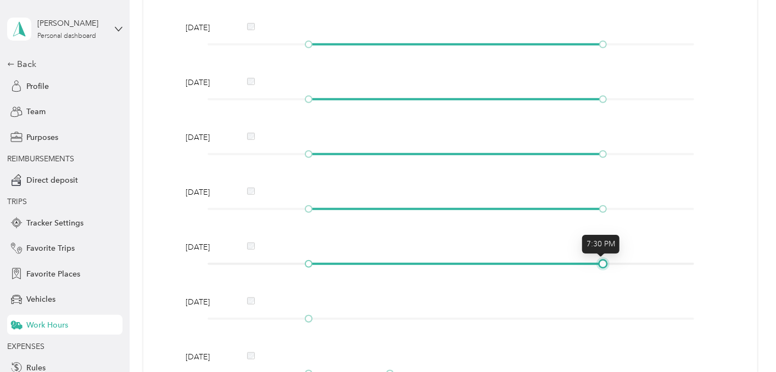
drag, startPoint x: 580, startPoint y: 262, endPoint x: 605, endPoint y: 260, distance: 24.8
click at [605, 261] on div at bounding box center [602, 263] width 5 height 5
drag, startPoint x: 307, startPoint y: 43, endPoint x: 294, endPoint y: 43, distance: 12.6
click at [296, 43] on div at bounding box center [298, 44] width 5 height 5
drag, startPoint x: 309, startPoint y: 96, endPoint x: 296, endPoint y: 97, distance: 13.2
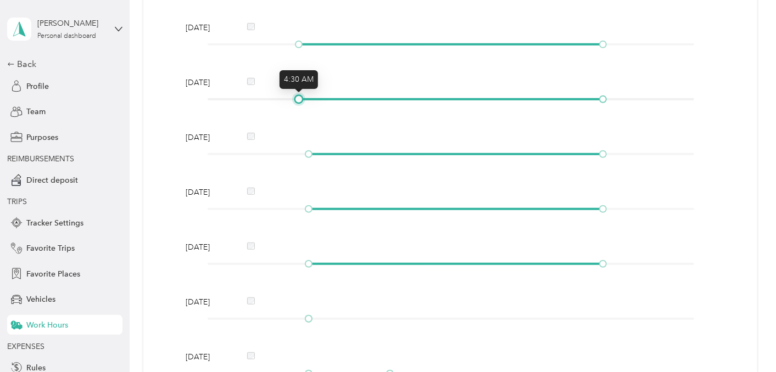
click at [296, 97] on div at bounding box center [298, 99] width 5 height 5
drag, startPoint x: 307, startPoint y: 155, endPoint x: 293, endPoint y: 153, distance: 14.4
click at [296, 153] on div at bounding box center [298, 153] width 5 height 5
drag, startPoint x: 311, startPoint y: 209, endPoint x: 304, endPoint y: 209, distance: 7.1
click at [304, 209] on div at bounding box center [450, 209] width 486 height 7
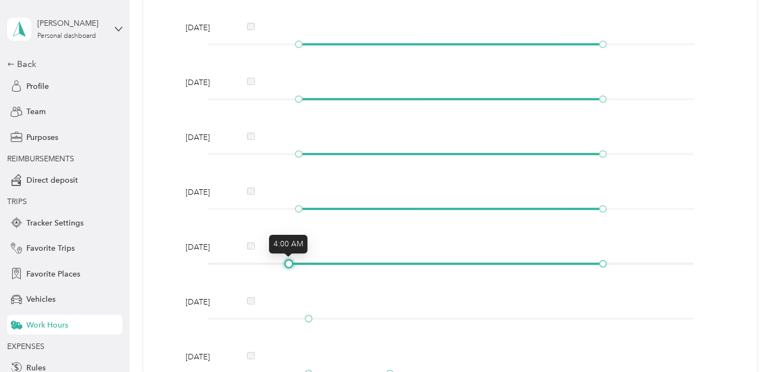
drag, startPoint x: 307, startPoint y: 267, endPoint x: 291, endPoint y: 267, distance: 15.4
click at [291, 267] on div at bounding box center [288, 263] width 5 height 5
drag, startPoint x: 289, startPoint y: 263, endPoint x: 295, endPoint y: 262, distance: 6.6
click at [296, 262] on div at bounding box center [298, 263] width 5 height 5
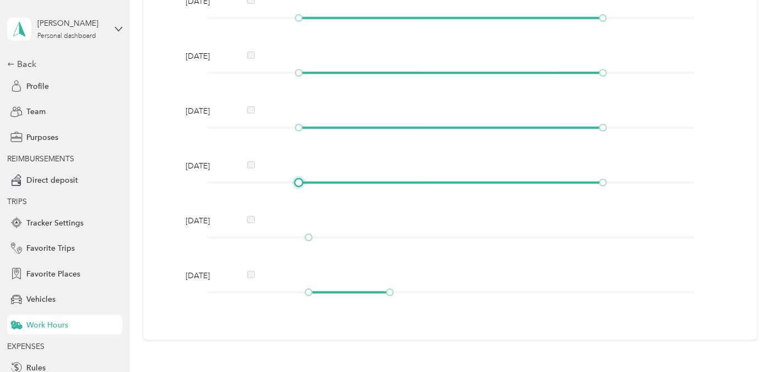
scroll to position [365, 0]
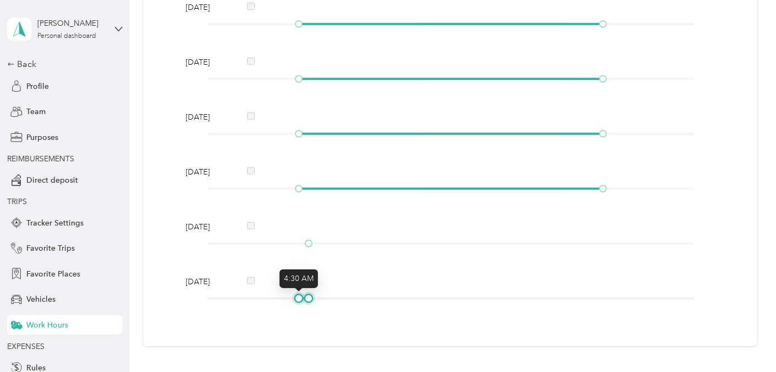
drag, startPoint x: 389, startPoint y: 294, endPoint x: 288, endPoint y: 301, distance: 101.2
click at [296, 296] on div at bounding box center [298, 298] width 5 height 5
drag, startPoint x: 285, startPoint y: 296, endPoint x: 305, endPoint y: 297, distance: 19.8
click at [305, 297] on div at bounding box center [450, 298] width 486 height 7
click at [288, 316] on div "[DATE] [DATE] [DATE] [DATE] [DATE] [DATE] [DATE]" at bounding box center [450, 127] width 583 height 407
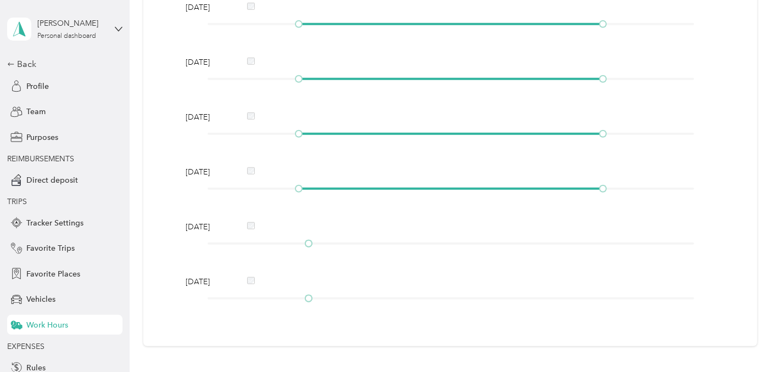
click at [251, 278] on div "[DATE]" at bounding box center [450, 282] width 537 height 12
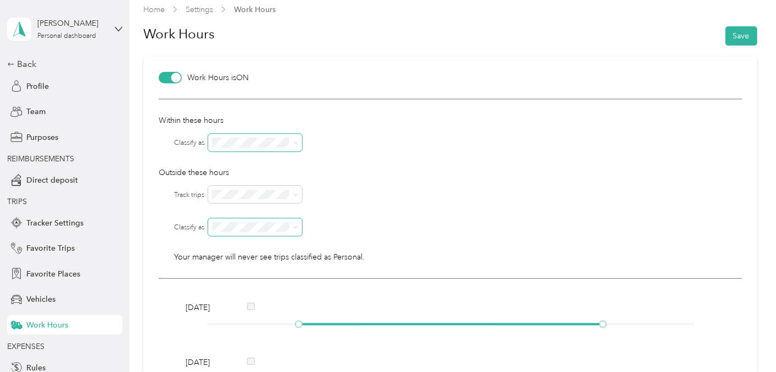
scroll to position [0, 0]
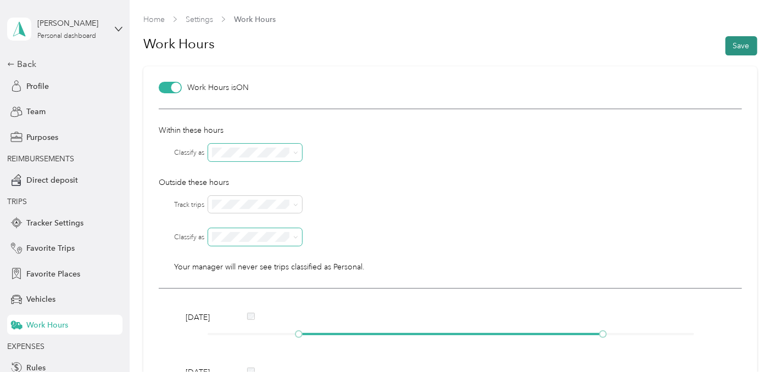
click at [737, 44] on button "Save" at bounding box center [741, 45] width 32 height 19
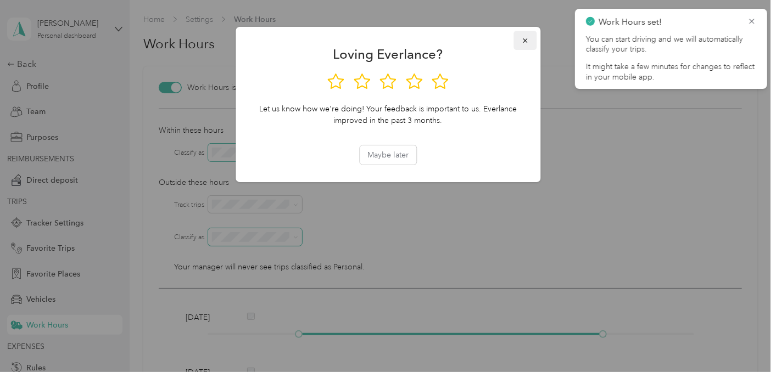
click at [524, 38] on icon "button" at bounding box center [525, 41] width 8 height 8
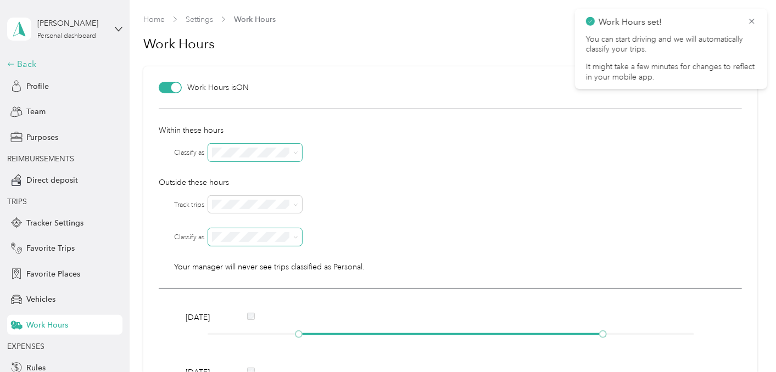
click at [33, 65] on div "Back" at bounding box center [62, 64] width 110 height 13
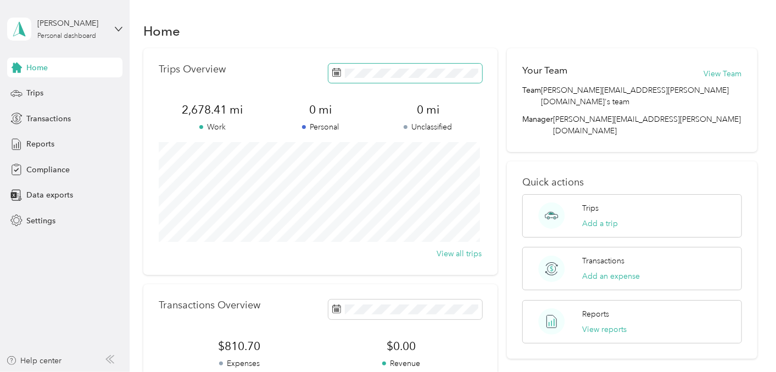
click at [333, 73] on icon at bounding box center [336, 72] width 9 height 9
